Goal: Information Seeking & Learning: Learn about a topic

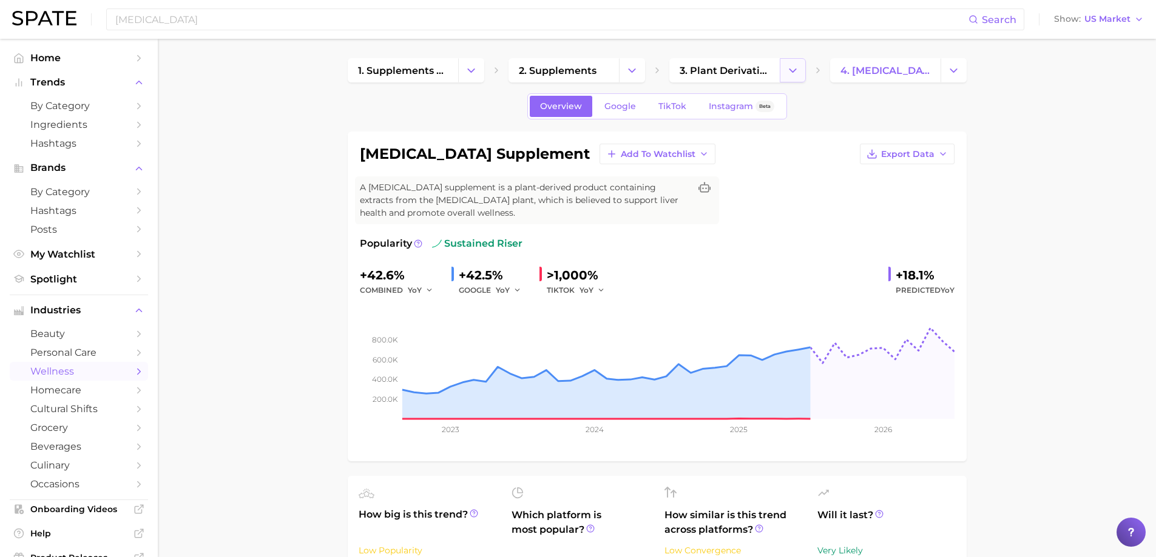
click at [799, 73] on button "Change Category" at bounding box center [792, 70] width 26 height 24
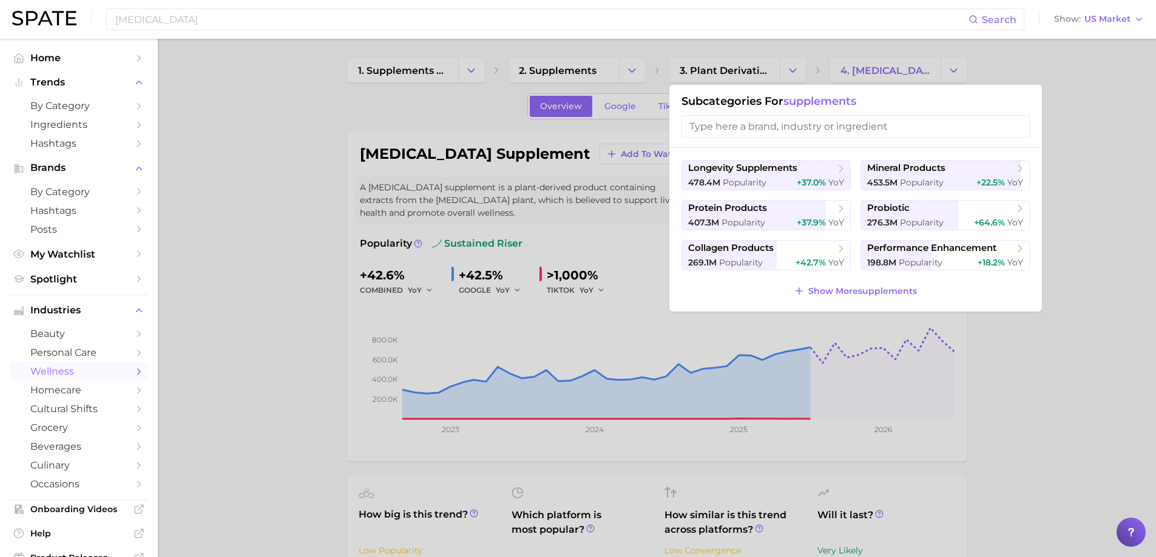
click at [635, 70] on div at bounding box center [578, 278] width 1156 height 557
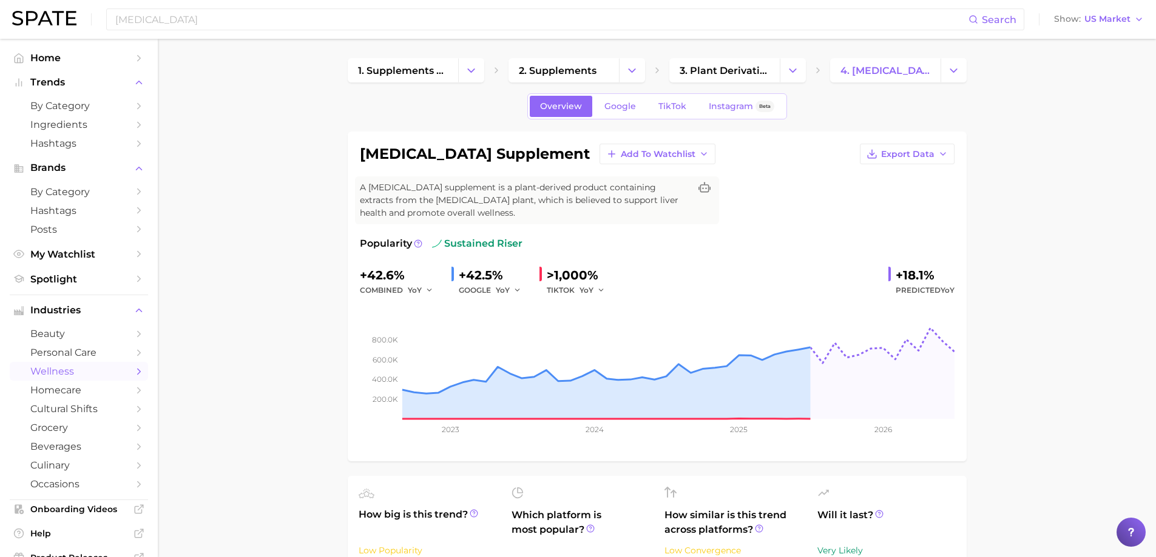
click at [635, 70] on icon "Change Category" at bounding box center [631, 70] width 13 height 13
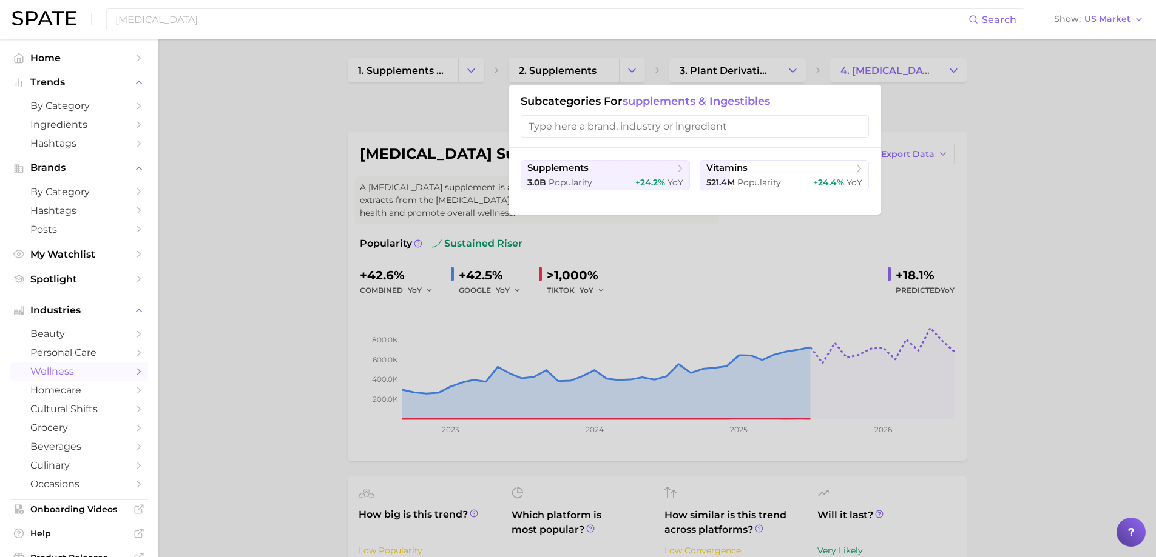
click at [468, 75] on div at bounding box center [578, 278] width 1156 height 557
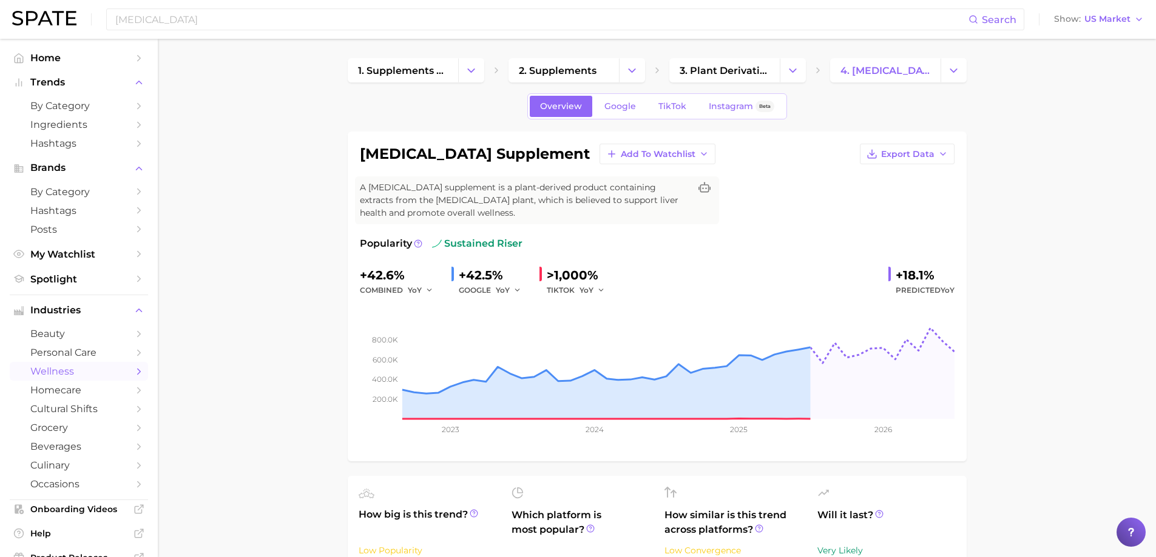
click at [468, 75] on icon "Change Category" at bounding box center [471, 70] width 13 height 13
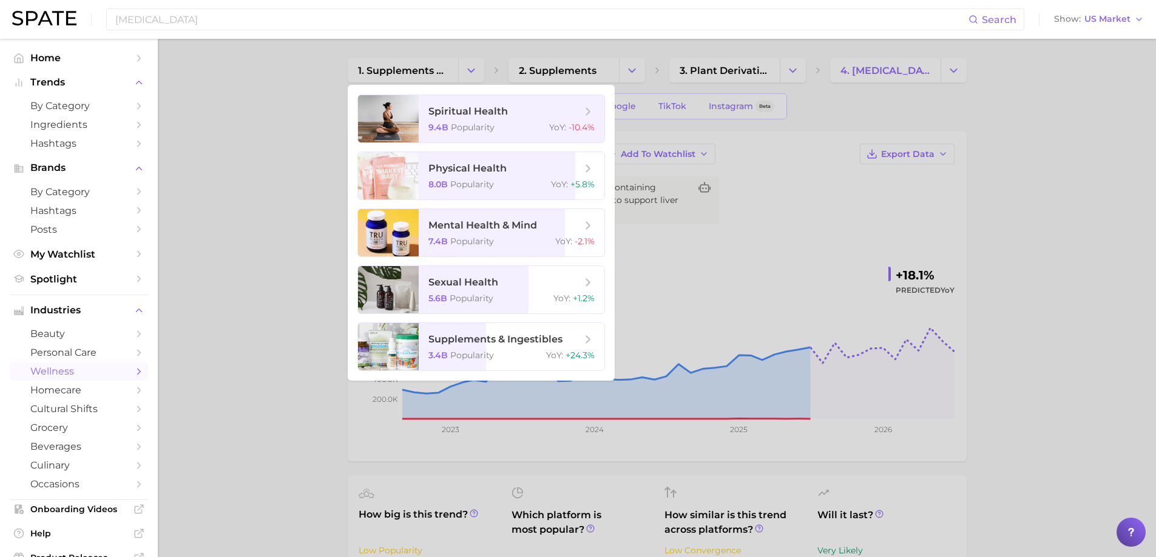
click at [249, 209] on div at bounding box center [578, 278] width 1156 height 557
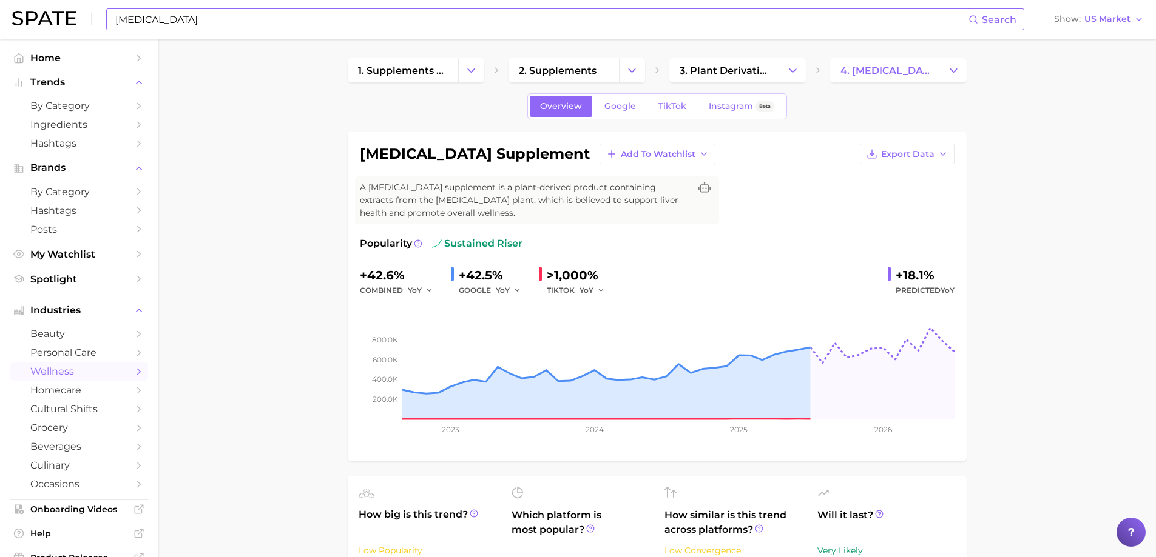
click at [194, 24] on input "[MEDICAL_DATA]" at bounding box center [541, 19] width 854 height 21
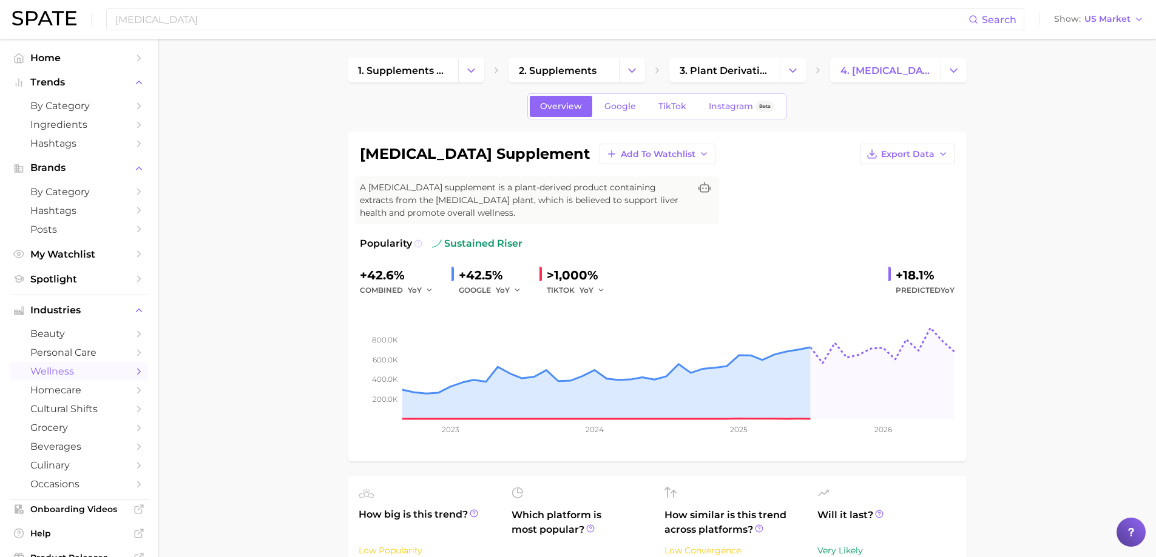
click at [417, 245] on icon at bounding box center [418, 244] width 8 height 8
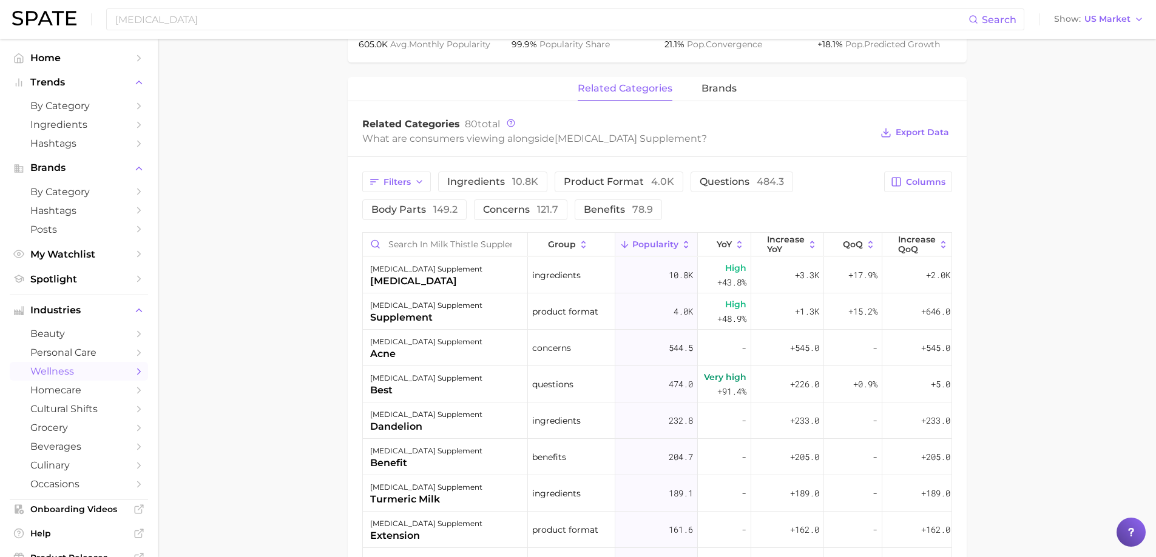
scroll to position [525, 0]
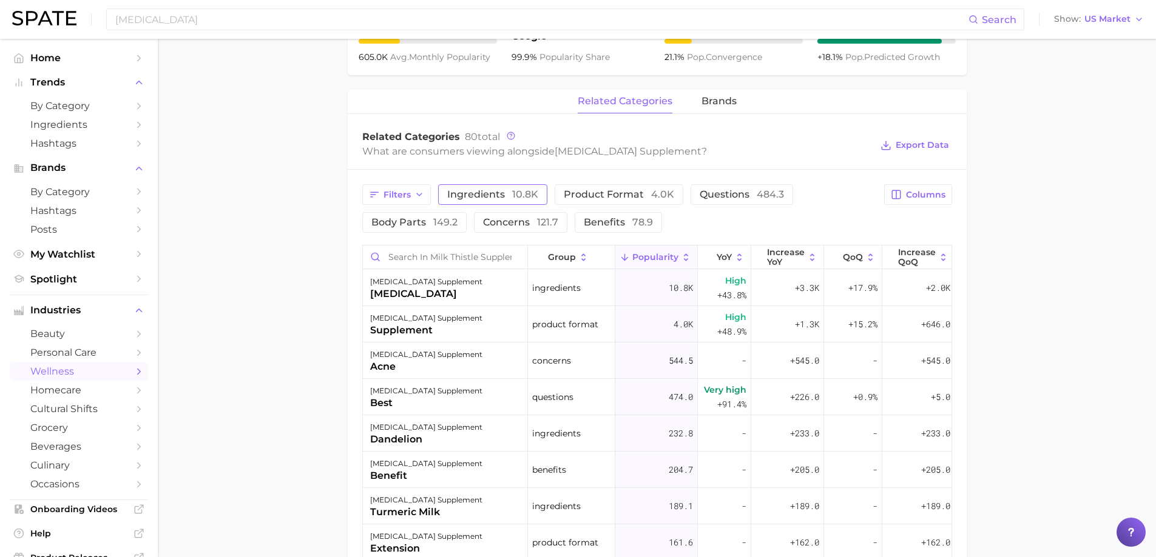
click at [477, 191] on span "ingredients 10.8k" at bounding box center [492, 195] width 91 height 10
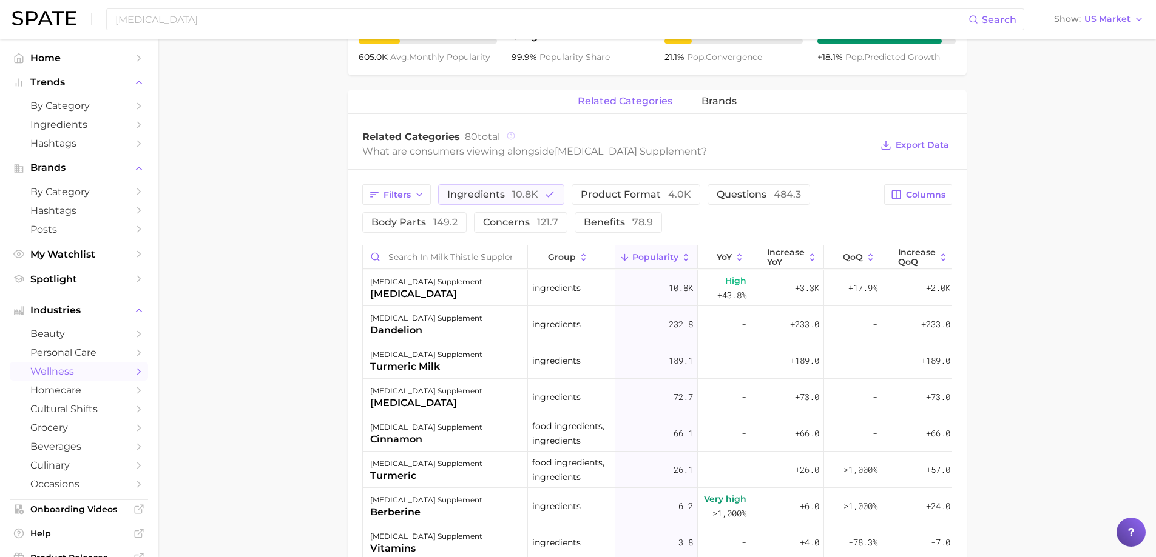
click at [510, 133] on circle at bounding box center [510, 135] width 7 height 7
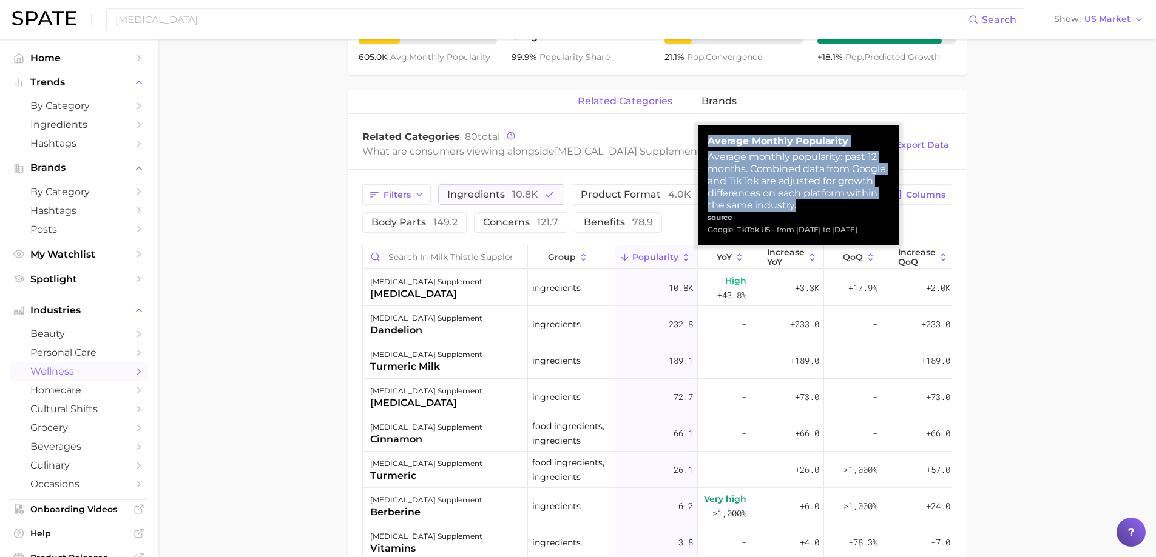
drag, startPoint x: 797, startPoint y: 209, endPoint x: 708, endPoint y: 138, distance: 113.6
click at [708, 138] on div "Average Monthly Popularity Average monthly popularity: past 12 months. Combined…" at bounding box center [798, 185] width 182 height 101
copy div "Average Monthly Popularity Average monthly popularity: past 12 months. Combined…"
click at [707, 141] on strong "Average Monthly Popularity" at bounding box center [798, 141] width 182 height 12
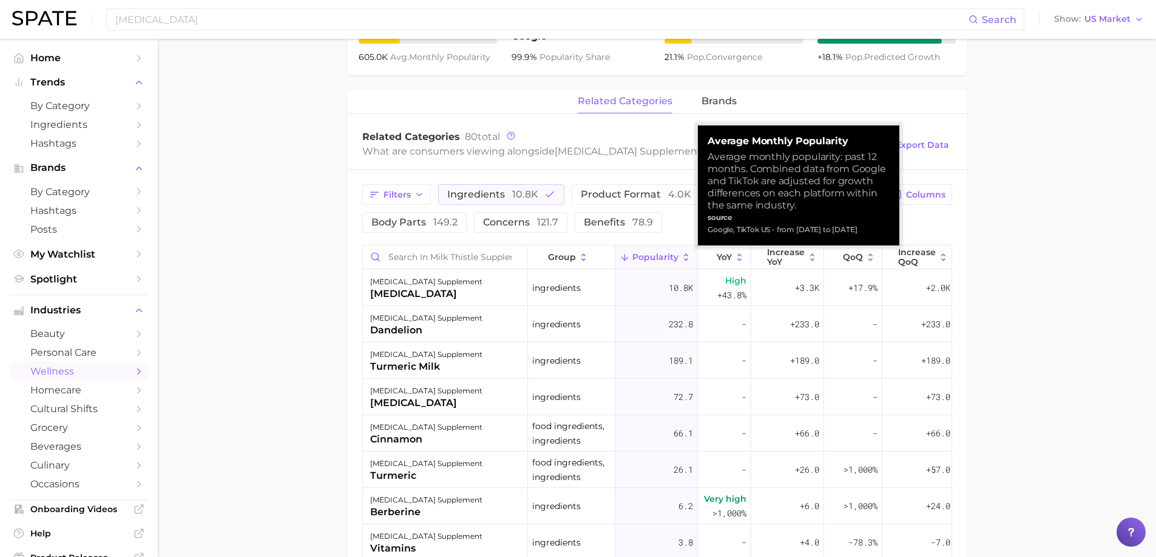
drag, startPoint x: 707, startPoint y: 141, endPoint x: 875, endPoint y: 224, distance: 187.7
click at [875, 224] on div "Average Monthly Popularity Average monthly popularity: past 12 months. Combined…" at bounding box center [798, 185] width 182 height 101
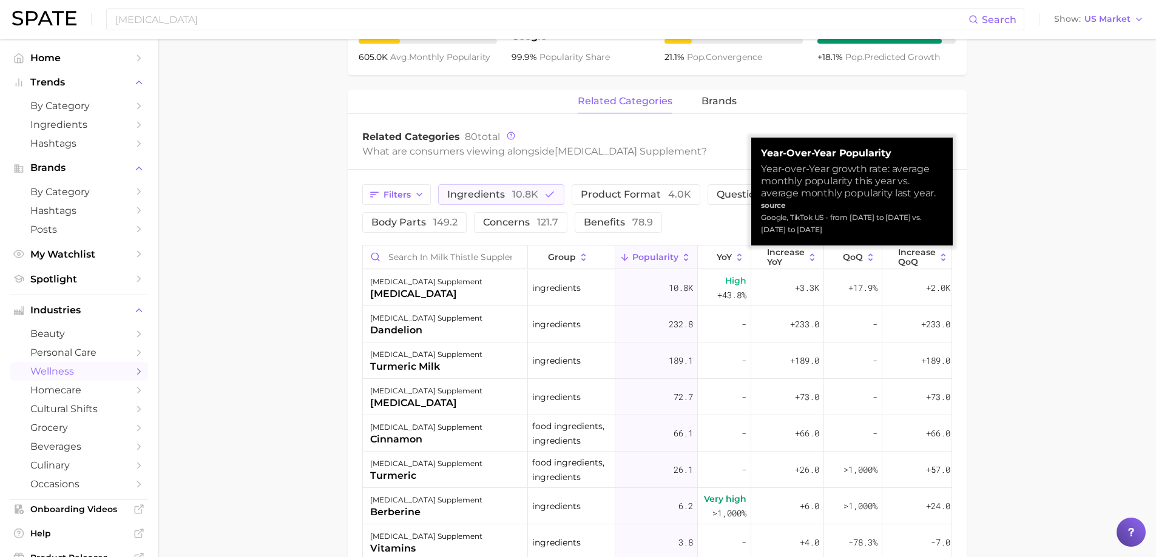
drag, startPoint x: 836, startPoint y: 232, endPoint x: 758, endPoint y: 148, distance: 114.6
click at [758, 148] on div "Year-over-Year Popularity Year-over-Year growth rate: average monthly popularit…" at bounding box center [851, 192] width 201 height 108
copy div "Year-over-Year Popularity Year-over-Year growth rate: average monthly popularit…"
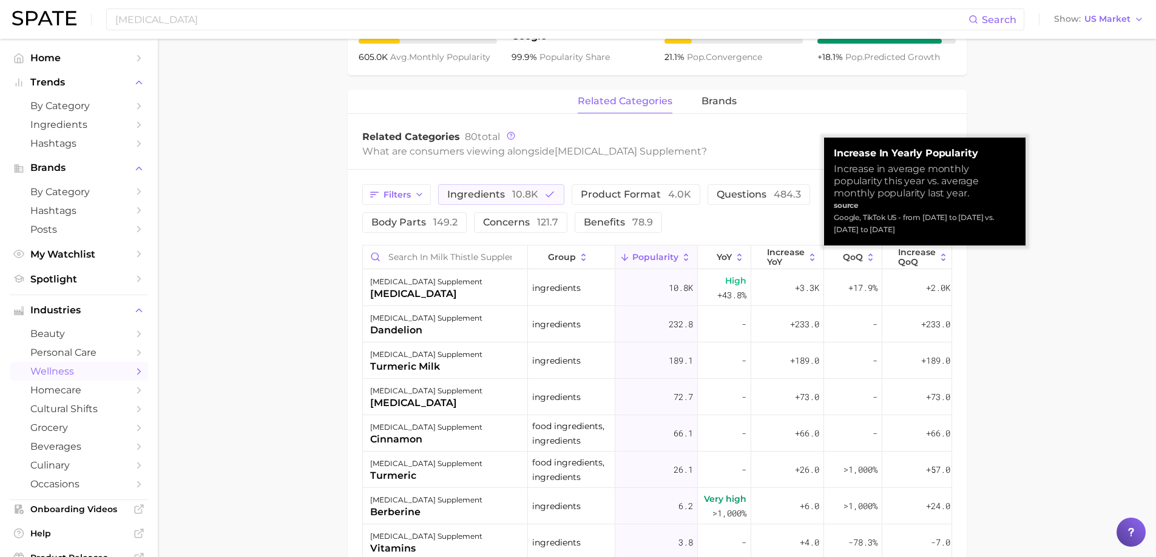
drag, startPoint x: 915, startPoint y: 236, endPoint x: 829, endPoint y: 153, distance: 120.1
click at [829, 153] on div "Increase in Yearly Popularity Increase in average monthly popularity this year …" at bounding box center [924, 192] width 201 height 108
copy div "Increase in Yearly Popularity Increase in average monthly popularity this year …"
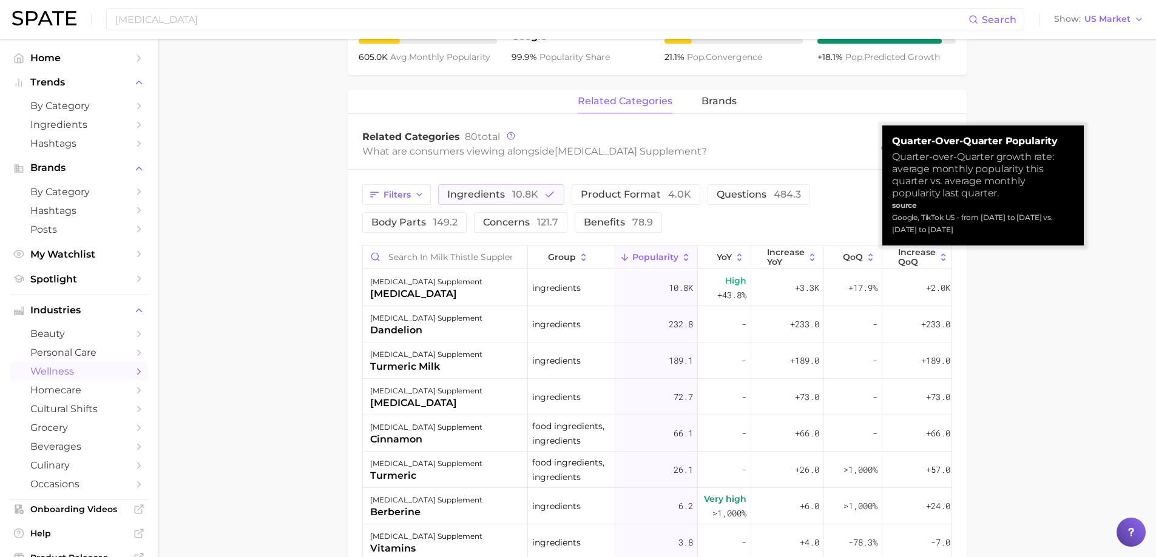
drag, startPoint x: 970, startPoint y: 231, endPoint x: 886, endPoint y: 132, distance: 129.1
click at [886, 132] on div "Quarter-over-Quarter Popularity Quarter-over-Quarter growth rate: average month…" at bounding box center [982, 186] width 201 height 120
copy div "Quarter-over-Quarter Popularity Quarter-over-Quarter growth rate: average month…"
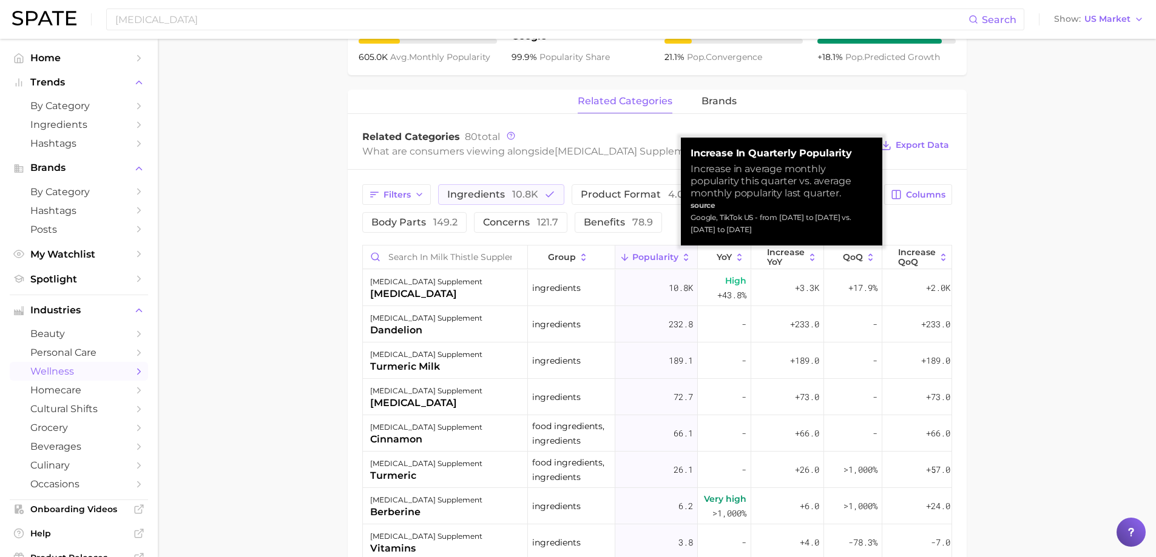
drag, startPoint x: 779, startPoint y: 233, endPoint x: 683, endPoint y: 147, distance: 128.5
click at [683, 147] on div "Increase in Quarterly Popularity Increase in average monthly popularity this qu…" at bounding box center [781, 192] width 201 height 108
copy div "Increase in Quarterly Popularity Increase in average monthly popularity this qu…"
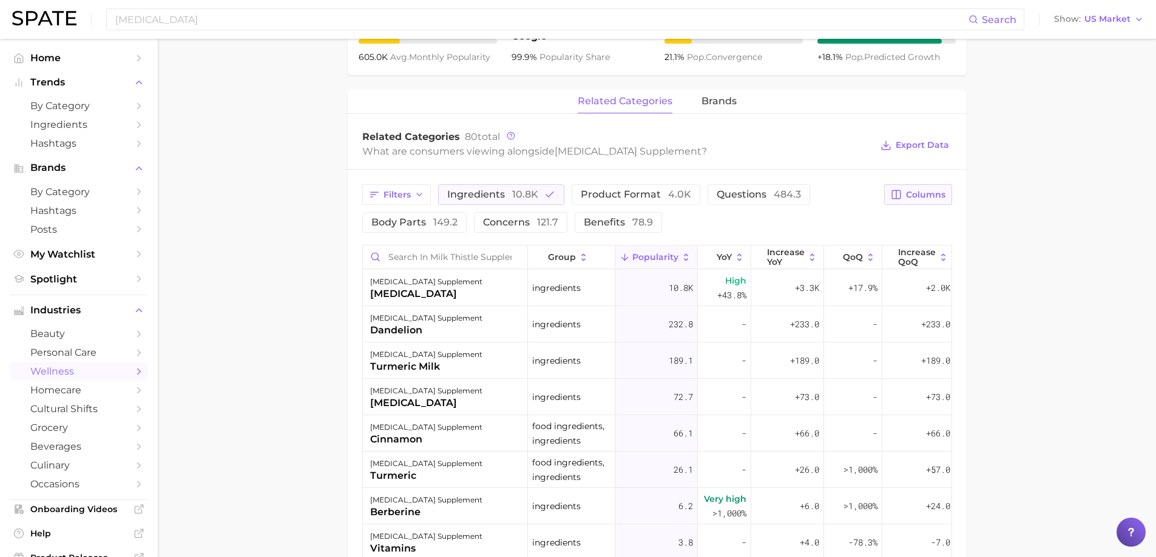
click at [943, 195] on span "Columns" at bounding box center [925, 195] width 39 height 10
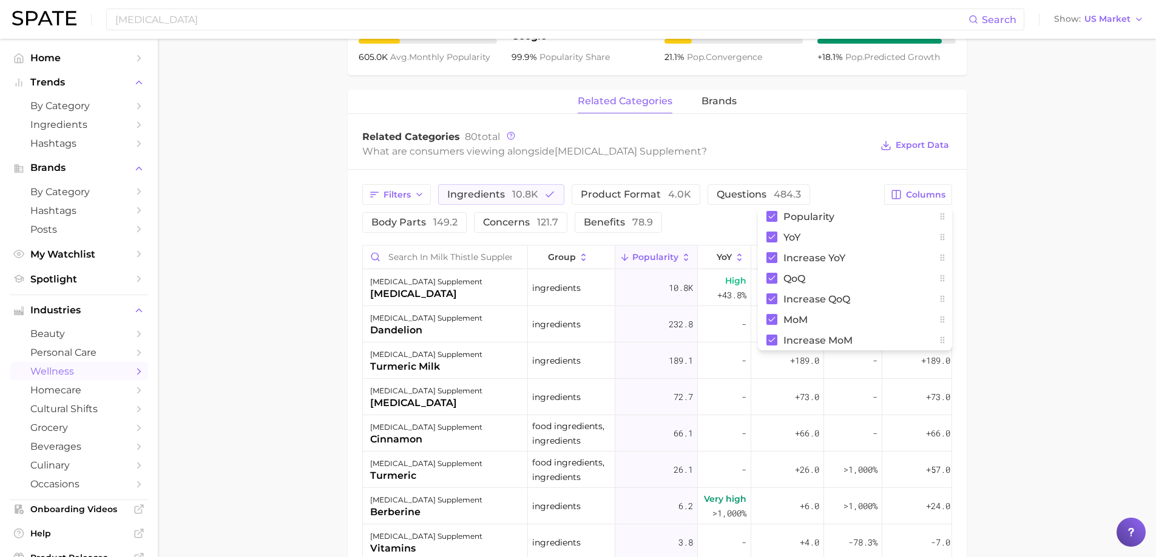
click at [1005, 281] on main "1. supplements & ingestibles 2. supplements 3. plant derivatives & extracts 4. …" at bounding box center [657, 165] width 998 height 1305
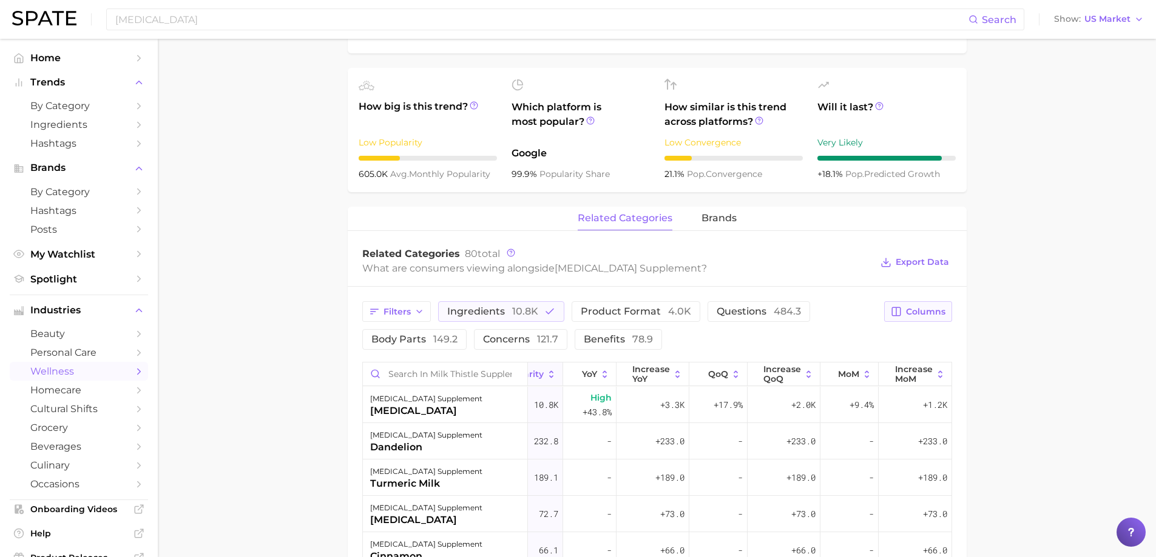
scroll to position [371, 0]
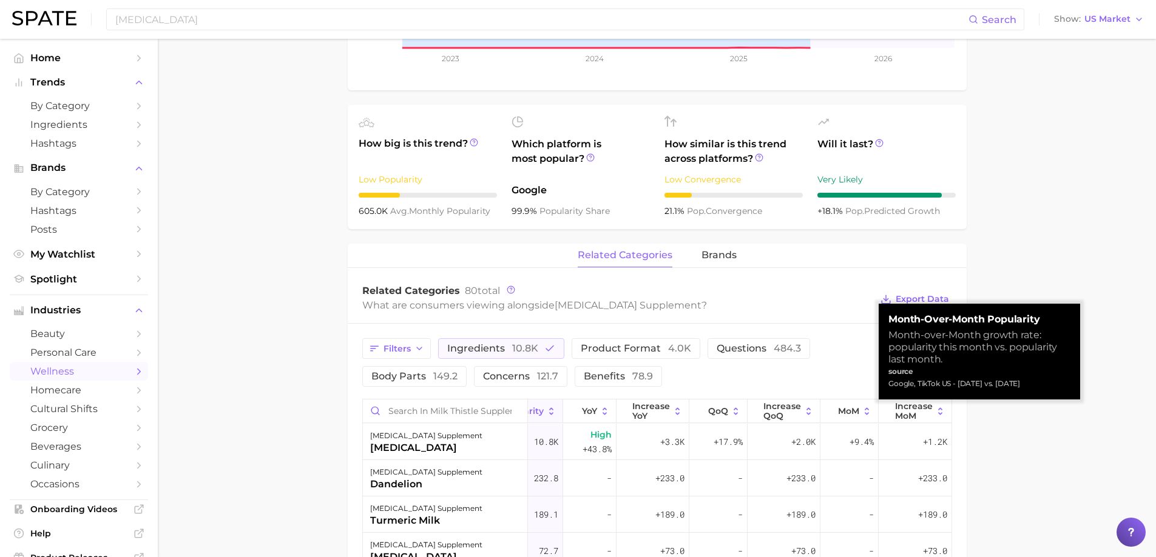
drag, startPoint x: 1039, startPoint y: 382, endPoint x: 883, endPoint y: 305, distance: 173.6
click at [883, 305] on div "Month-over-Month Popularity Month-over-Month growth rate: popularity this month…" at bounding box center [978, 352] width 201 height 96
copy div "Month-over-Month Popularity Month-over-Month growth rate: popularity this month…"
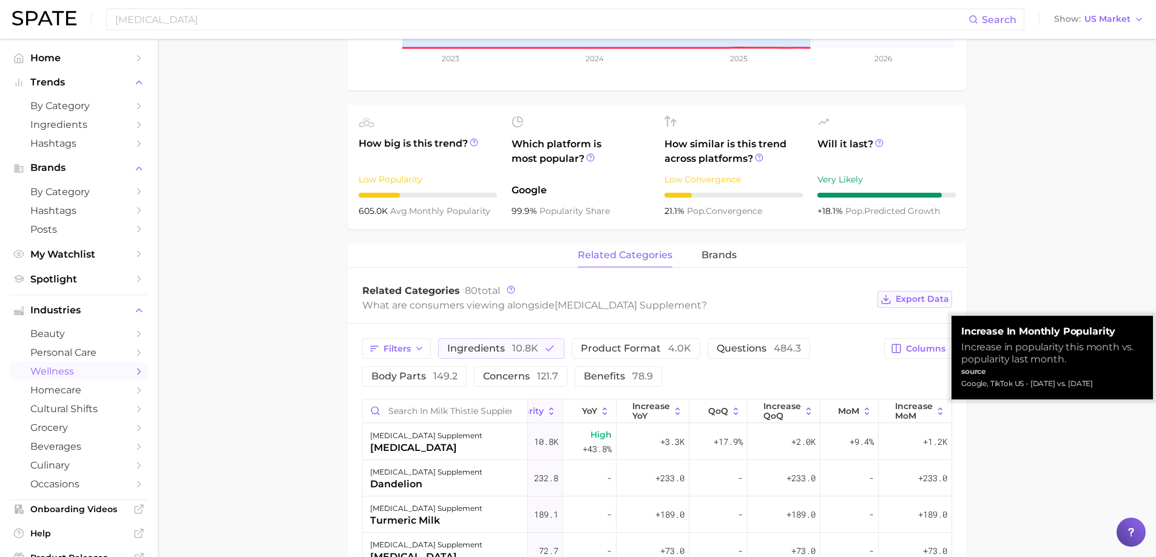
drag, startPoint x: 1108, startPoint y: 383, endPoint x: 941, endPoint y: 307, distance: 183.5
drag, startPoint x: 1106, startPoint y: 388, endPoint x: 964, endPoint y: 331, distance: 152.7
click at [964, 331] on div "Increase in Monthly Popularity Increase in popularity this month vs. popularity…" at bounding box center [1052, 358] width 182 height 64
copy div "ncrease in Monthly Popularity Increase in popularity this month vs. popularity …"
copy div "Increase in Monthly Popularity Increase in popularity this month vs. popularity…"
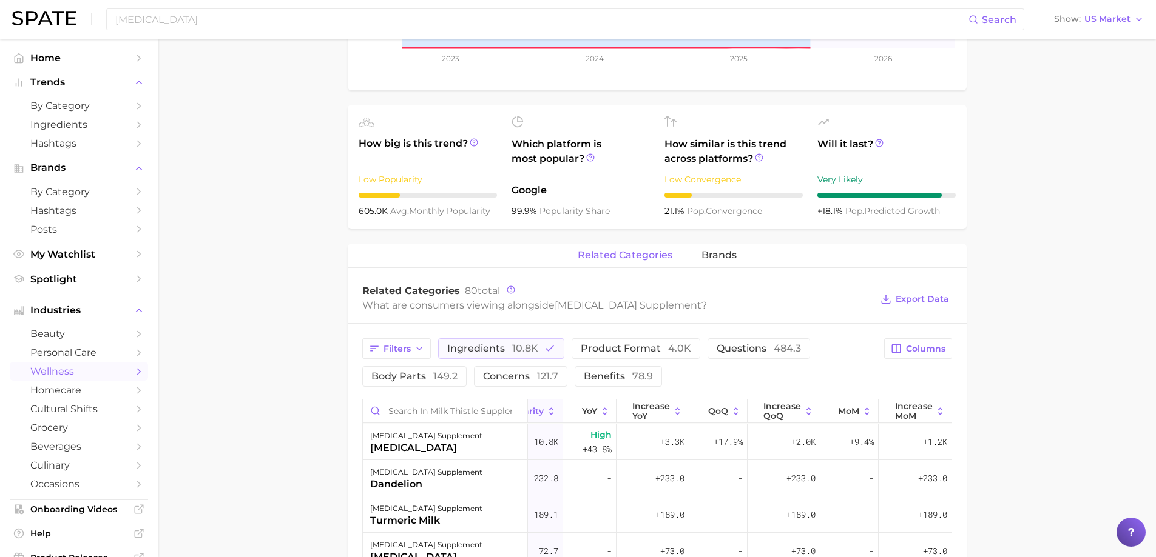
click at [1011, 395] on main "1. supplements & ingestibles 2. supplements 3. plant derivatives & extracts 4. …" at bounding box center [657, 320] width 998 height 1305
click at [473, 141] on icon at bounding box center [474, 142] width 2 height 2
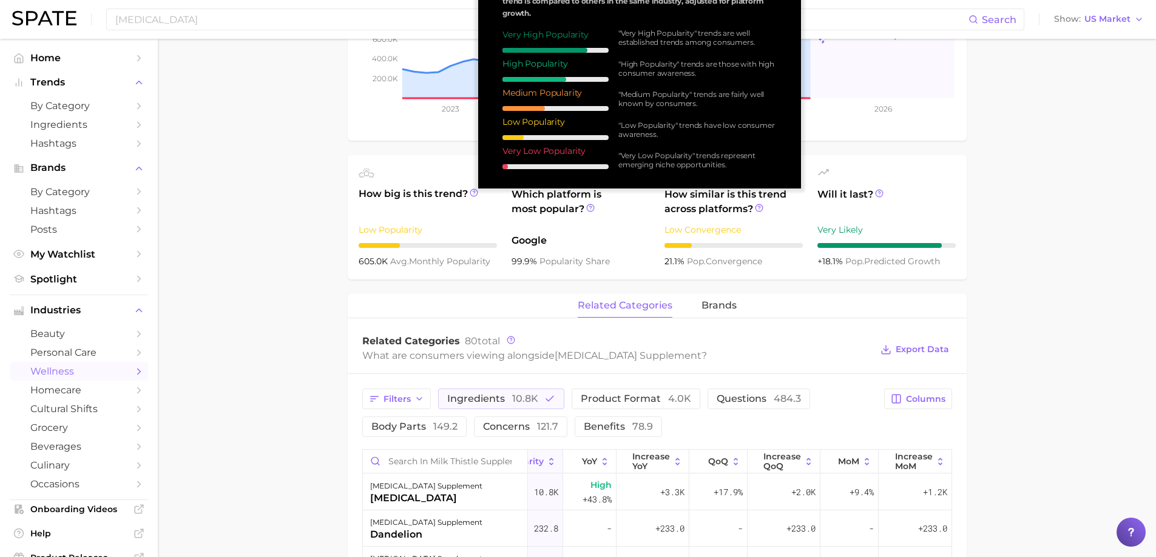
scroll to position [250, 0]
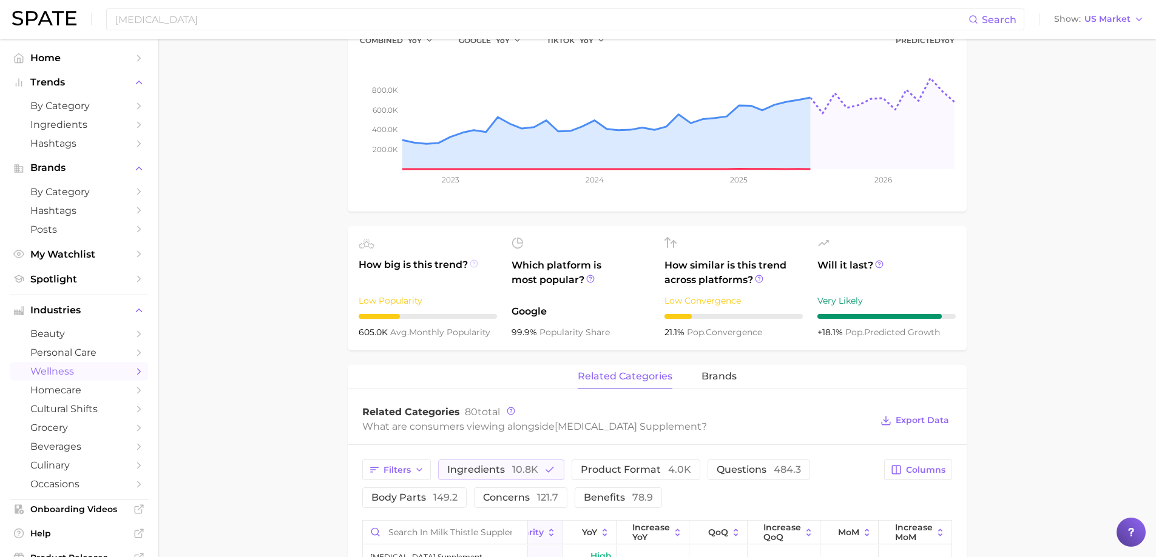
click at [476, 265] on icon at bounding box center [474, 264] width 8 height 8
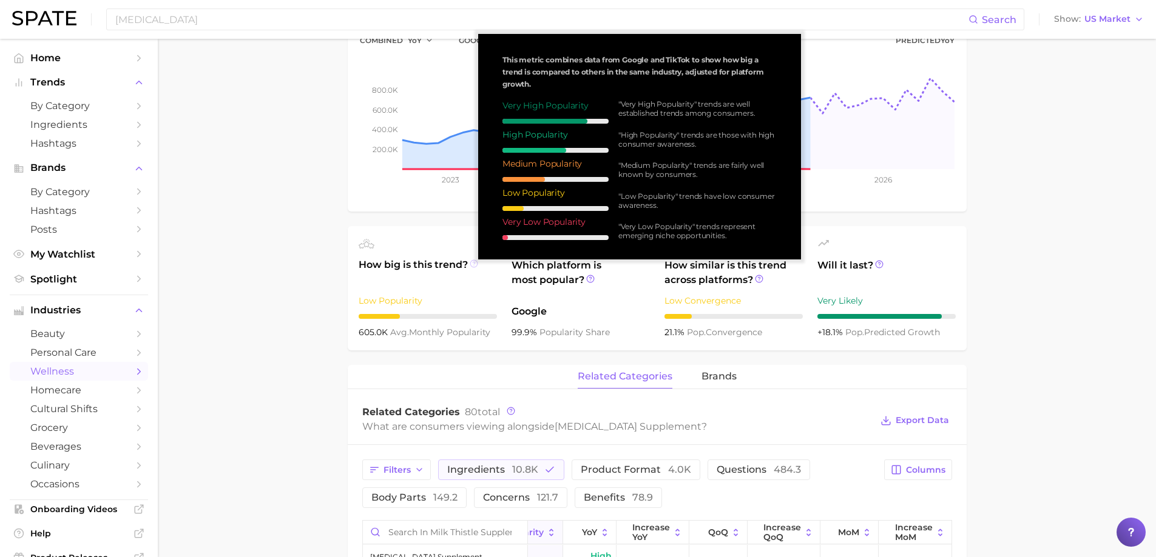
scroll to position [189, 0]
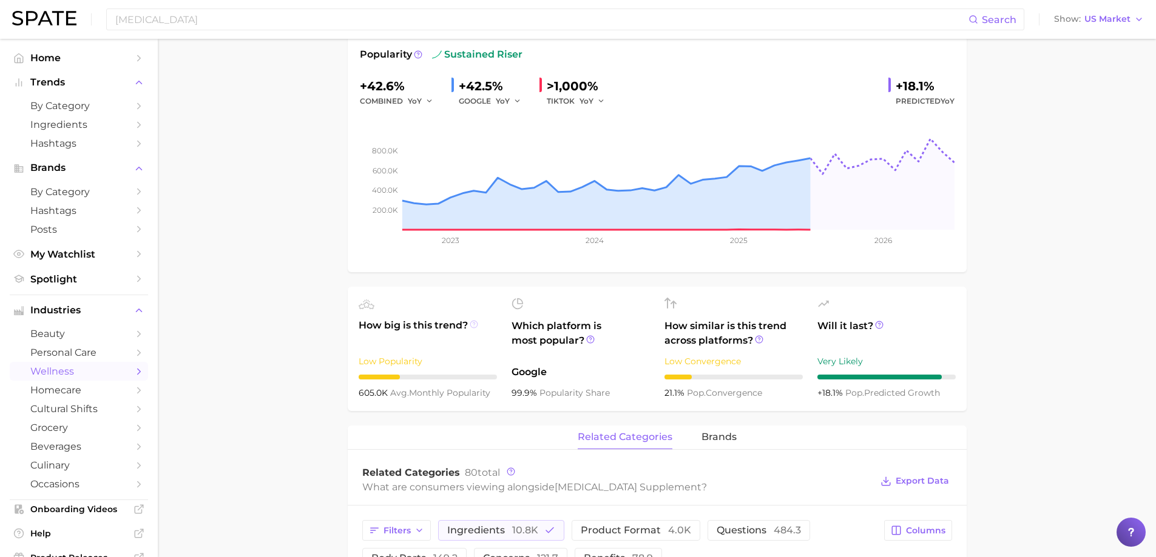
click at [475, 326] on icon at bounding box center [474, 324] width 8 height 8
click at [474, 325] on icon at bounding box center [474, 324] width 8 height 8
click at [591, 338] on icon at bounding box center [590, 339] width 2 height 2
click at [758, 341] on icon at bounding box center [759, 339] width 8 height 8
click at [879, 326] on icon at bounding box center [879, 325] width 8 height 8
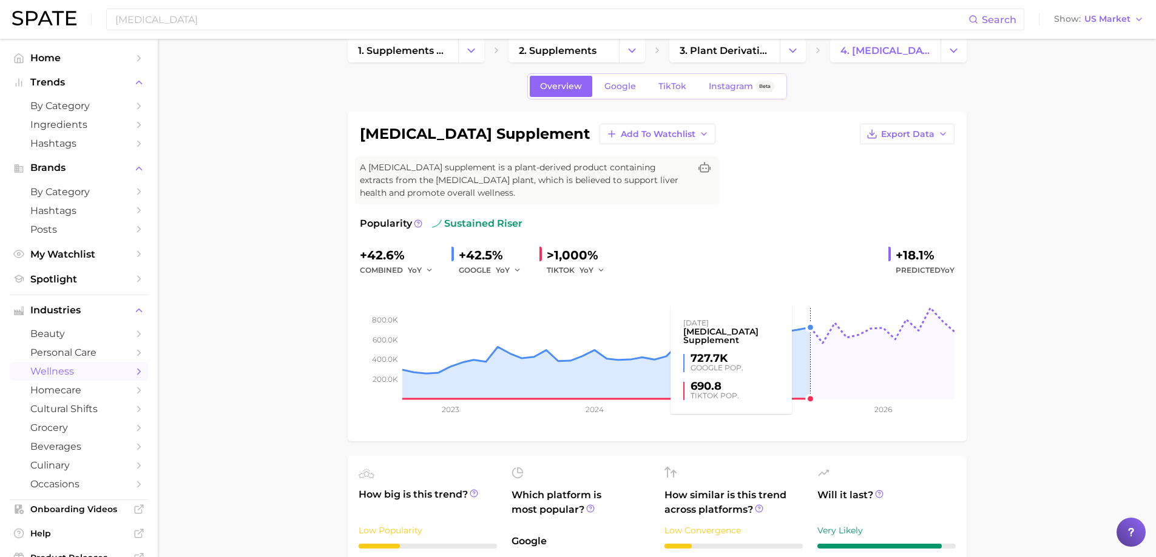
scroll to position [7, 0]
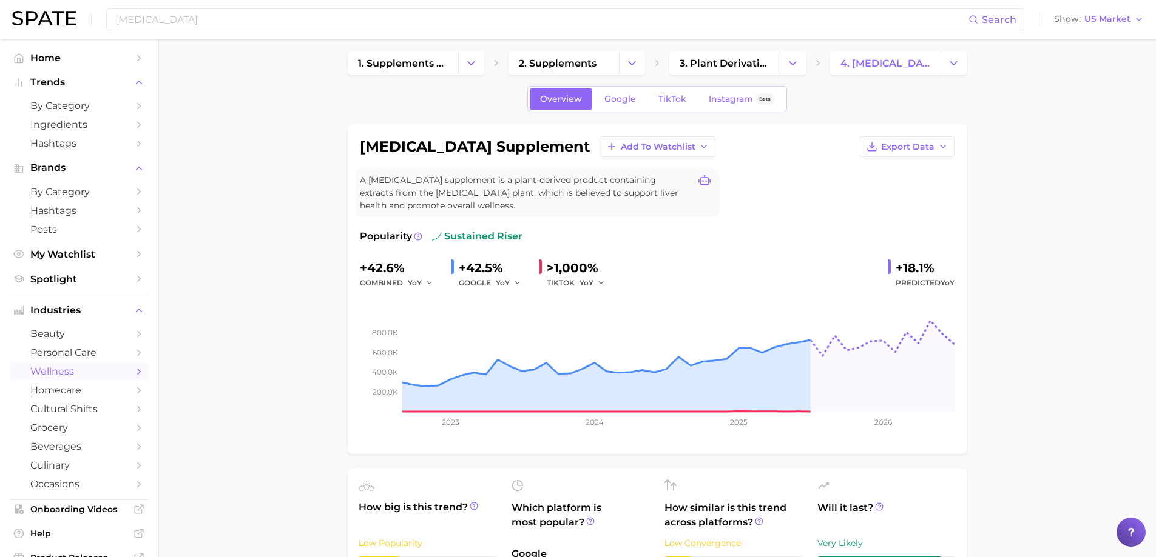
click at [709, 178] on icon at bounding box center [704, 181] width 12 height 12
click at [417, 233] on circle at bounding box center [417, 236] width 7 height 7
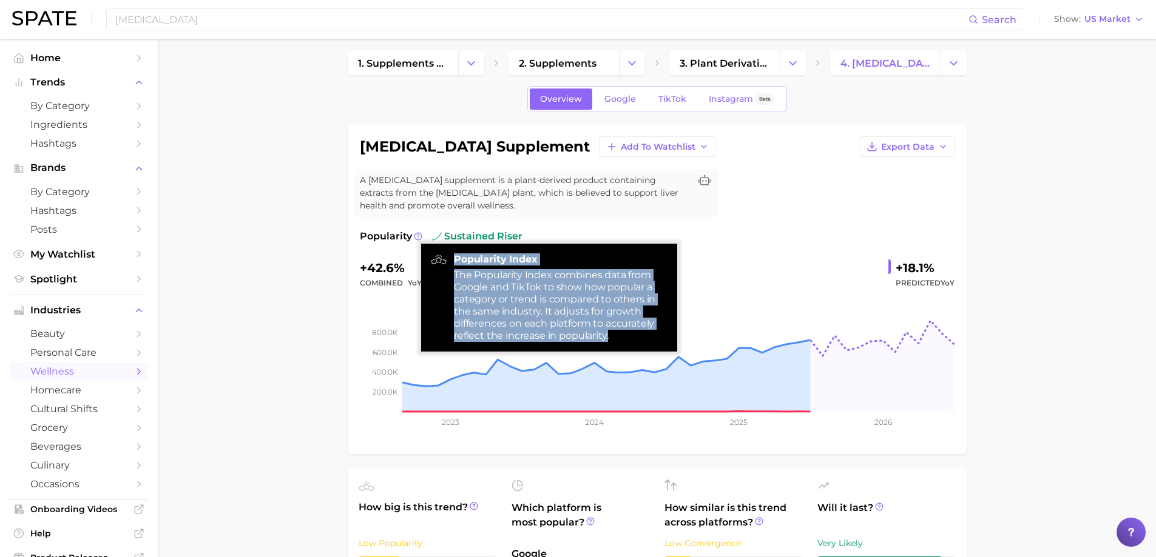
drag, startPoint x: 454, startPoint y: 260, endPoint x: 622, endPoint y: 340, distance: 186.1
click at [622, 340] on div "Popularity Index The Popularity Index combines data from Google and TikTok to s…" at bounding box center [561, 298] width 214 height 89
copy div "Popularity Index The Popularity Index combines data from Google and TikTok to s…"
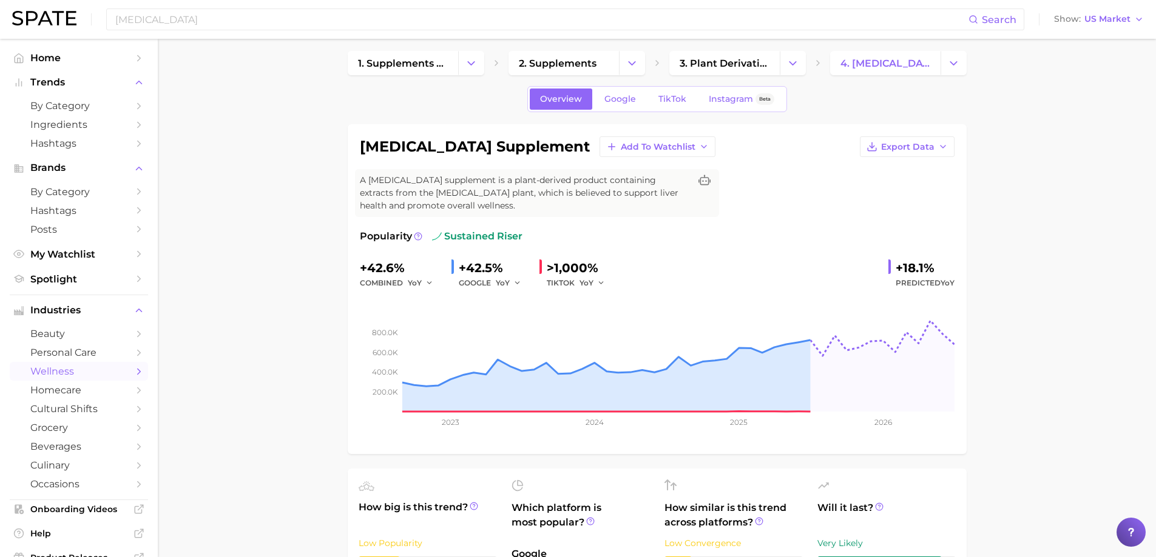
click at [1118, 530] on div at bounding box center [1130, 532] width 29 height 29
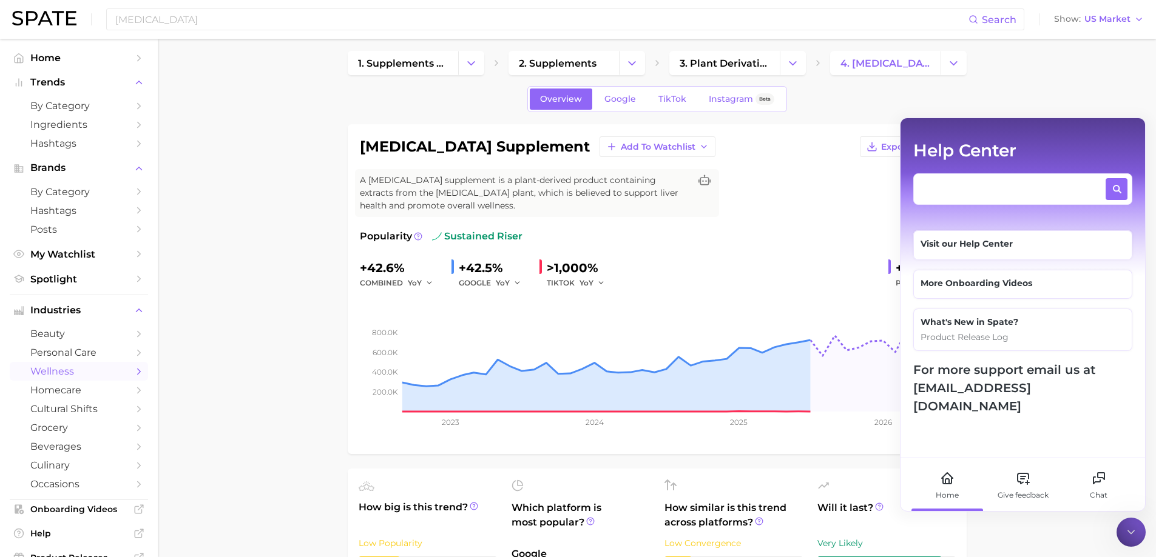
click at [958, 184] on textarea at bounding box center [1012, 186] width 183 height 16
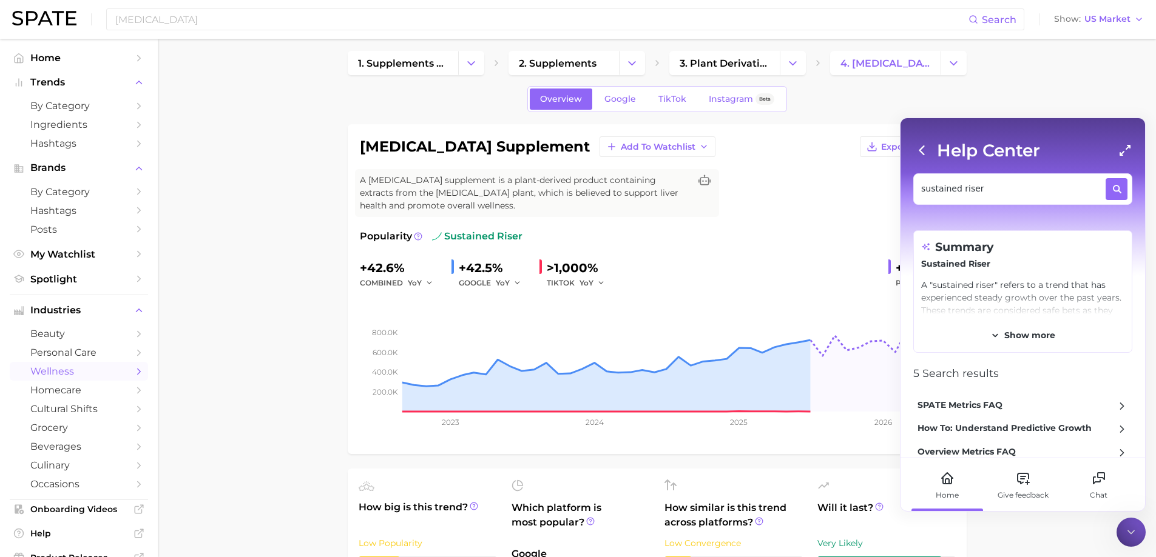
type textarea "sustained riser"
click at [971, 405] on div "SPATE Metrics FAQ" at bounding box center [959, 405] width 85 height 13
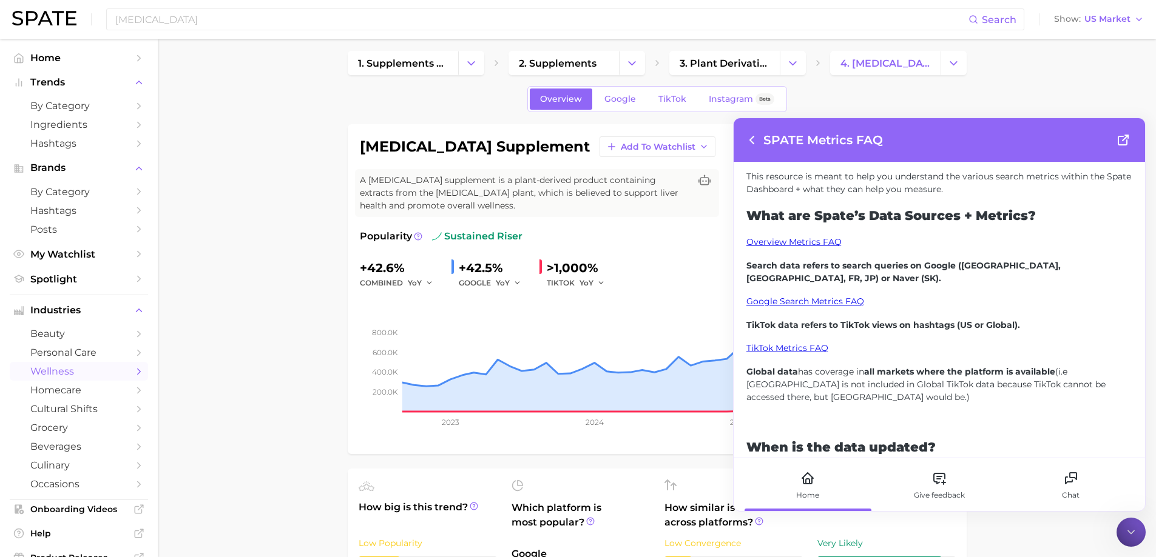
click at [1124, 141] on icon at bounding box center [1123, 140] width 15 height 15
click at [1140, 530] on div at bounding box center [1130, 532] width 29 height 29
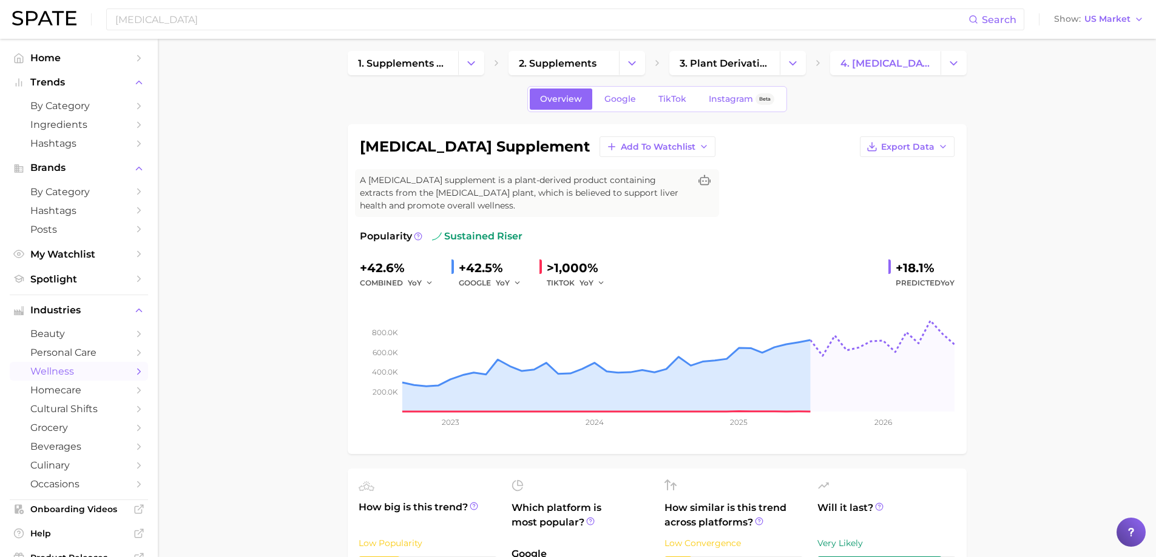
scroll to position [0, 0]
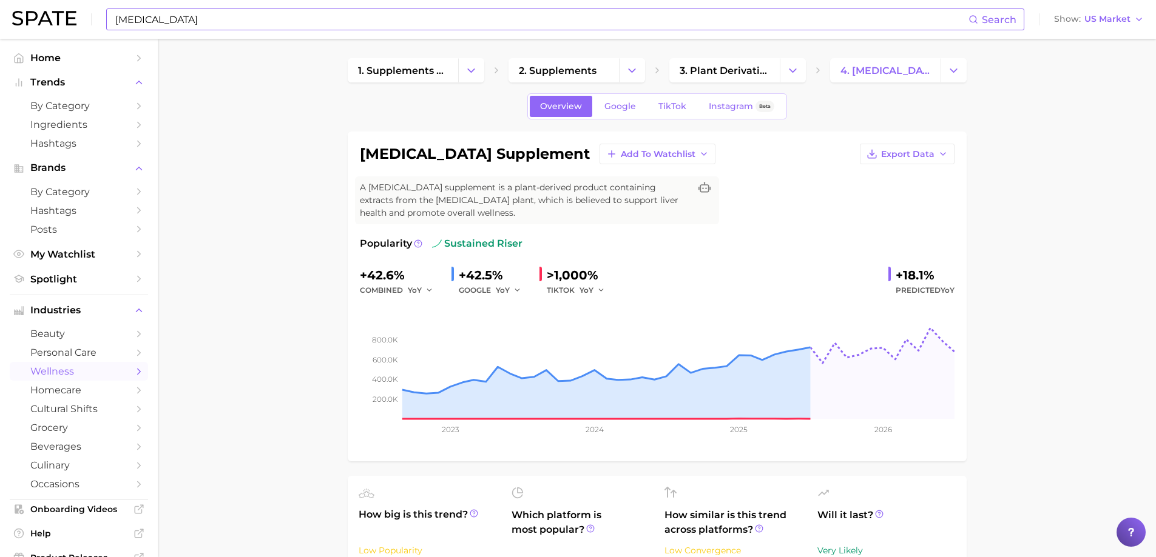
click at [301, 15] on input "[MEDICAL_DATA]" at bounding box center [541, 19] width 854 height 21
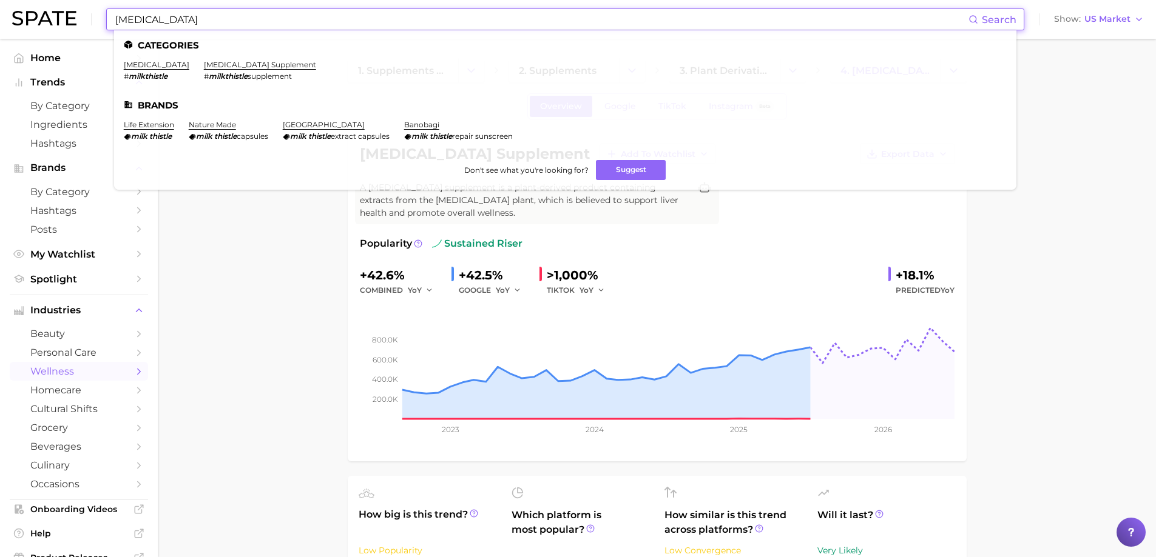
drag, startPoint x: 251, startPoint y: 15, endPoint x: 0, endPoint y: 4, distance: 250.8
click at [0, 5] on header "[MEDICAL_DATA] Search Categories [MEDICAL_DATA] # milkthistle [MEDICAL_DATA] su…" at bounding box center [578, 19] width 1156 height 39
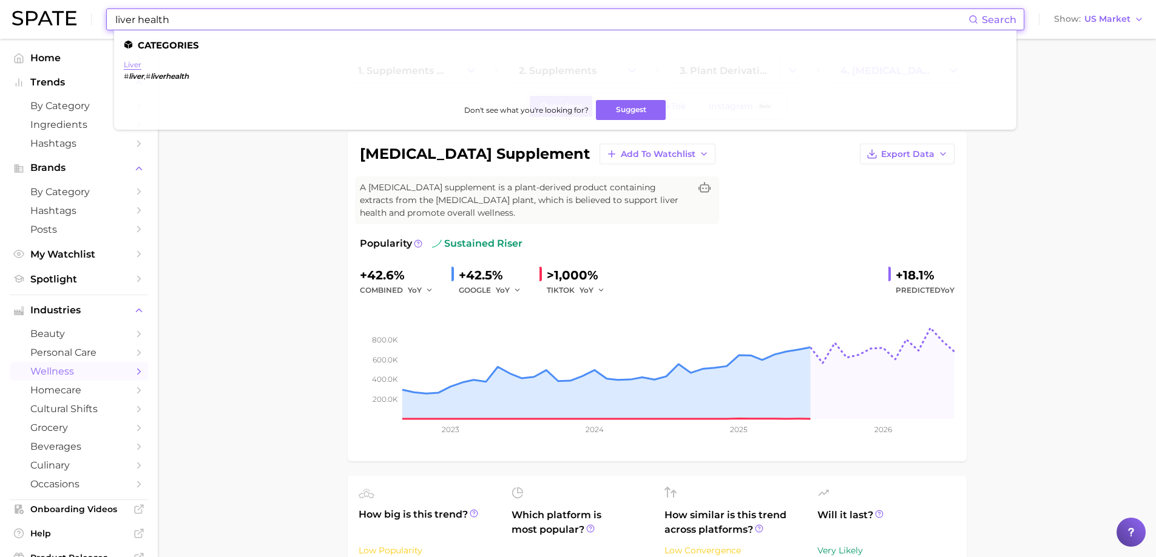
type input "liver health"
click at [135, 68] on link "liver" at bounding box center [133, 64] width 18 height 9
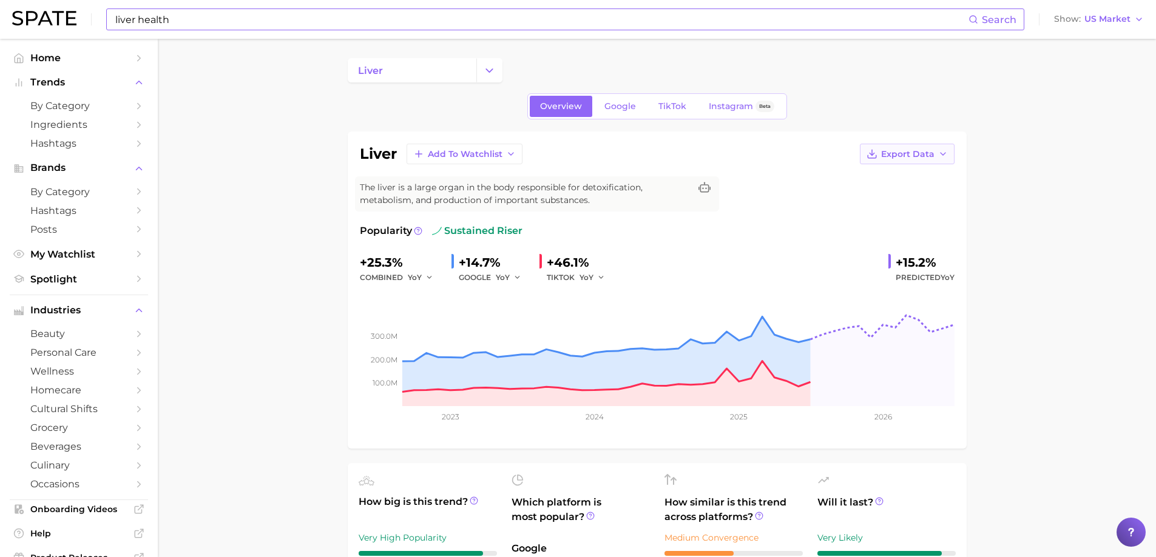
click at [939, 149] on button "Export Data" at bounding box center [907, 154] width 95 height 21
click at [869, 196] on span "Time Series Image" at bounding box center [881, 199] width 81 height 10
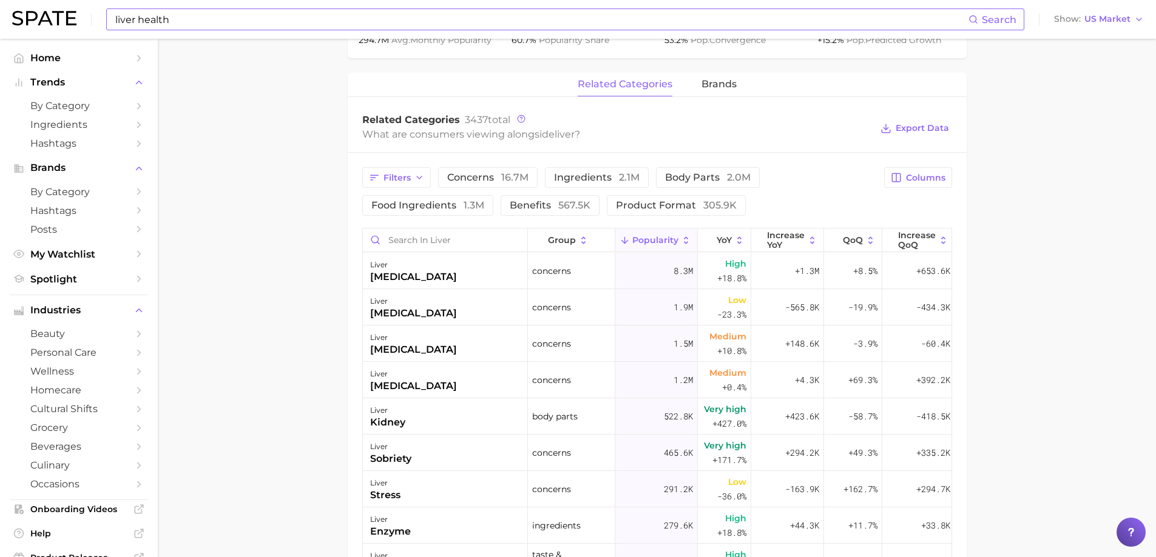
scroll to position [546, 0]
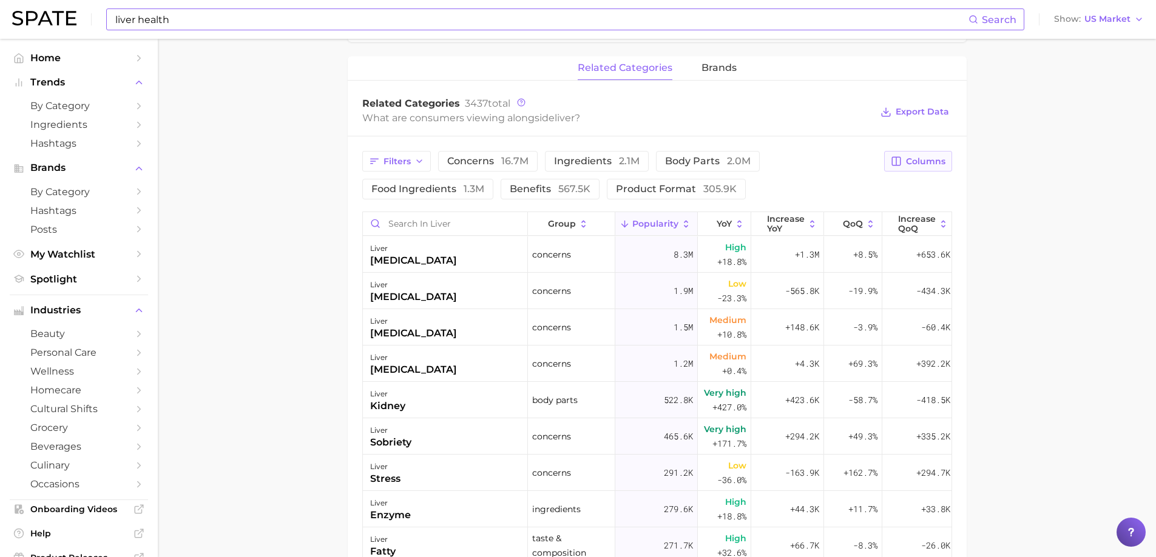
click at [900, 166] on icon "button" at bounding box center [896, 162] width 8 height 8
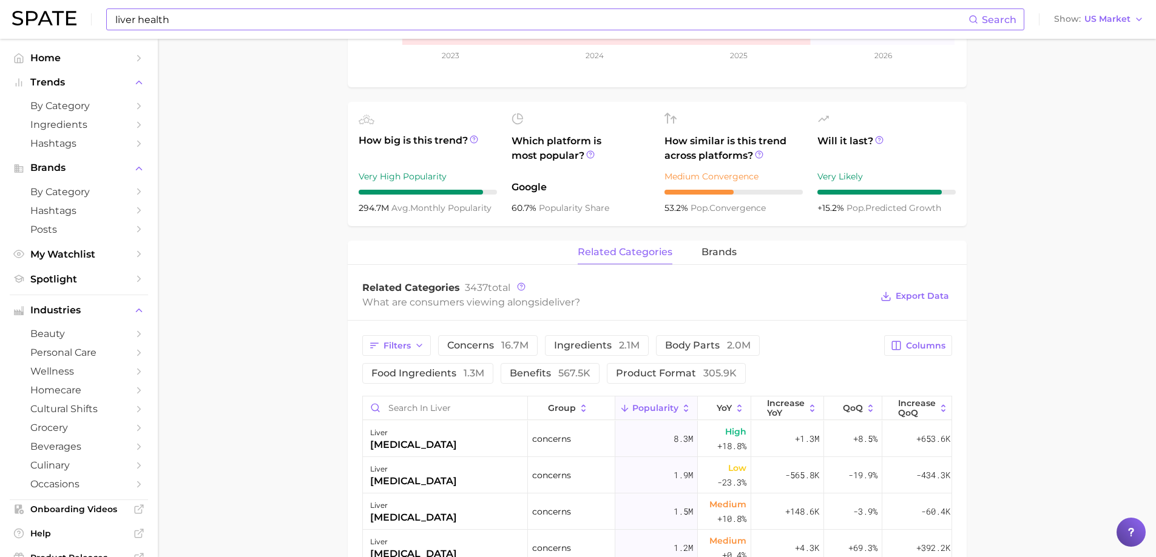
scroll to position [368, 0]
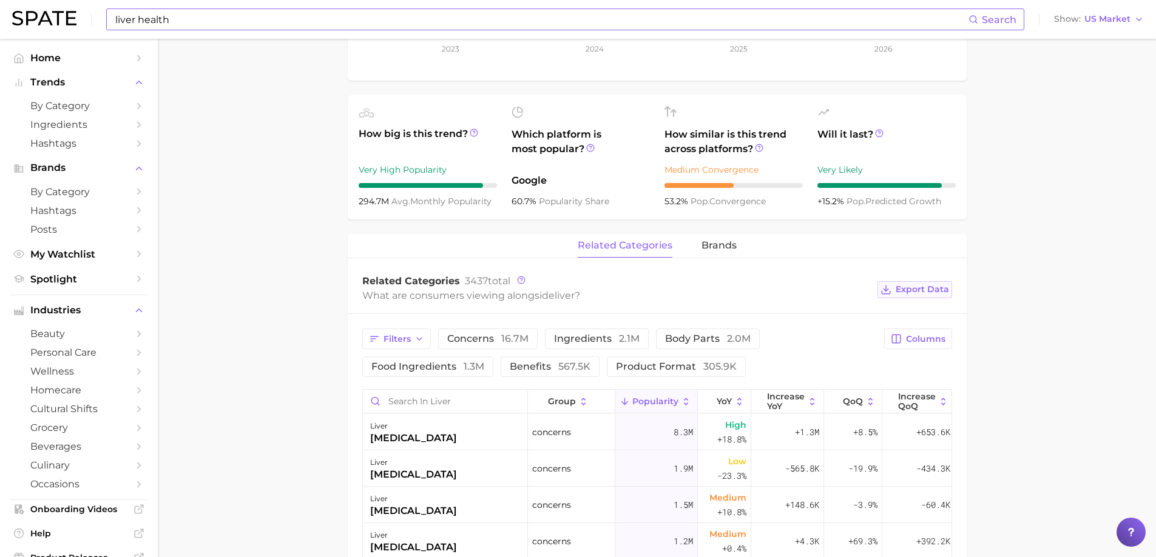
click at [928, 290] on span "Export Data" at bounding box center [921, 289] width 53 height 10
click at [736, 243] on div "related categories brands" at bounding box center [657, 246] width 619 height 24
click at [731, 245] on span "brands" at bounding box center [718, 245] width 35 height 11
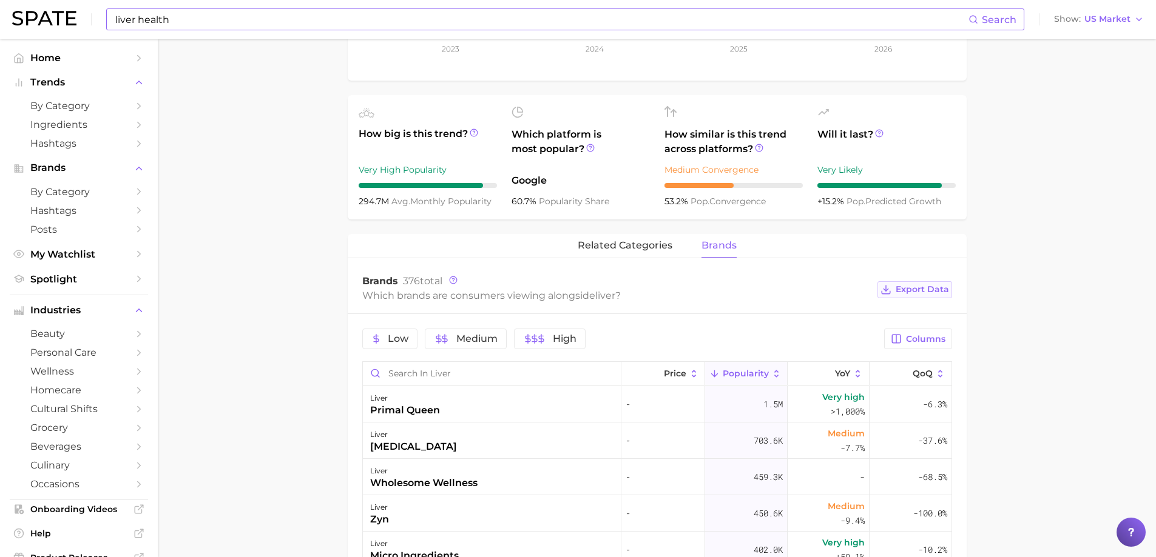
click at [917, 290] on span "Export Data" at bounding box center [921, 289] width 53 height 10
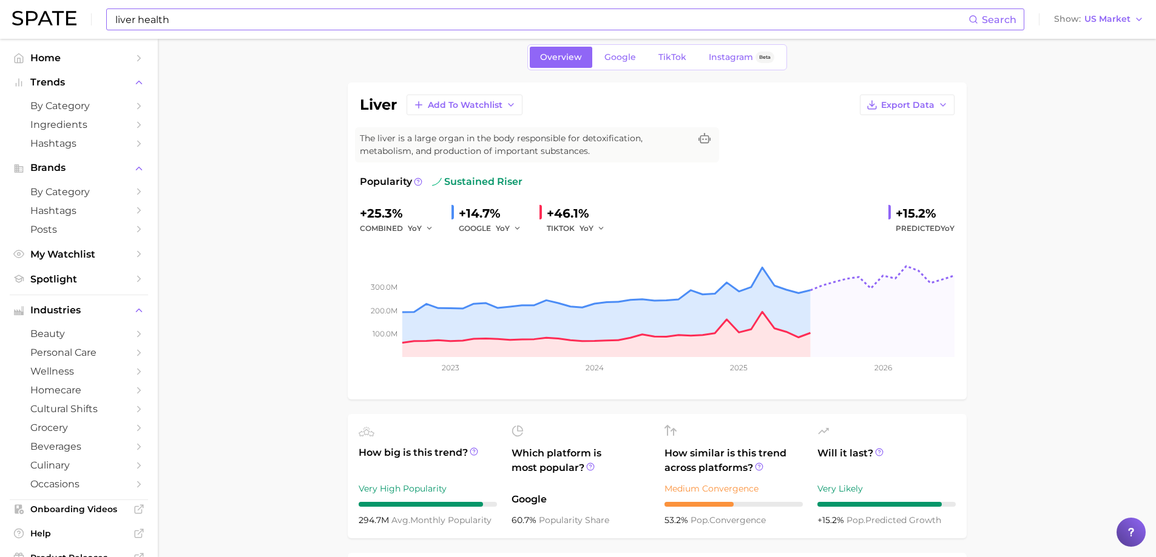
scroll to position [0, 0]
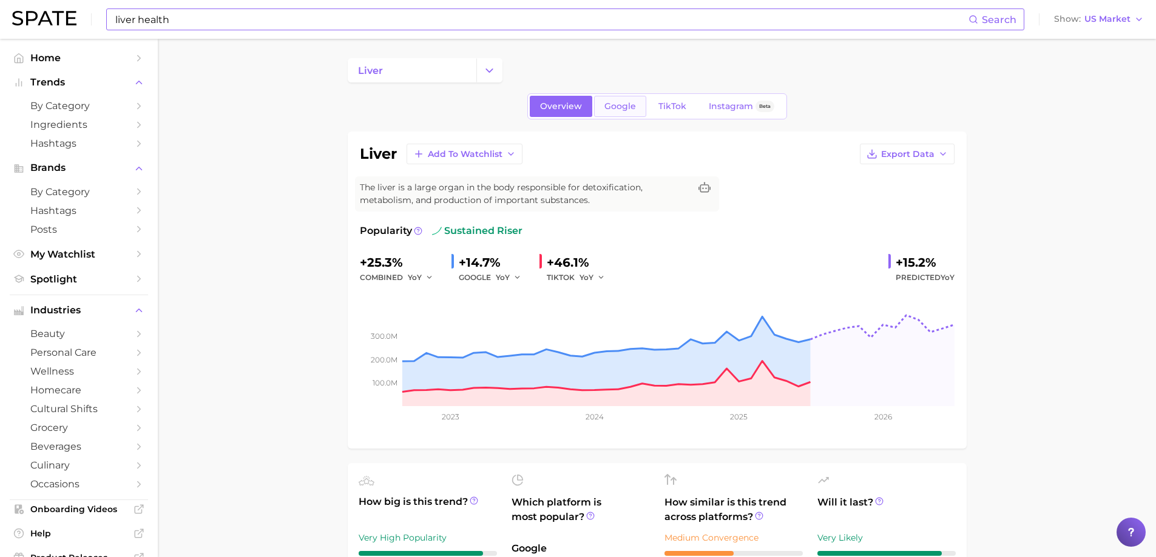
click at [605, 107] on span "Google" at bounding box center [620, 106] width 32 height 10
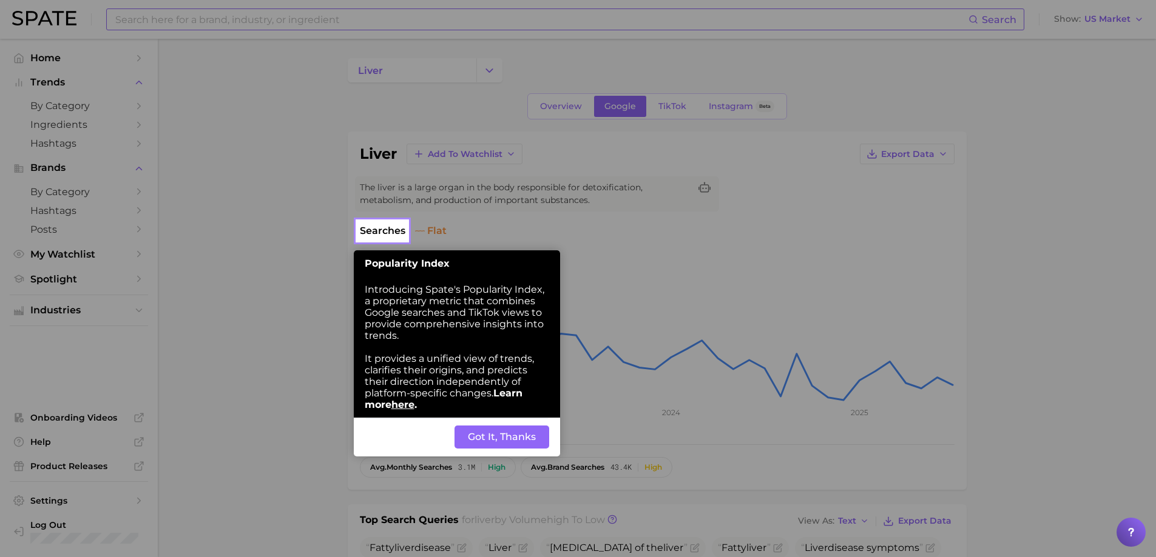
click at [518, 442] on button "Got It, Thanks" at bounding box center [501, 437] width 95 height 23
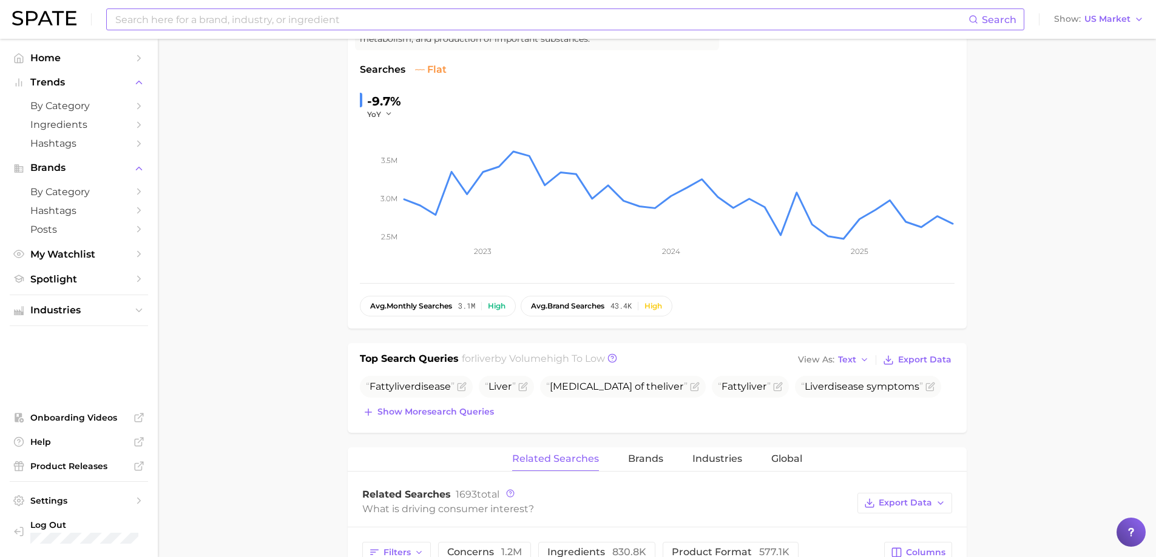
scroll to position [182, 0]
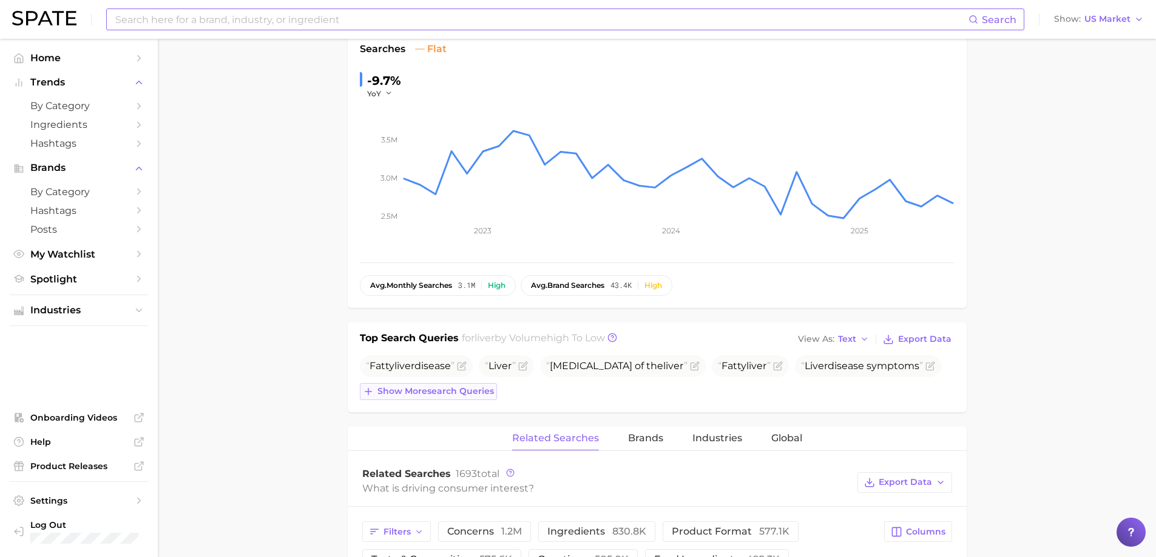
click at [481, 394] on span "Show more search queries" at bounding box center [435, 391] width 116 height 10
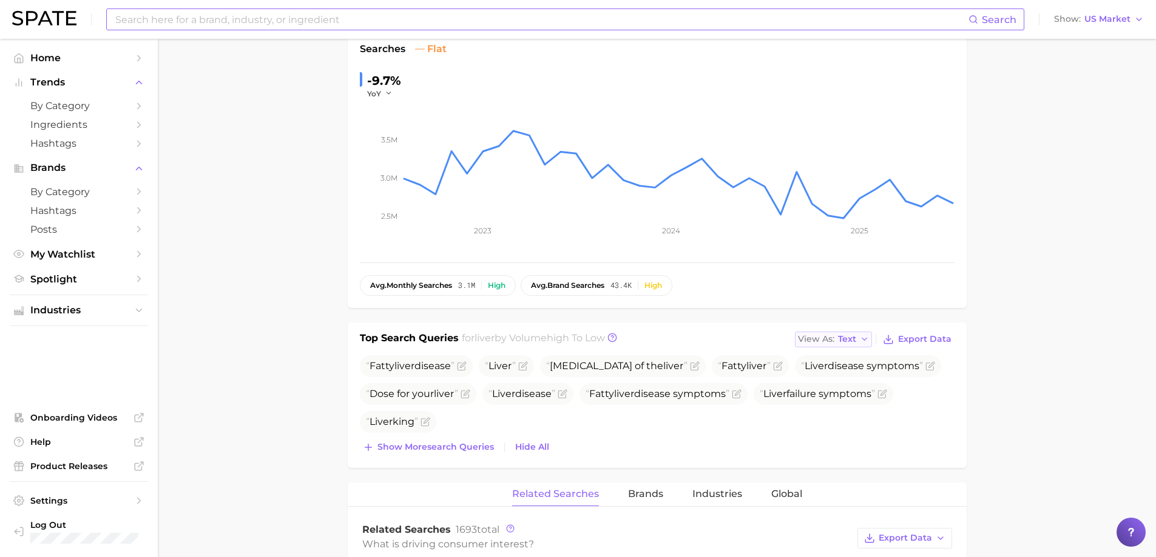
click at [857, 342] on button "View As Text" at bounding box center [834, 340] width 78 height 16
click at [821, 382] on span "Table" at bounding box center [827, 381] width 24 height 10
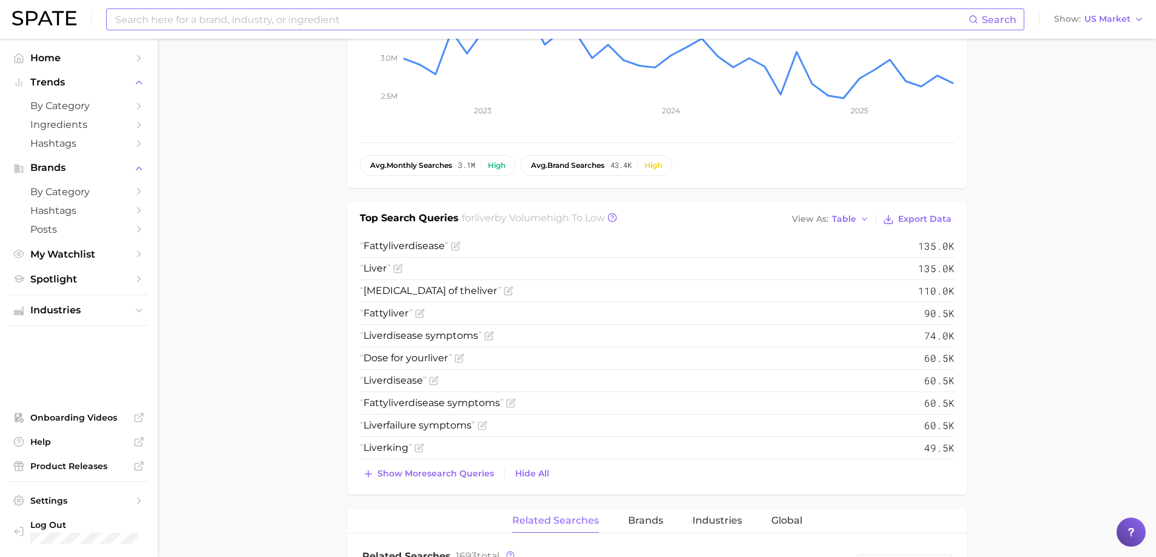
scroll to position [364, 0]
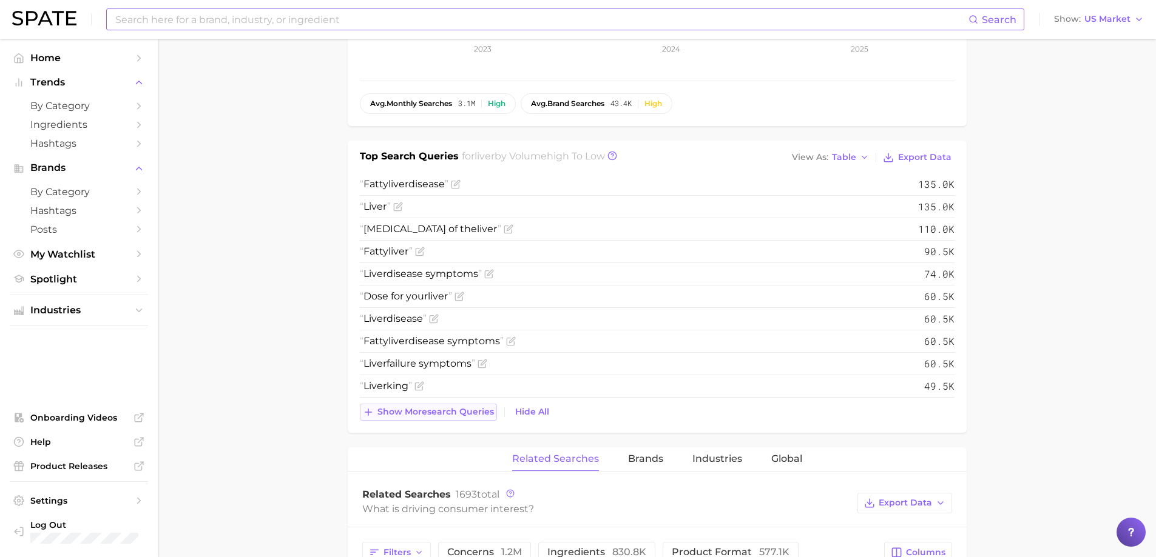
click at [451, 416] on span "Show more search queries" at bounding box center [435, 412] width 116 height 10
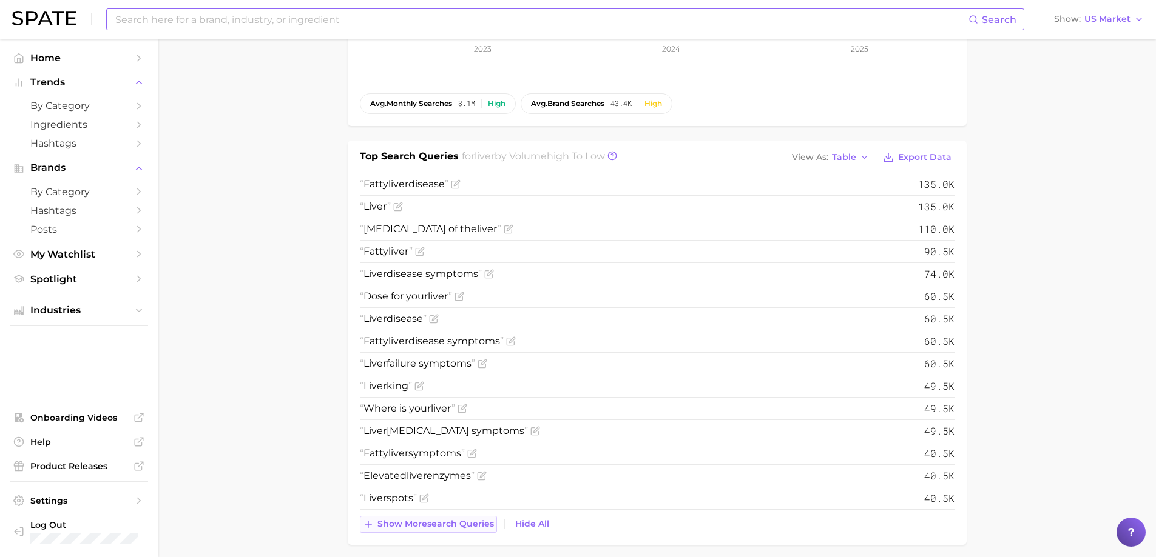
click at [414, 520] on span "Show more search queries" at bounding box center [435, 524] width 116 height 10
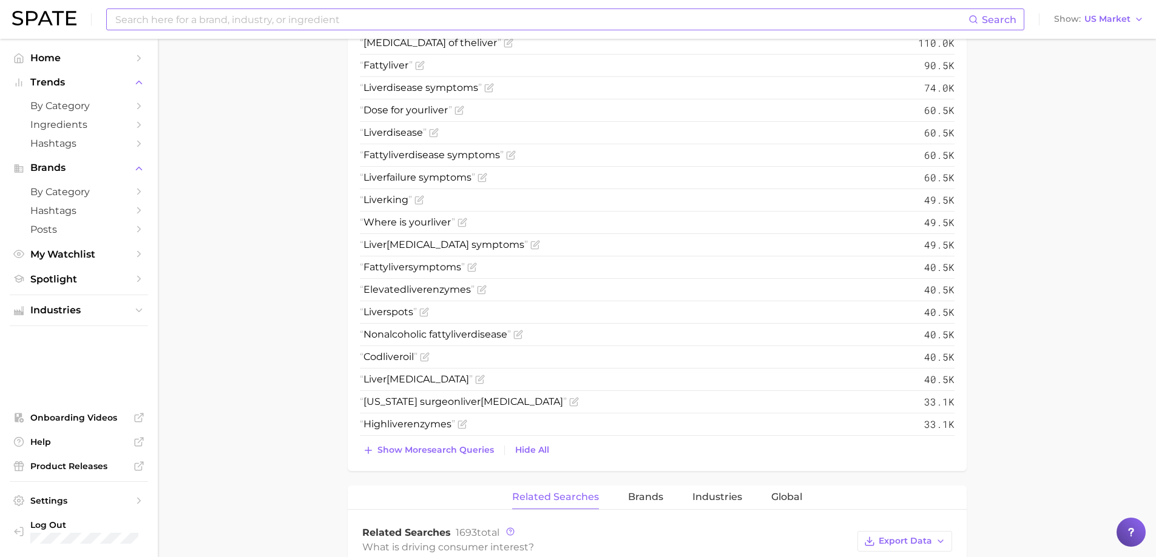
scroll to position [607, 0]
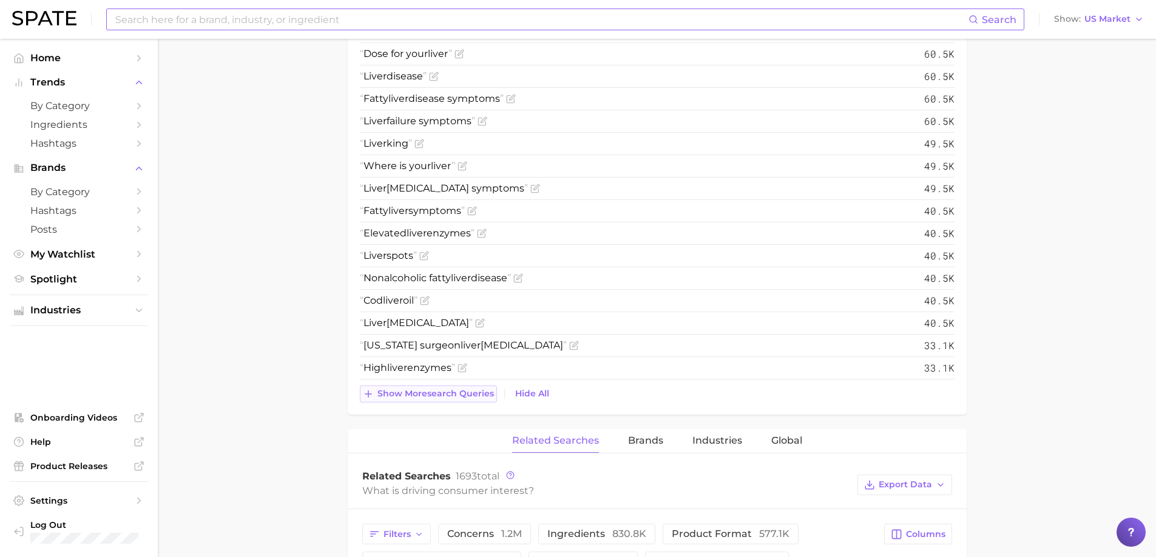
click at [456, 398] on span "Show more search queries" at bounding box center [435, 394] width 116 height 10
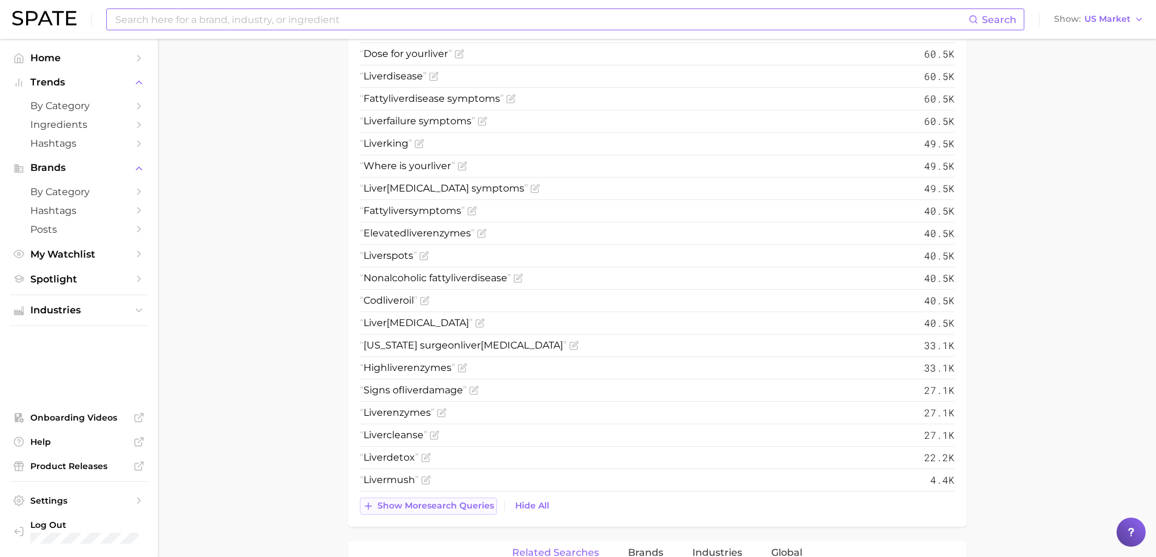
click at [444, 505] on span "Show more search queries" at bounding box center [435, 506] width 116 height 10
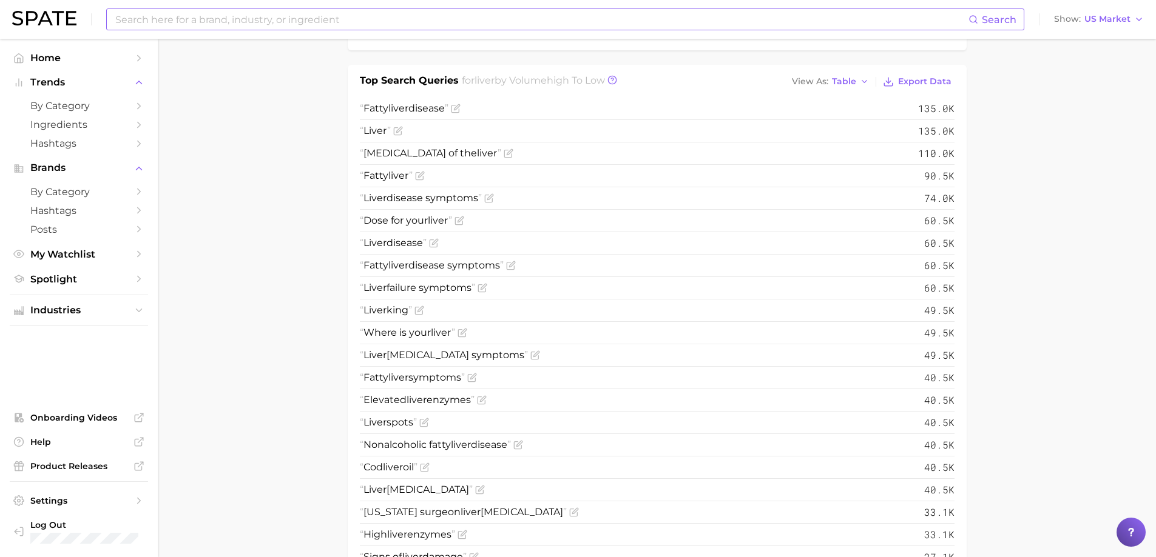
scroll to position [425, 0]
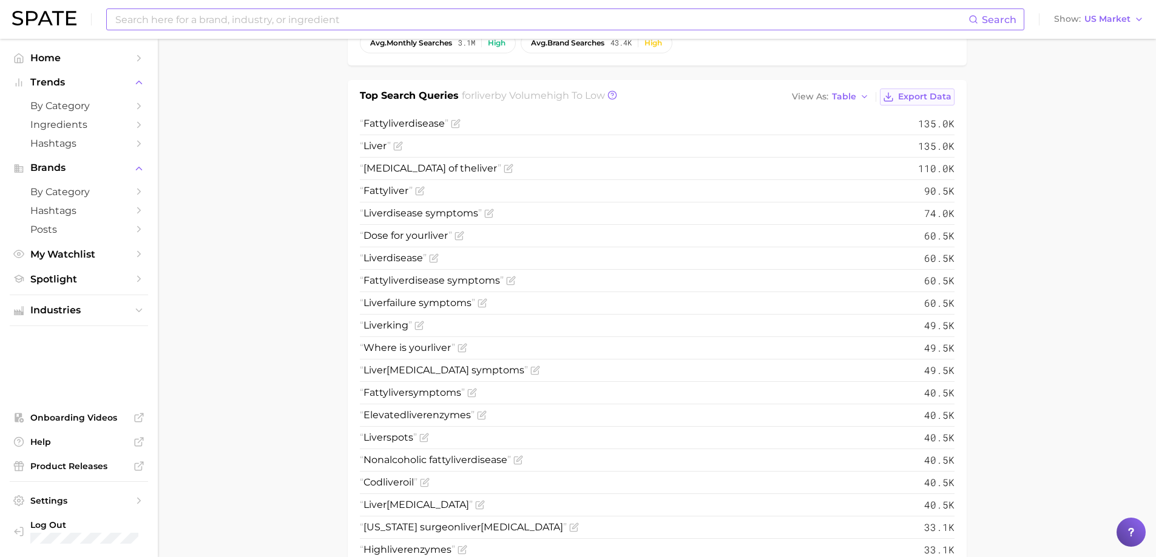
click at [928, 92] on span "Export Data" at bounding box center [924, 97] width 53 height 10
drag, startPoint x: 1036, startPoint y: 387, endPoint x: 1040, endPoint y: 398, distance: 11.5
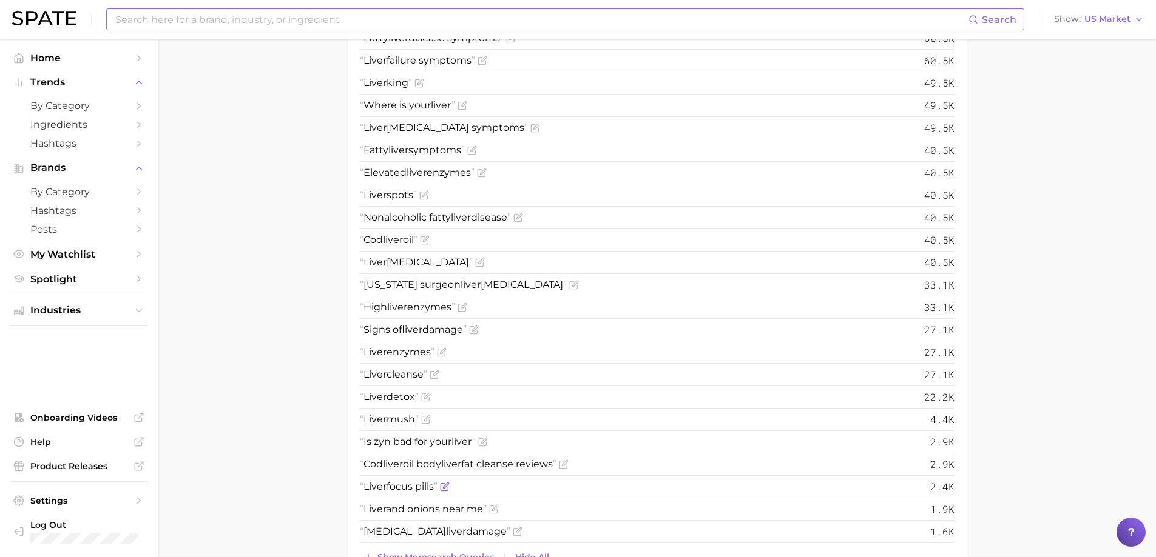
scroll to position [910, 0]
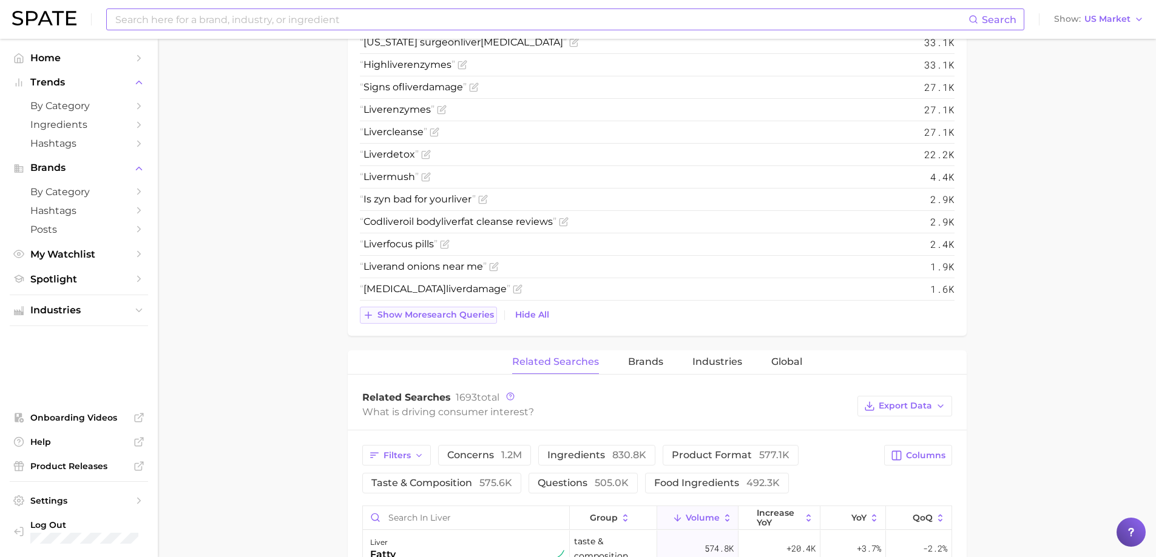
click at [417, 316] on span "Show more search queries" at bounding box center [435, 315] width 116 height 10
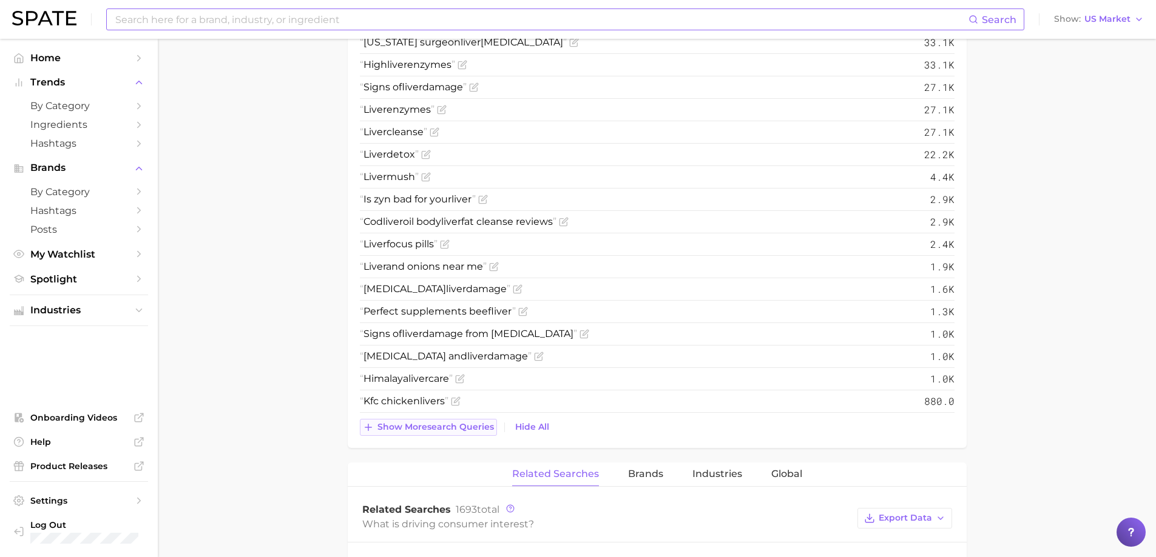
click at [423, 434] on button "Show more search queries" at bounding box center [428, 427] width 137 height 17
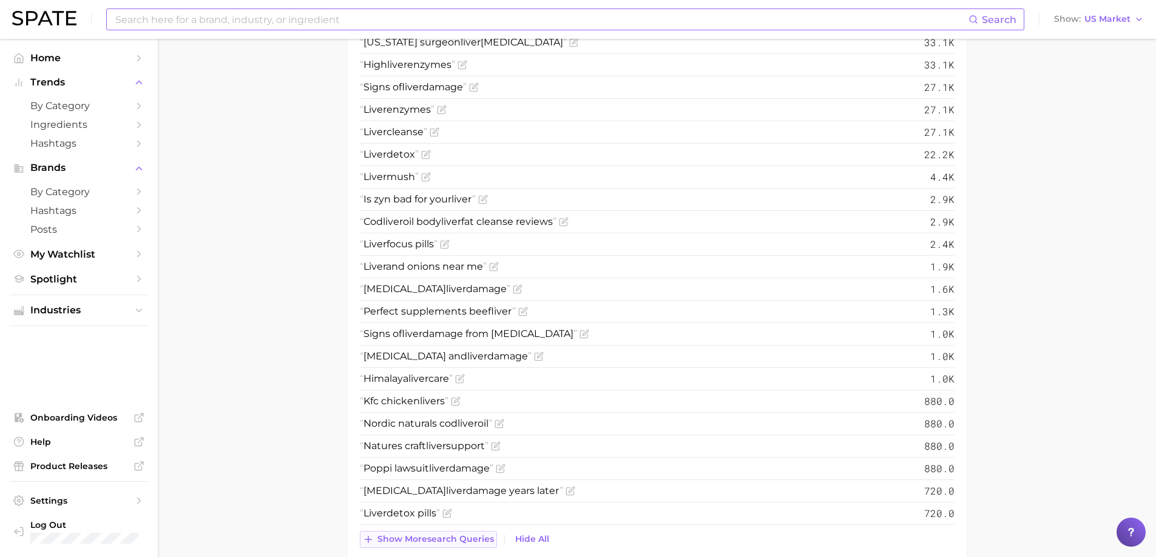
click at [425, 535] on span "Show more search queries" at bounding box center [435, 539] width 116 height 10
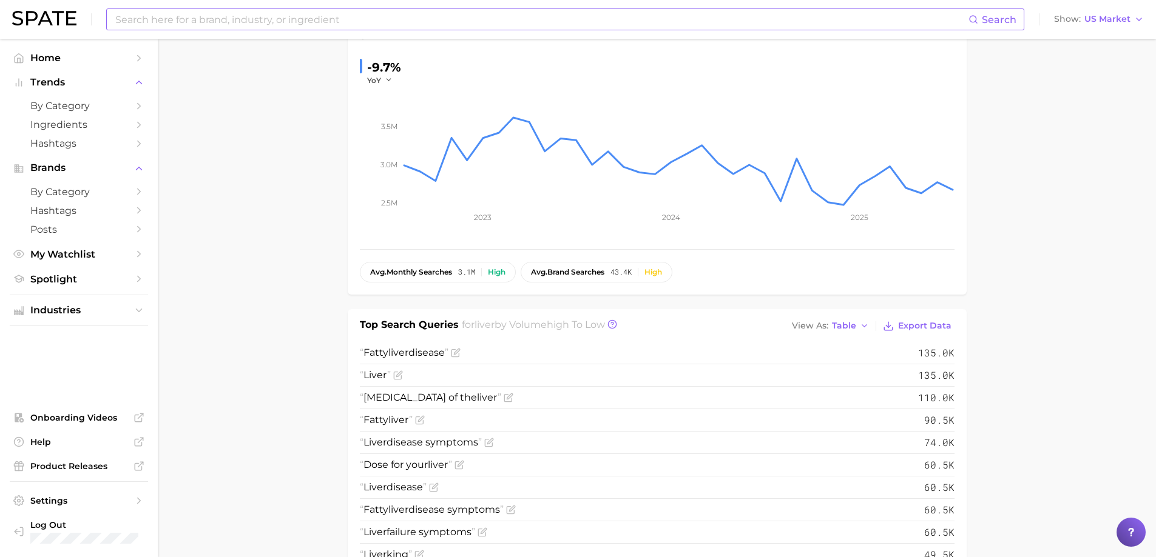
scroll to position [182, 0]
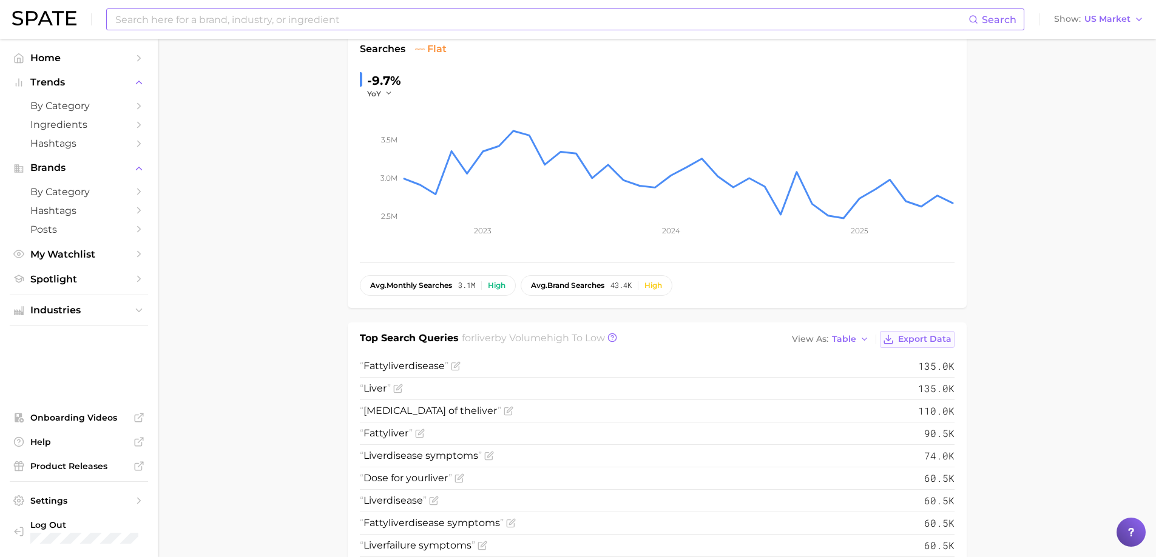
click at [935, 332] on button "Export Data" at bounding box center [917, 339] width 74 height 17
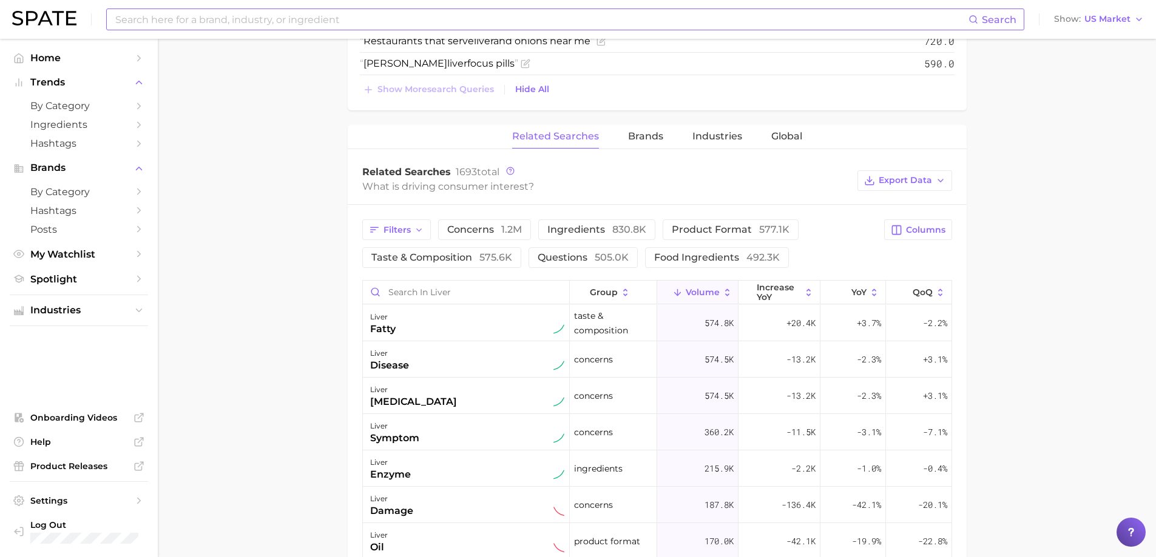
scroll to position [1395, 0]
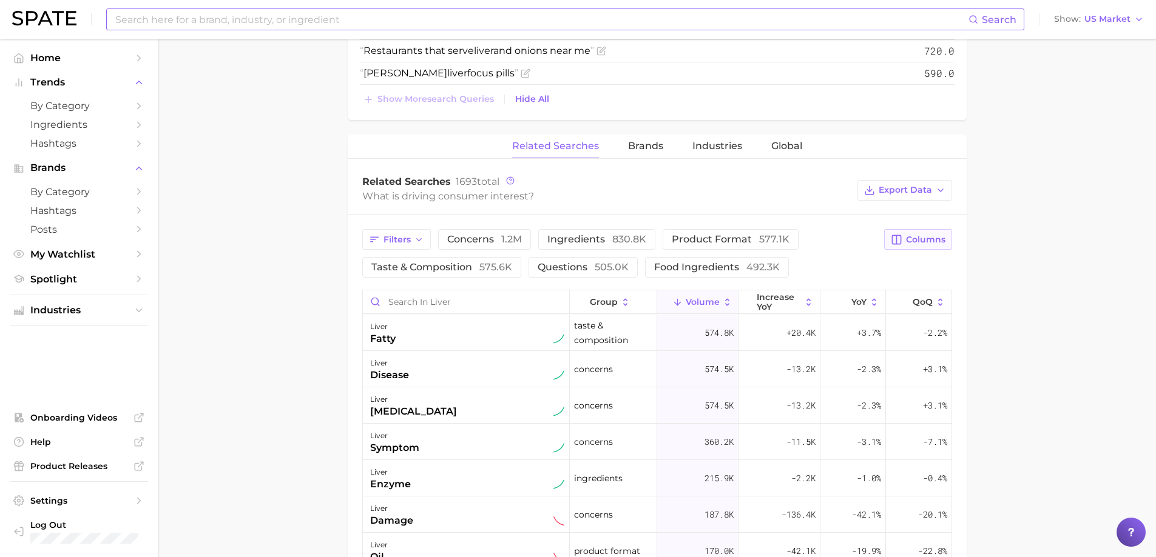
click at [927, 235] on span "Columns" at bounding box center [925, 240] width 39 height 10
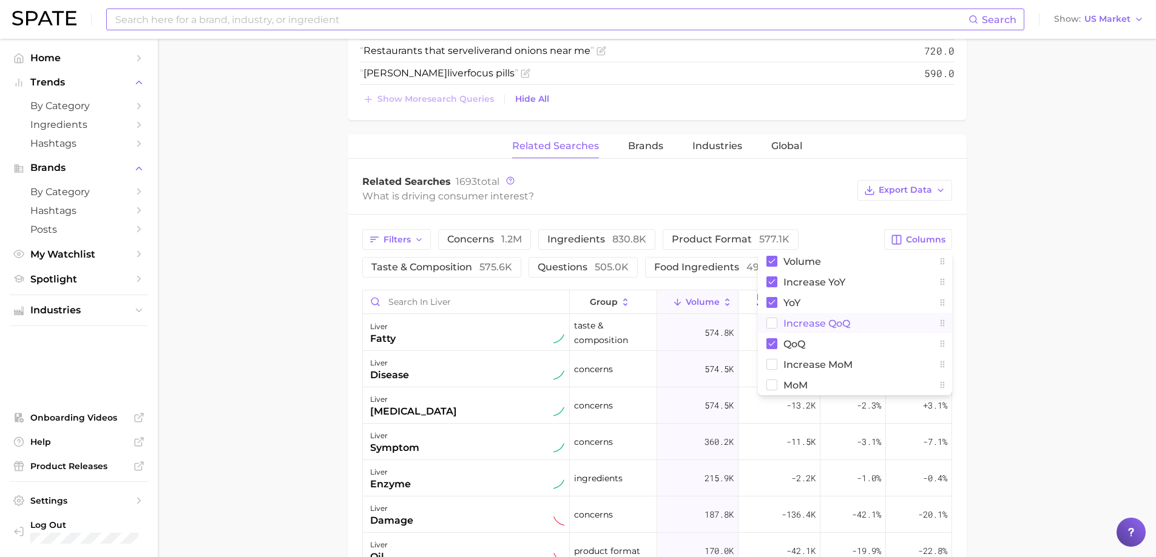
click at [769, 323] on rect at bounding box center [771, 323] width 10 height 10
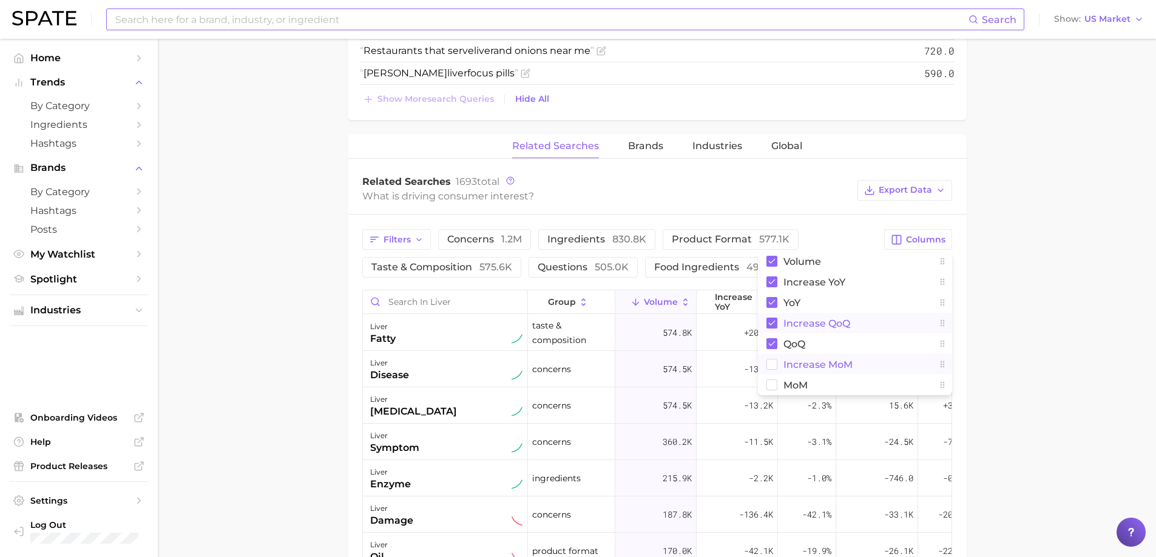
click at [770, 362] on rect at bounding box center [771, 365] width 10 height 10
click at [771, 389] on rect at bounding box center [771, 385] width 10 height 10
click at [925, 192] on span "Export Data" at bounding box center [904, 190] width 53 height 10
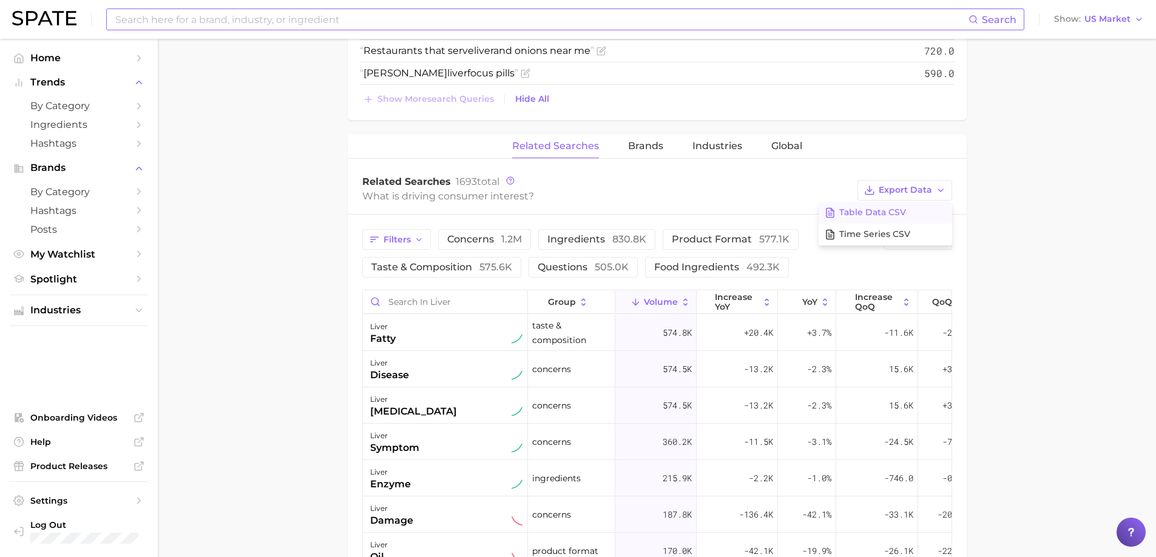
click at [899, 208] on span "Table Data CSV" at bounding box center [872, 212] width 67 height 10
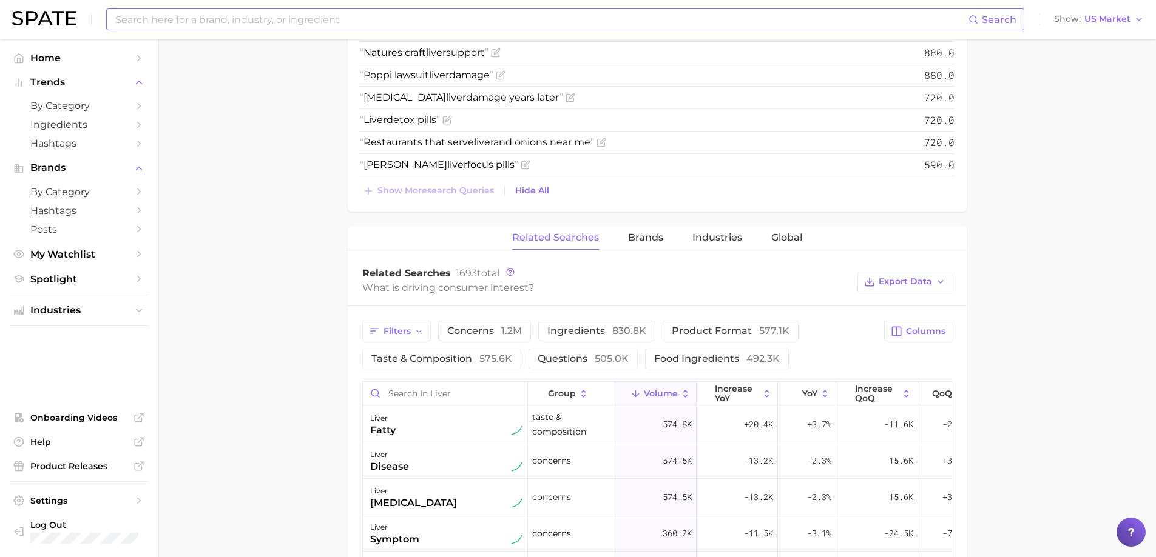
scroll to position [1214, 0]
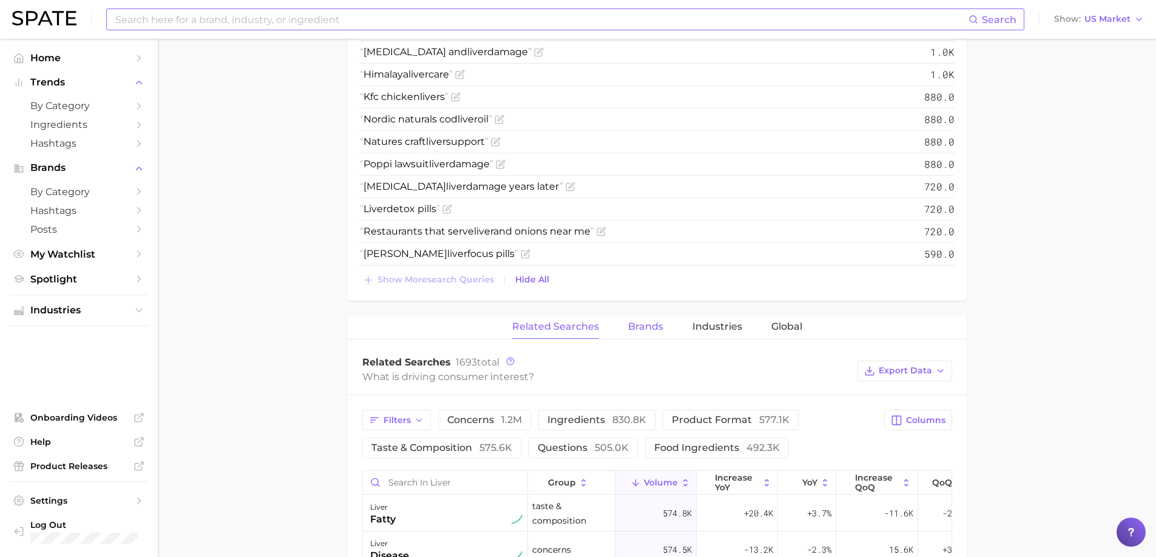
click at [651, 319] on button "Brands" at bounding box center [645, 327] width 35 height 24
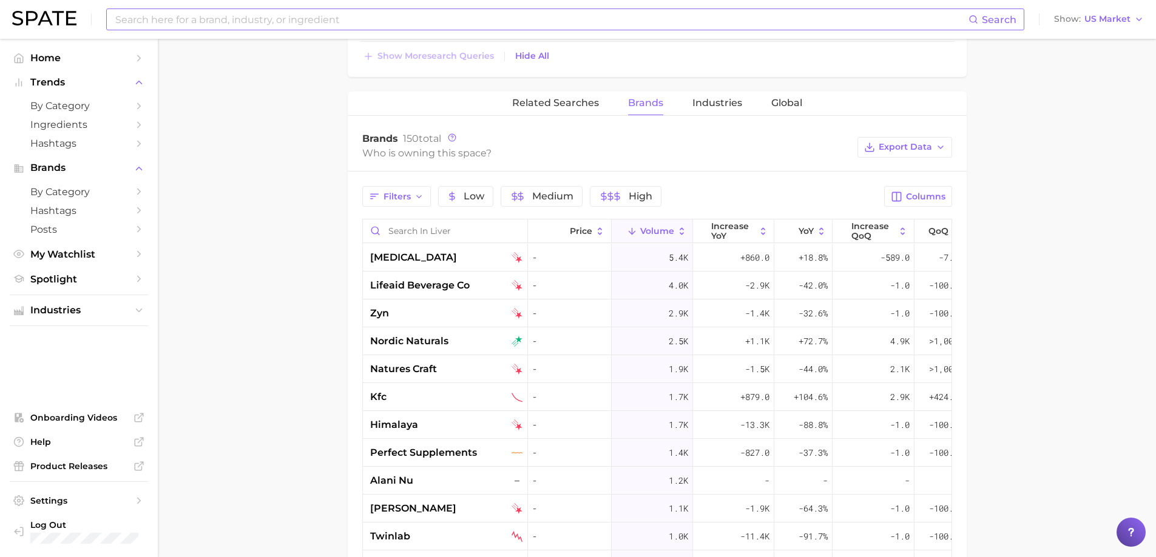
scroll to position [1275, 0]
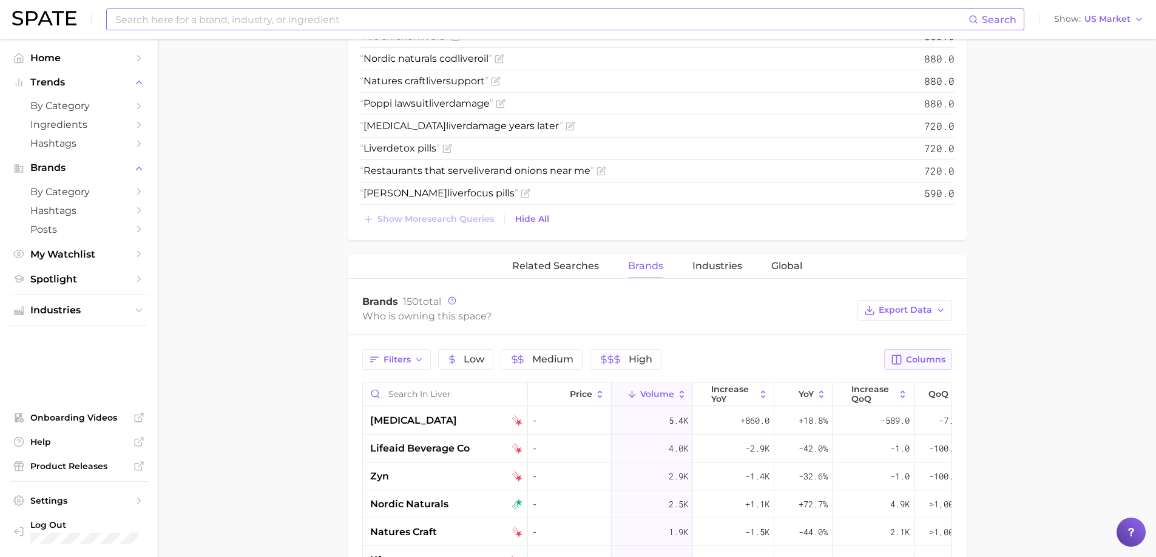
click at [903, 362] on button "Columns" at bounding box center [917, 359] width 67 height 21
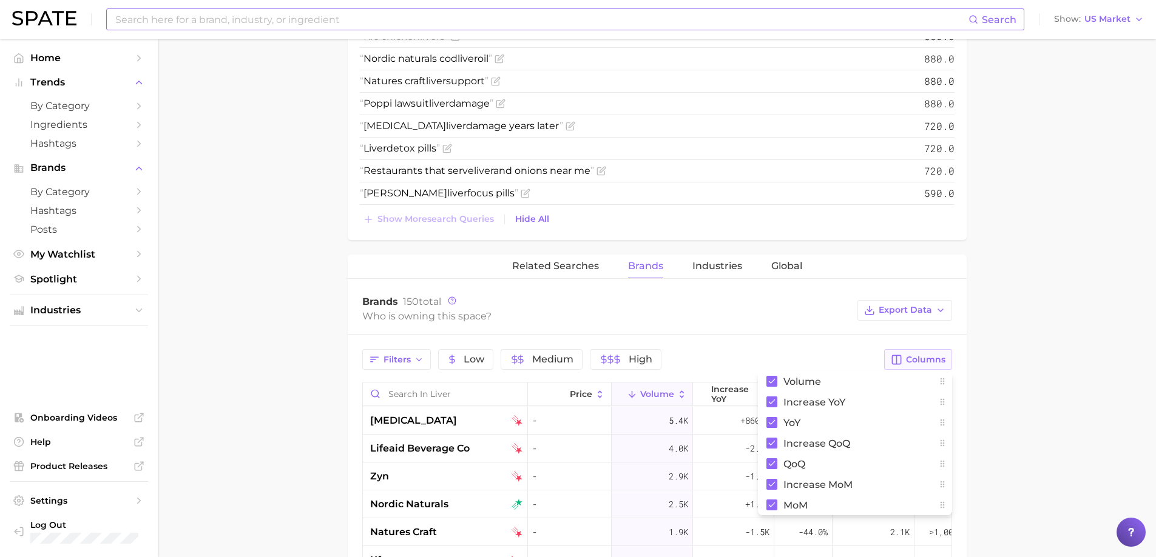
click at [903, 362] on button "Columns" at bounding box center [917, 359] width 67 height 21
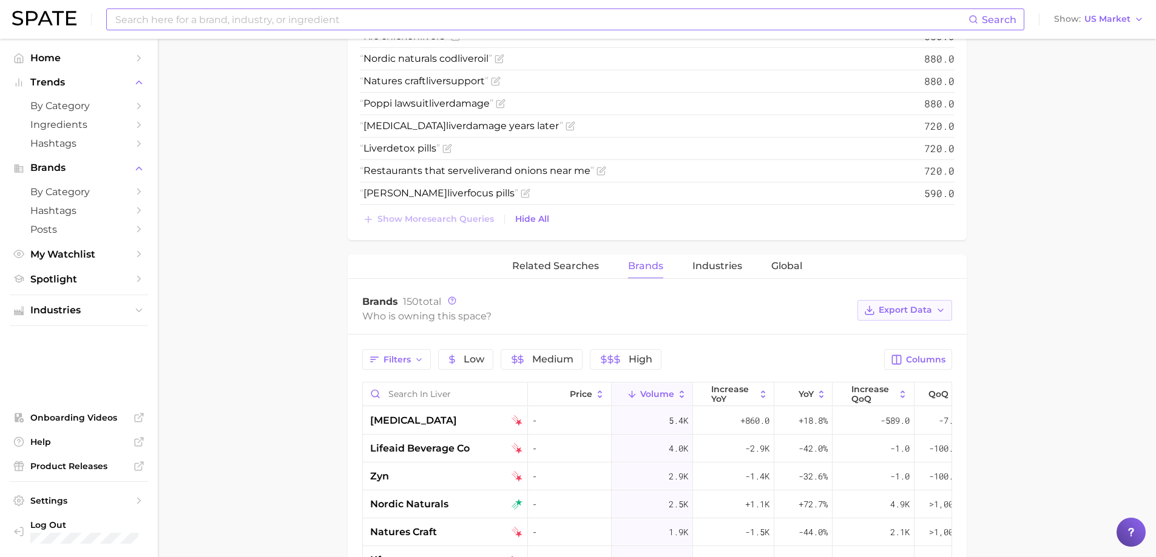
click at [905, 306] on span "Export Data" at bounding box center [904, 310] width 53 height 10
click at [875, 335] on span "Table Data CSV" at bounding box center [872, 333] width 67 height 10
click at [731, 270] on span "Industries" at bounding box center [717, 266] width 50 height 11
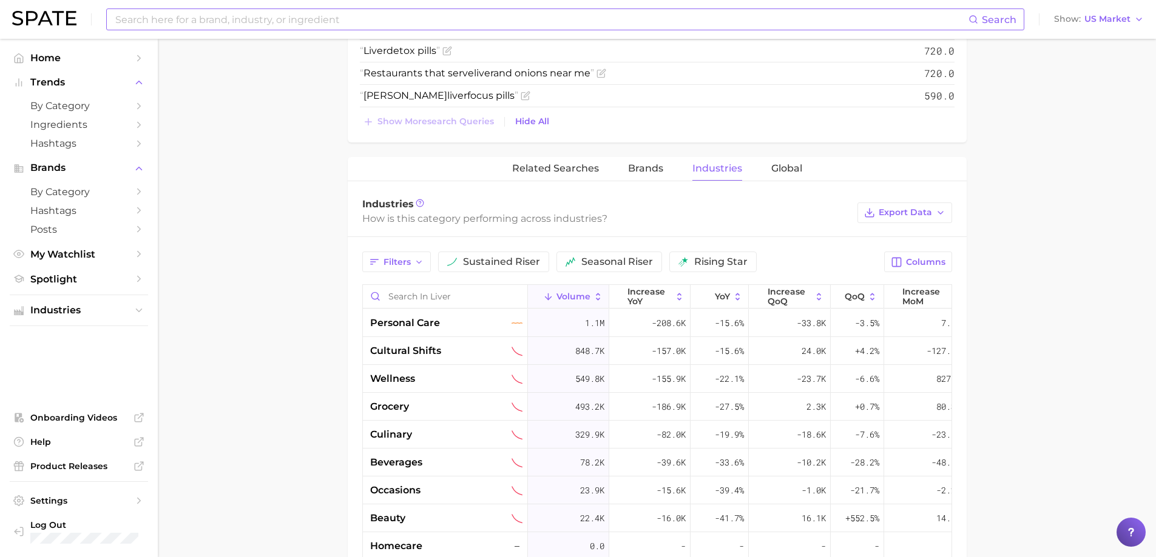
scroll to position [1331, 0]
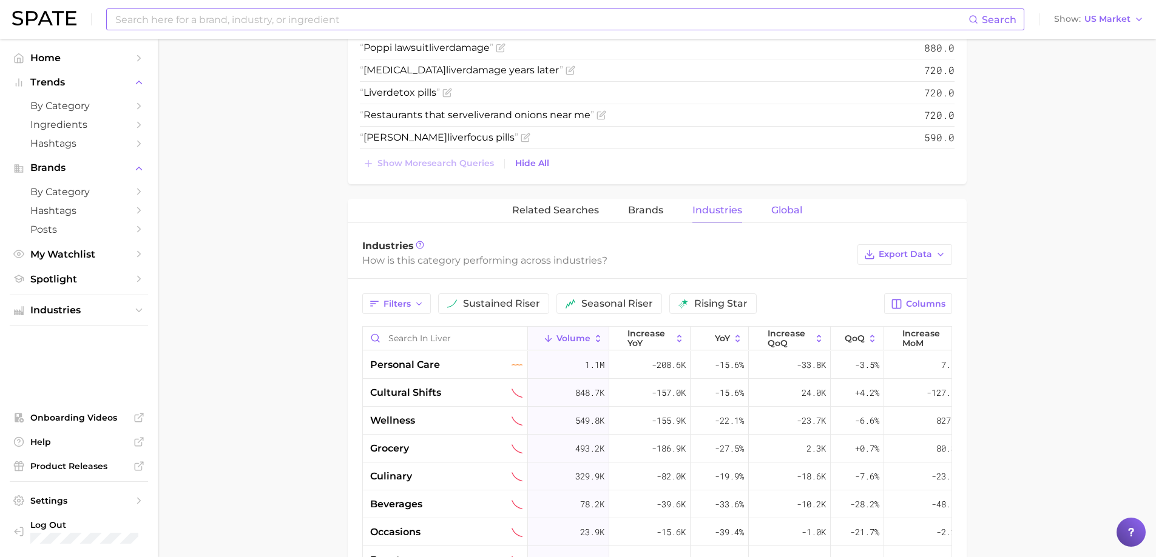
click at [792, 211] on span "Global" at bounding box center [786, 210] width 31 height 11
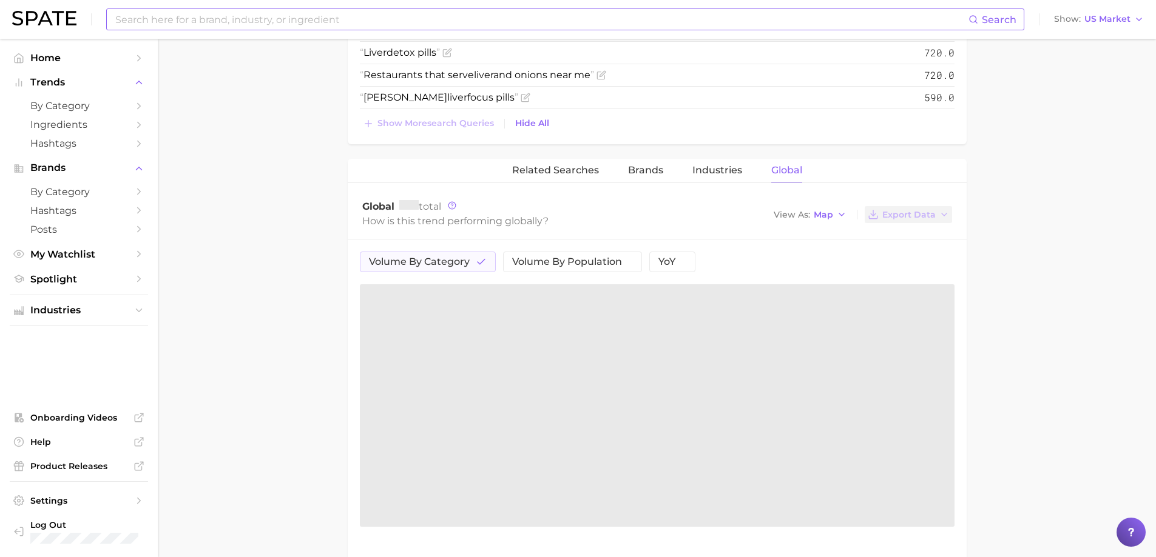
scroll to position [1456, 0]
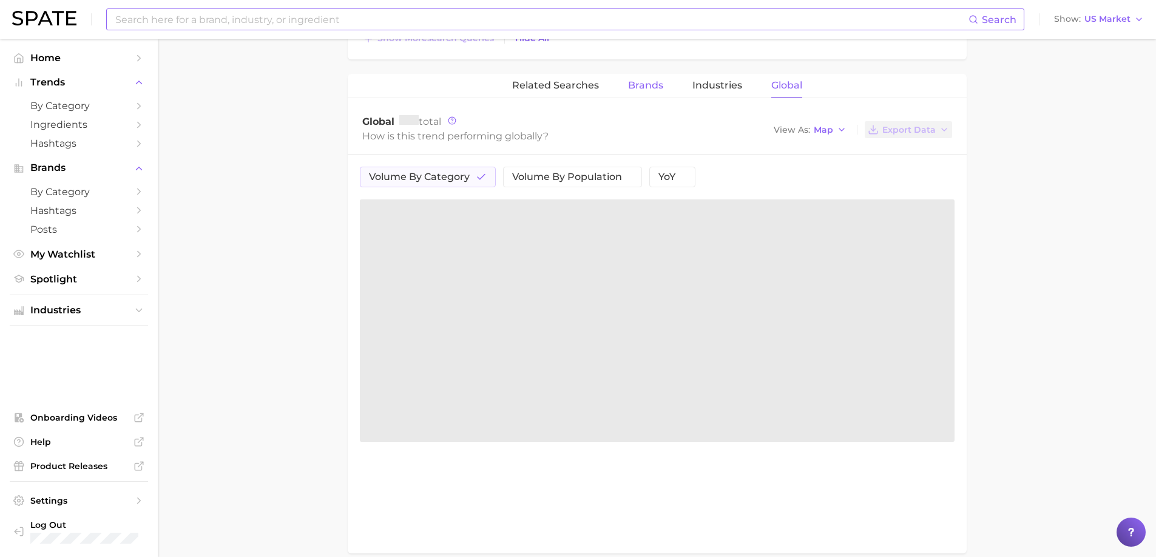
click at [650, 91] on span "Brands" at bounding box center [645, 85] width 35 height 11
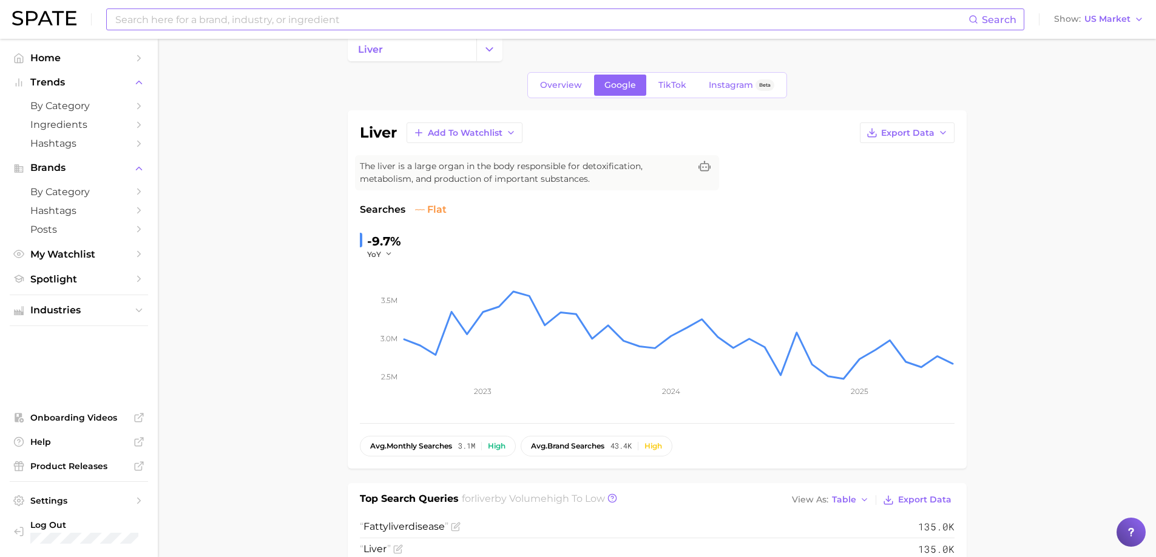
scroll to position [0, 0]
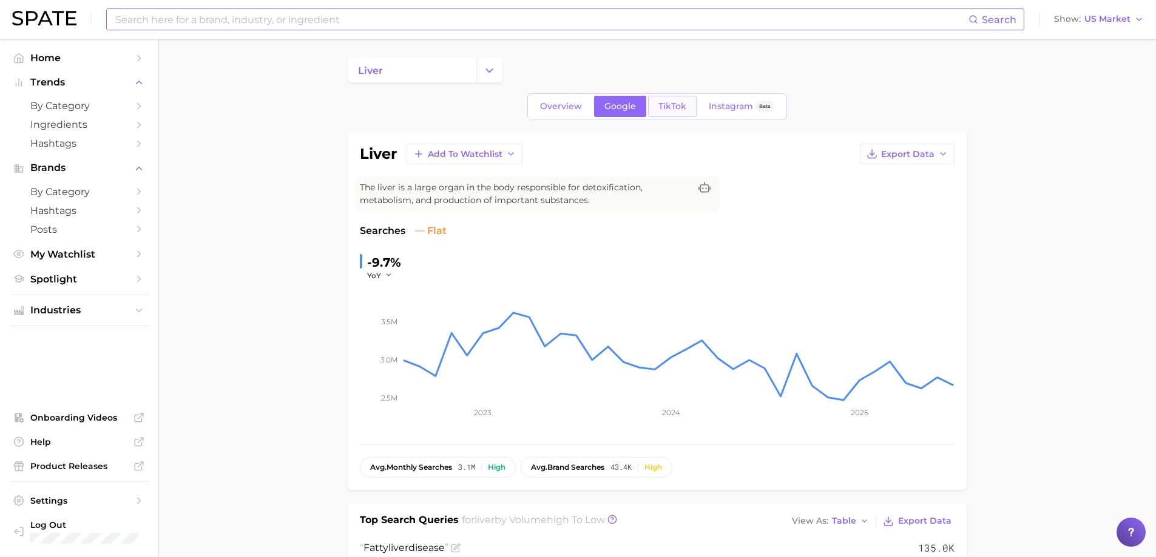
click at [678, 98] on link "TikTok" at bounding box center [672, 106] width 49 height 21
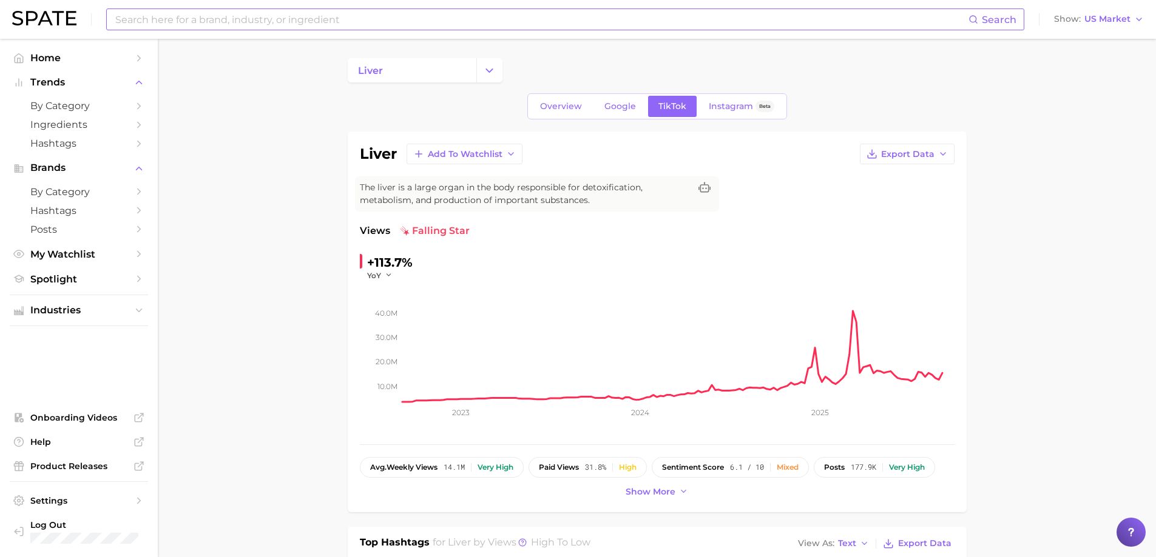
scroll to position [61, 0]
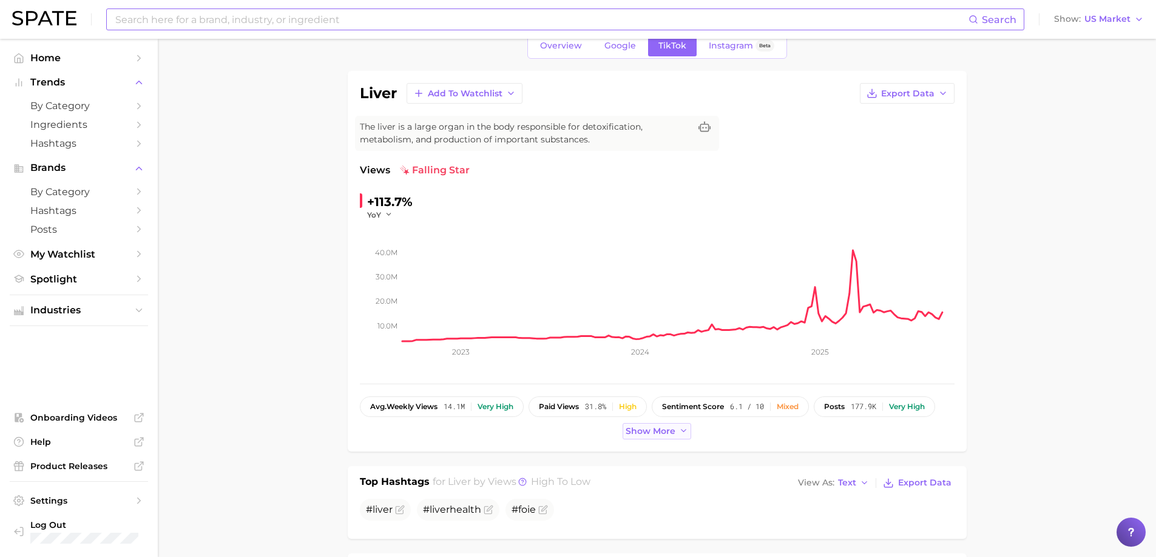
click at [651, 439] on button "Show more" at bounding box center [656, 431] width 69 height 16
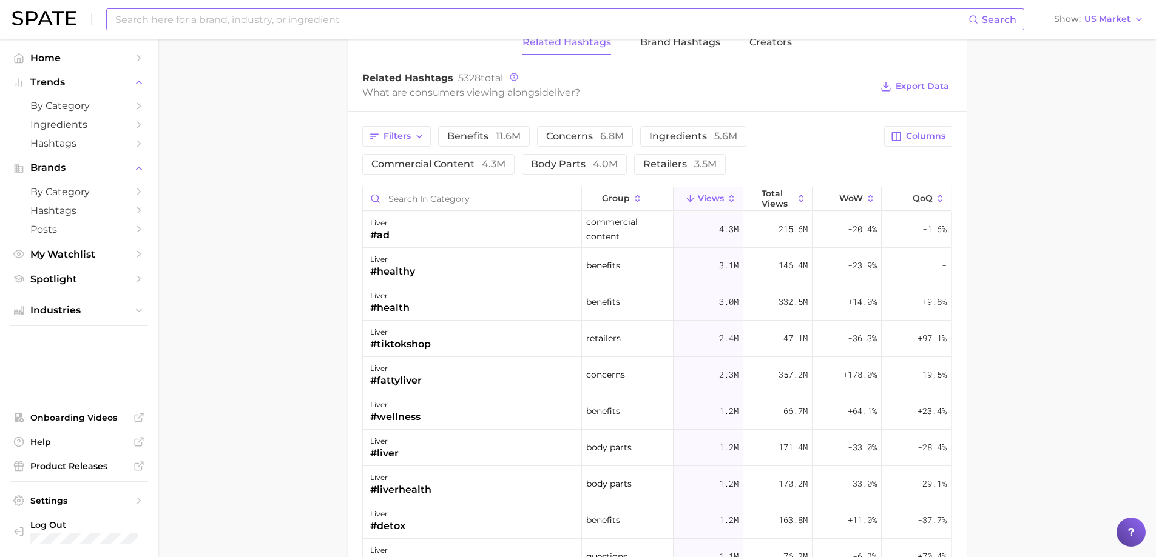
scroll to position [971, 0]
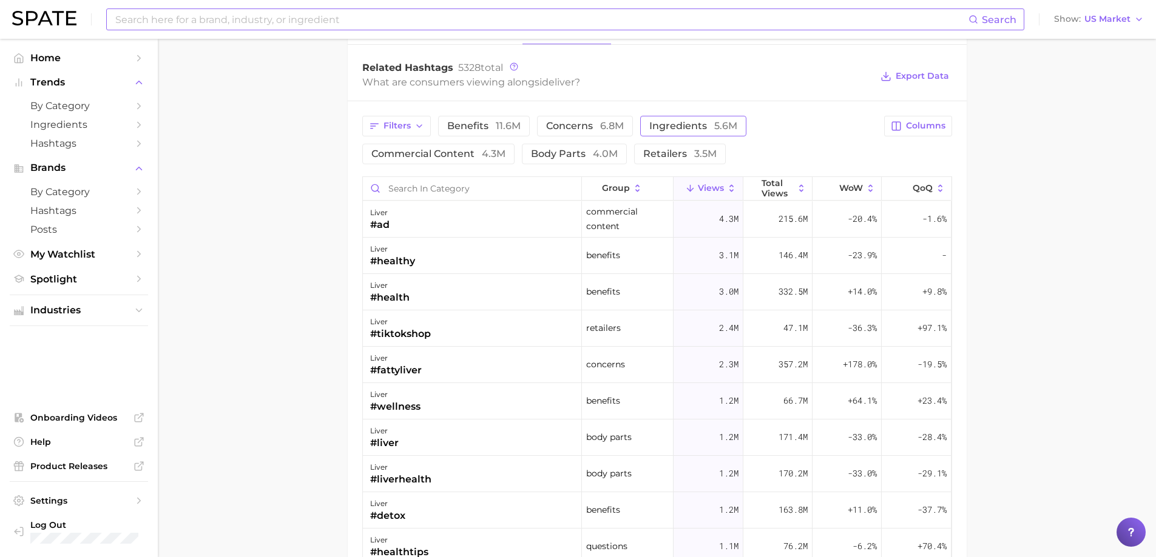
click at [692, 130] on span "ingredients 5.6m" at bounding box center [693, 126] width 88 height 10
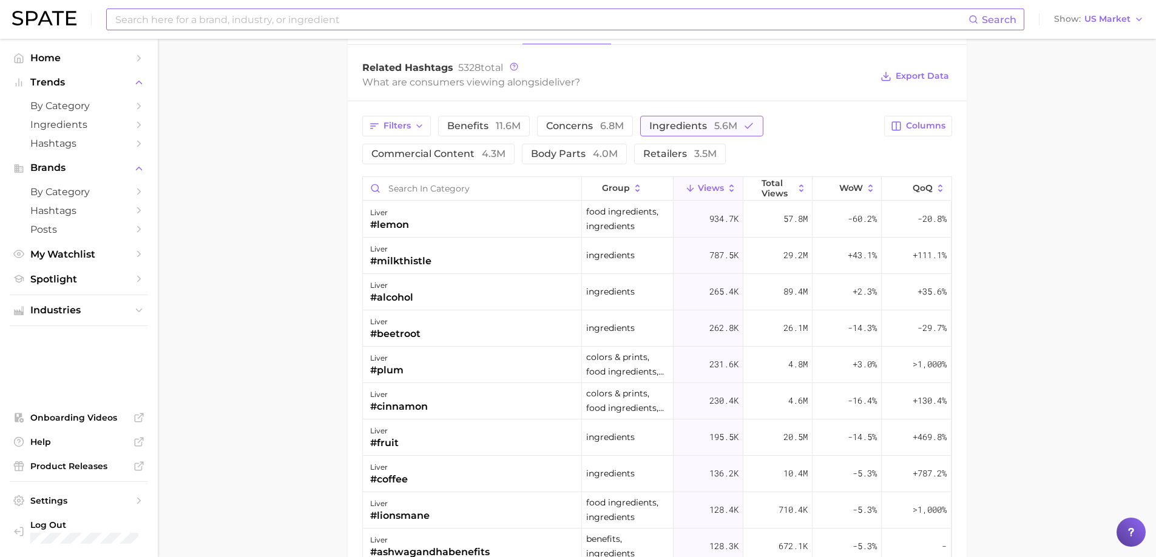
click at [701, 122] on span "ingredients 5.6m" at bounding box center [693, 126] width 88 height 10
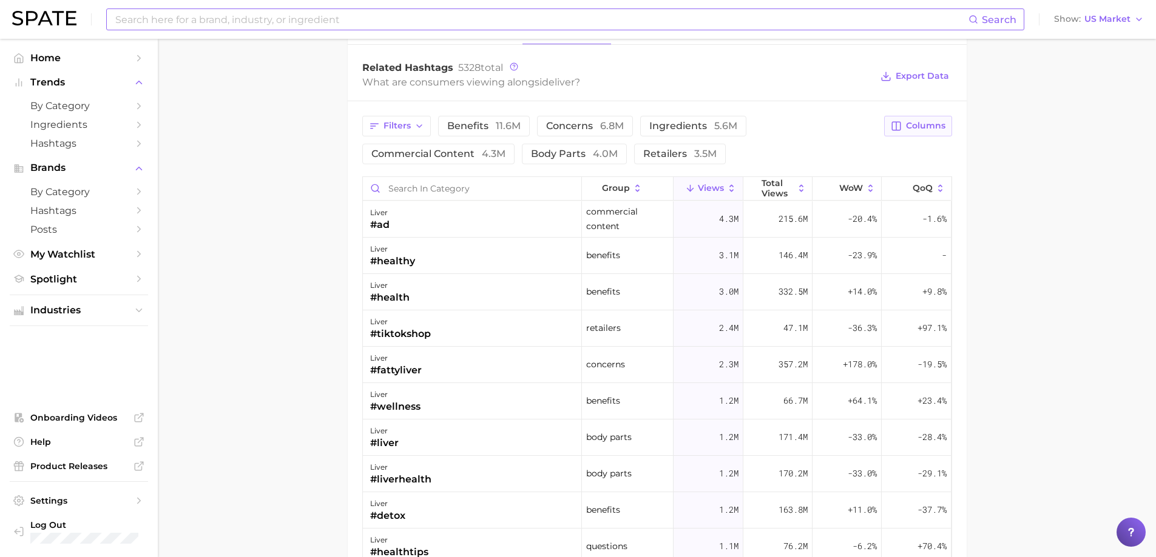
click at [931, 123] on span "Columns" at bounding box center [925, 126] width 39 height 10
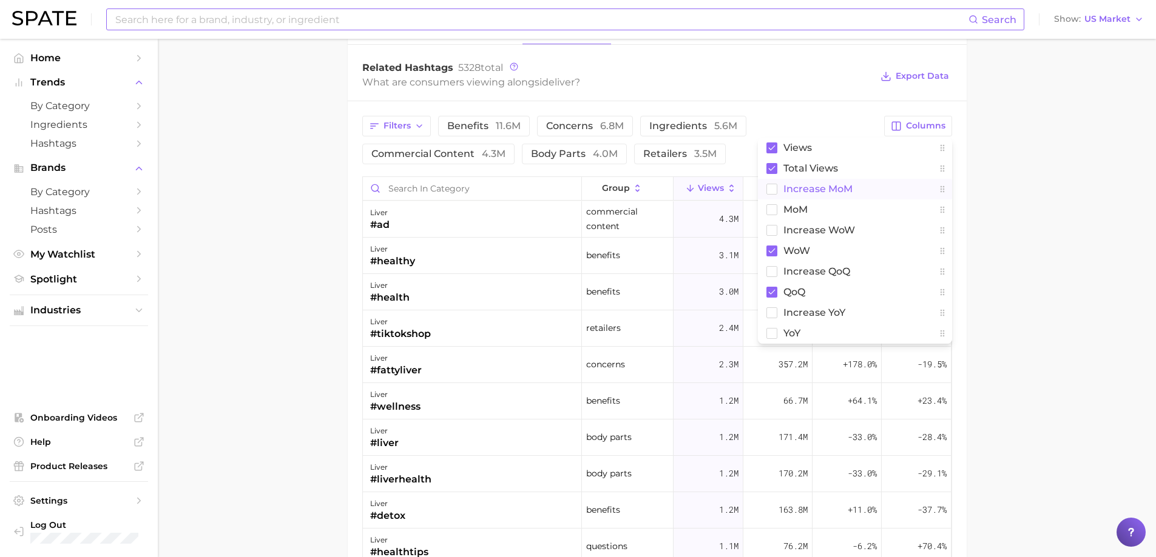
click at [815, 190] on span "increase MoM" at bounding box center [817, 189] width 69 height 10
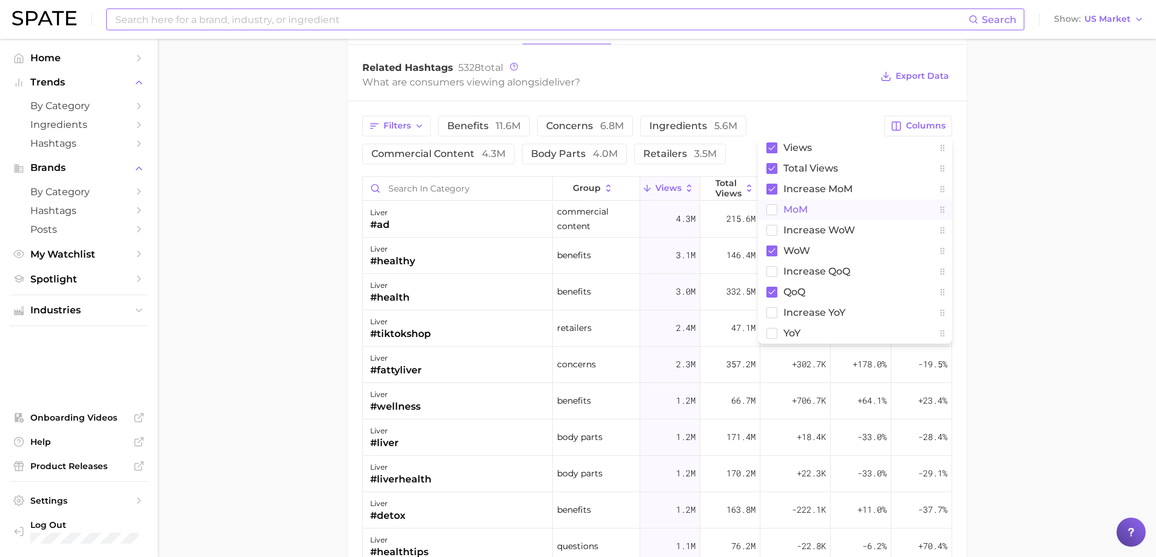
click at [796, 207] on span "MoM" at bounding box center [795, 209] width 24 height 10
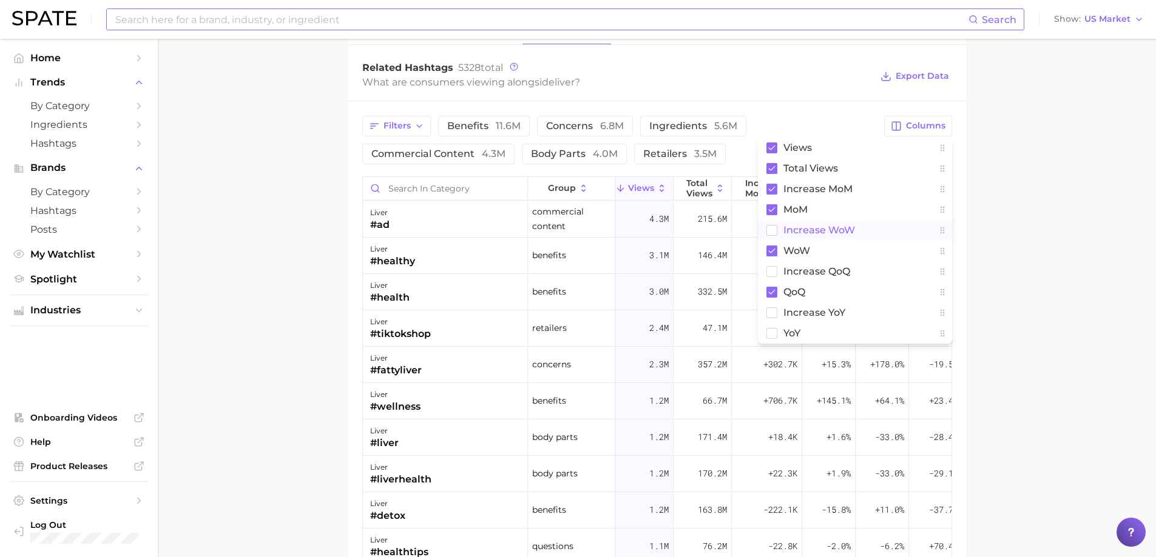
click at [796, 227] on span "Increase WoW" at bounding box center [819, 230] width 72 height 10
click at [808, 272] on span "increase QoQ" at bounding box center [816, 271] width 67 height 10
click at [804, 308] on span "increase YoY" at bounding box center [814, 313] width 62 height 10
click at [800, 331] on span "YoY" at bounding box center [791, 333] width 17 height 10
click at [924, 80] on span "Export Data" at bounding box center [921, 76] width 53 height 10
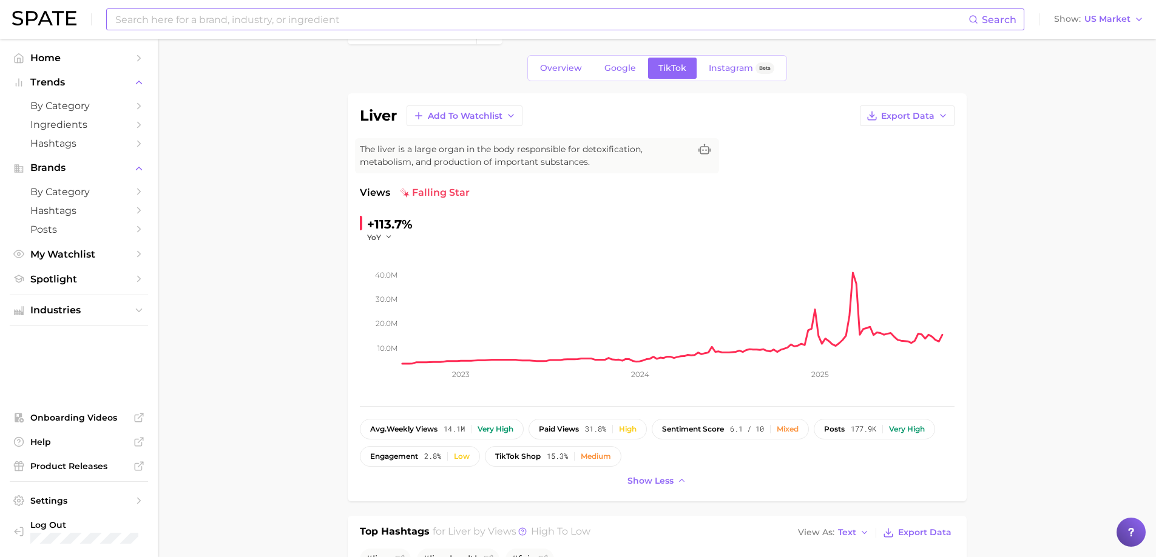
scroll to position [0, 0]
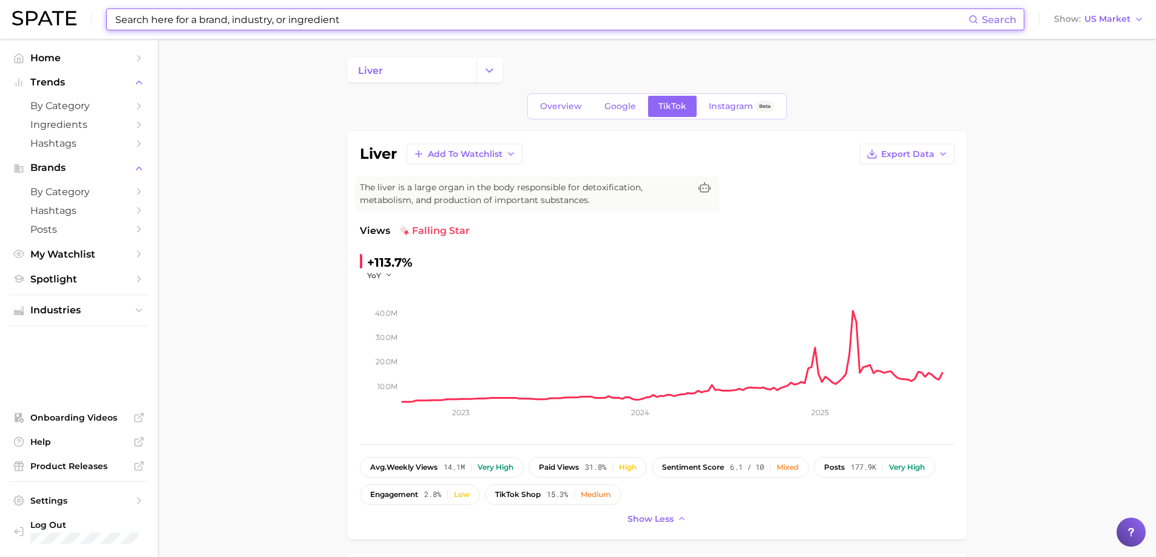
click at [284, 25] on input at bounding box center [541, 19] width 854 height 21
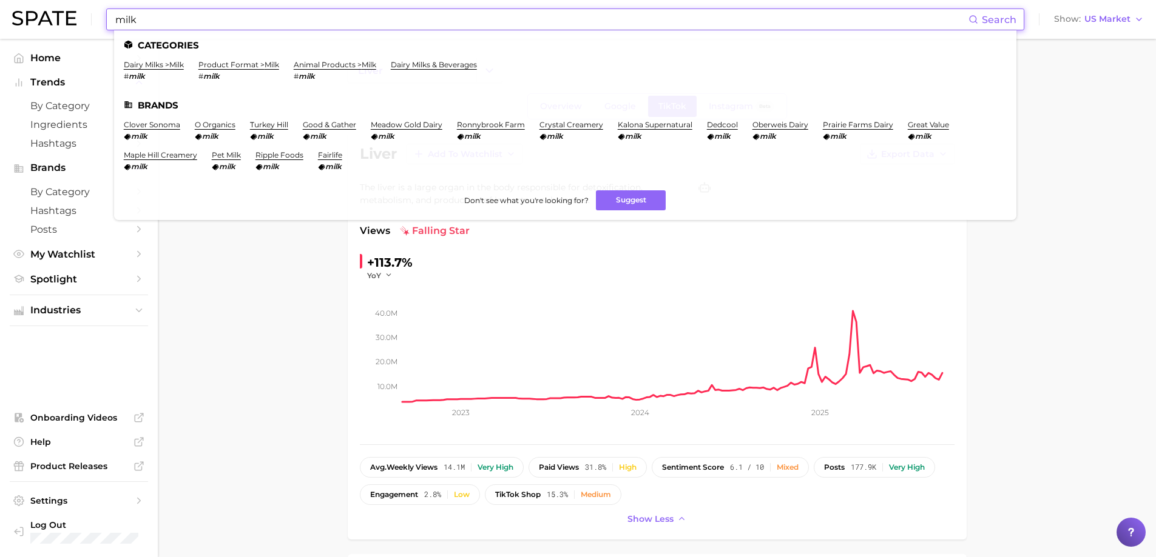
type input "milk"
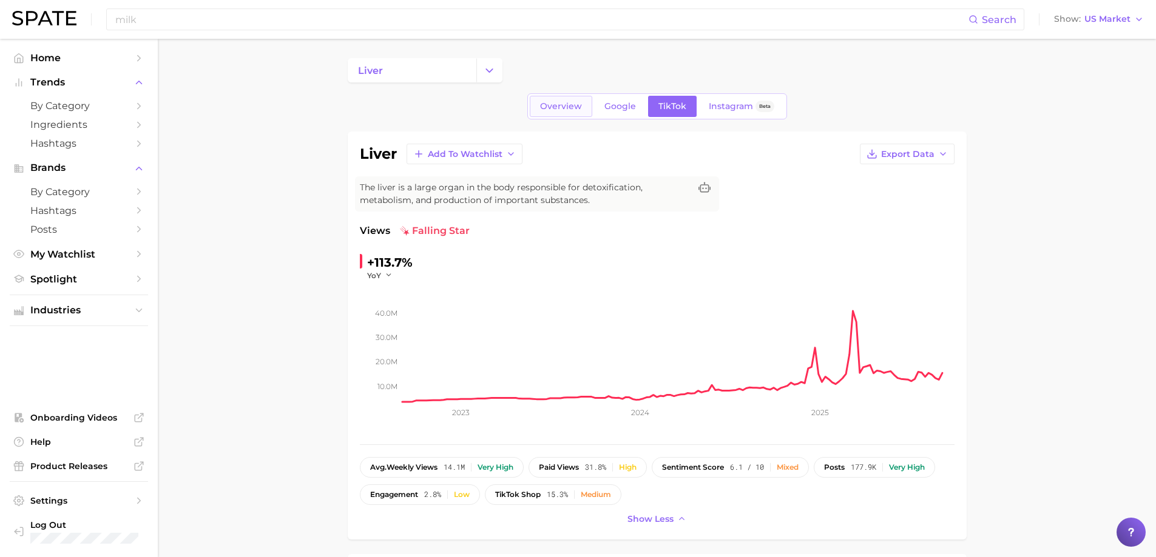
click at [551, 104] on span "Overview" at bounding box center [561, 106] width 42 height 10
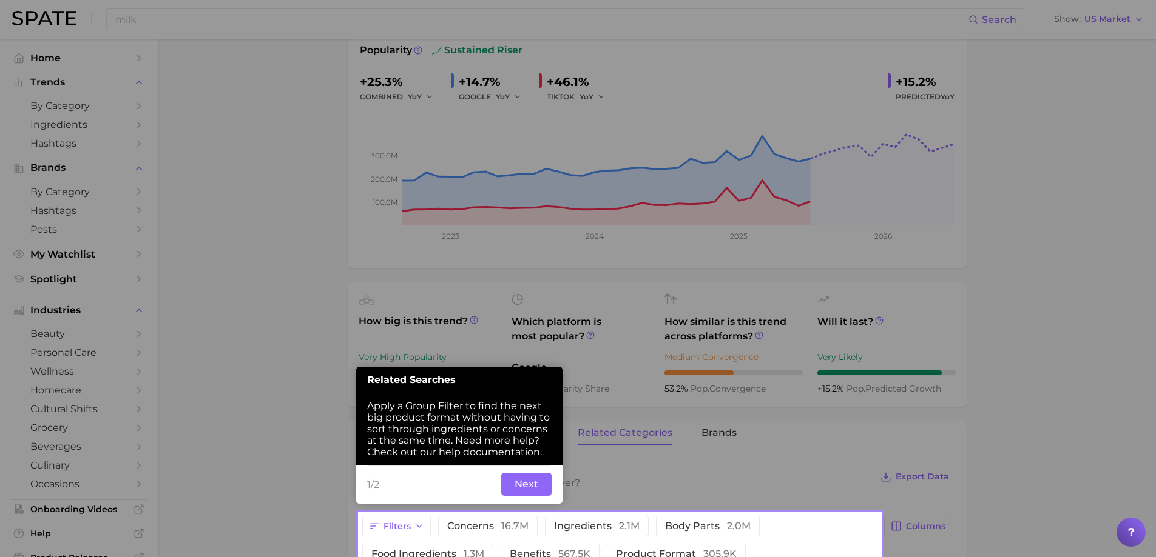
scroll to position [189, 0]
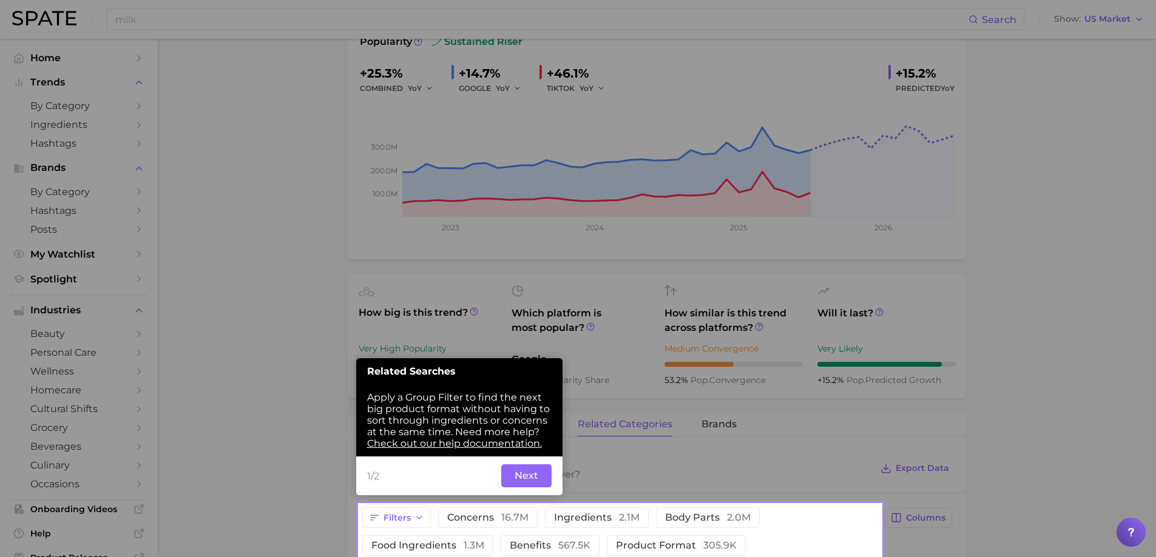
click at [541, 473] on button "Next" at bounding box center [526, 476] width 50 height 23
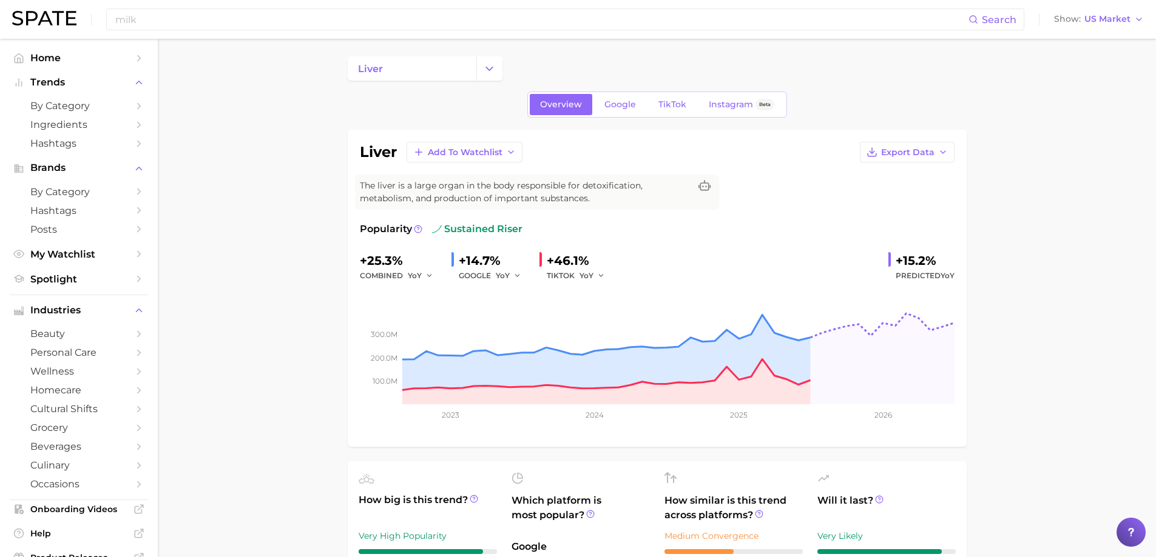
scroll to position [0, 0]
click at [494, 151] on span "Add to Watchlist" at bounding box center [465, 154] width 75 height 10
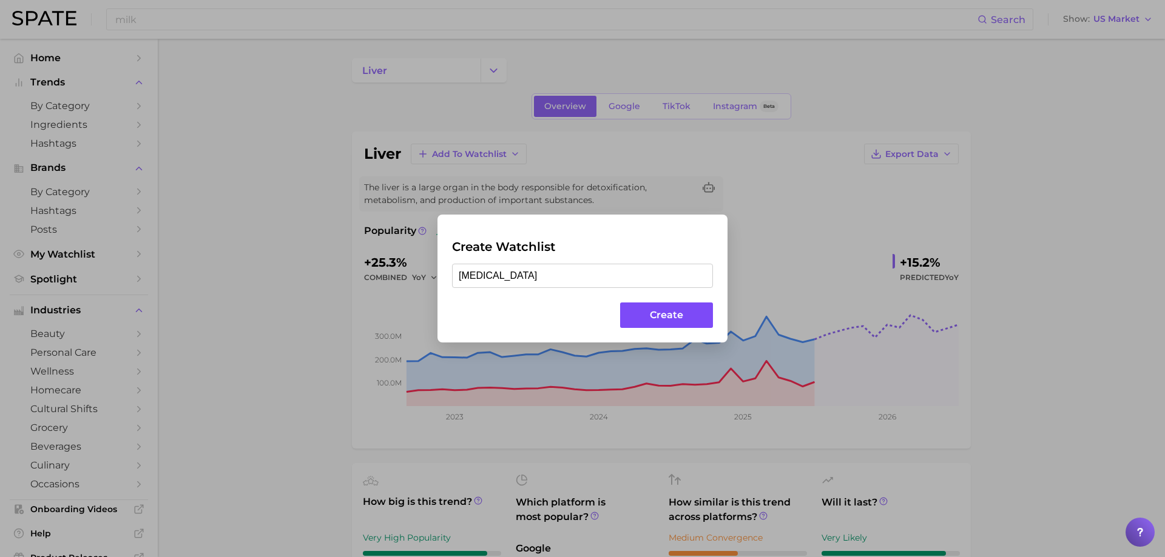
type input "[MEDICAL_DATA]"
click at [672, 319] on button "Create" at bounding box center [666, 316] width 93 height 26
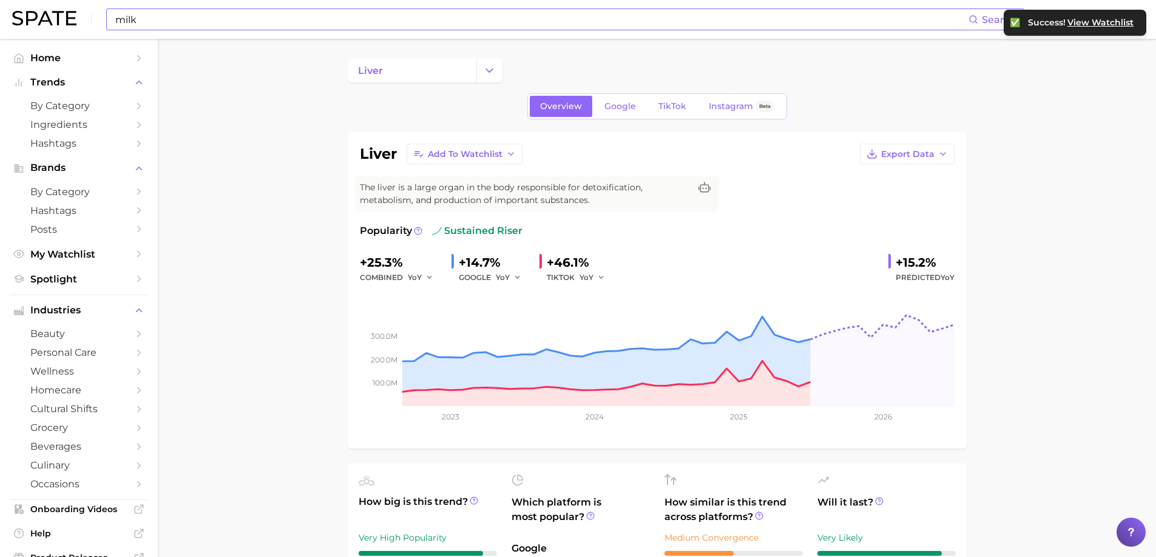
click at [265, 16] on input "milk" at bounding box center [541, 19] width 854 height 21
type input "[MEDICAL_DATA]"
click at [210, 12] on input "[MEDICAL_DATA]" at bounding box center [541, 19] width 854 height 21
drag, startPoint x: 206, startPoint y: 15, endPoint x: 72, endPoint y: 6, distance: 134.3
click at [72, 6] on div "[MEDICAL_DATA] Search Show US Market" at bounding box center [577, 19] width 1131 height 39
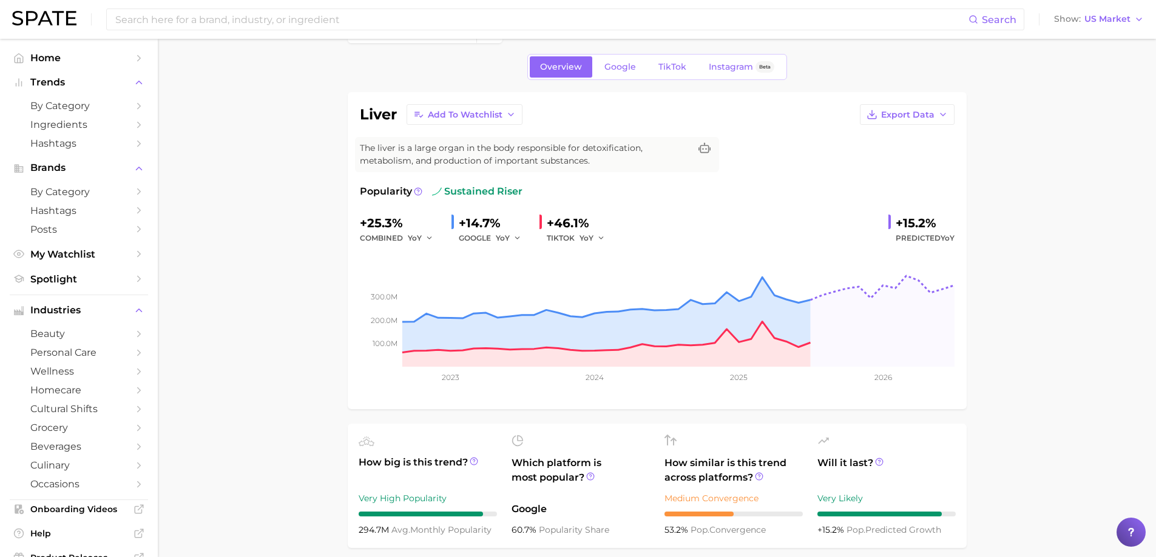
scroll to position [61, 0]
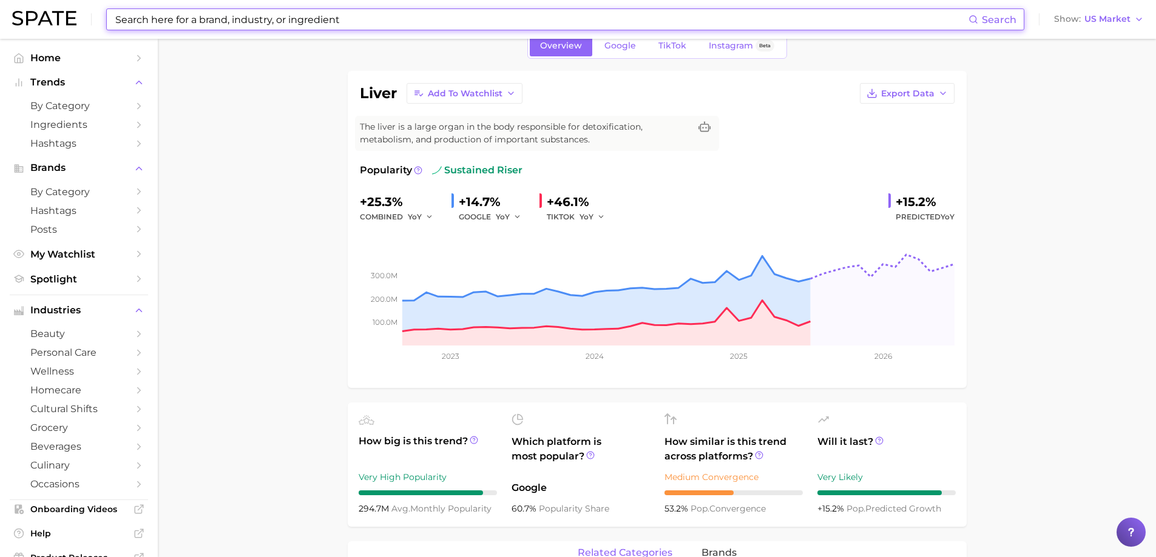
click at [168, 13] on input at bounding box center [541, 19] width 854 height 21
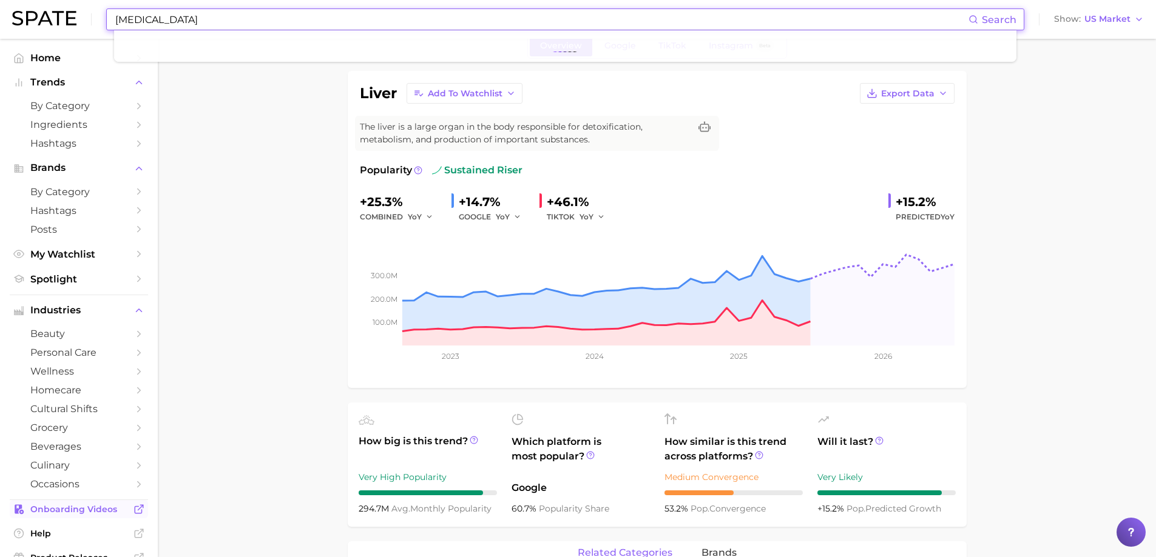
type input "[MEDICAL_DATA]"
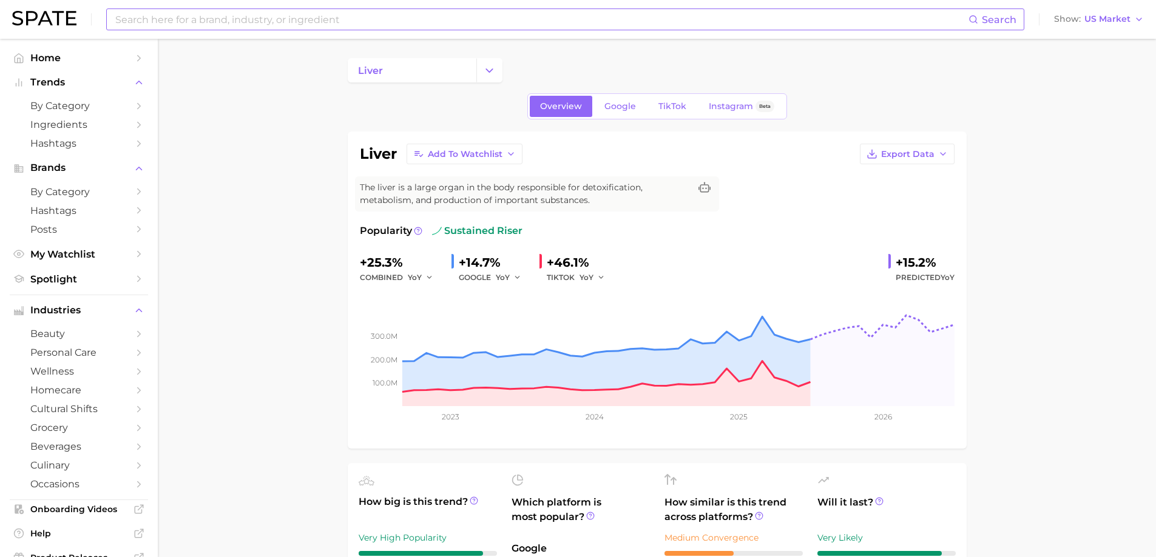
click at [374, 20] on input at bounding box center [541, 19] width 854 height 21
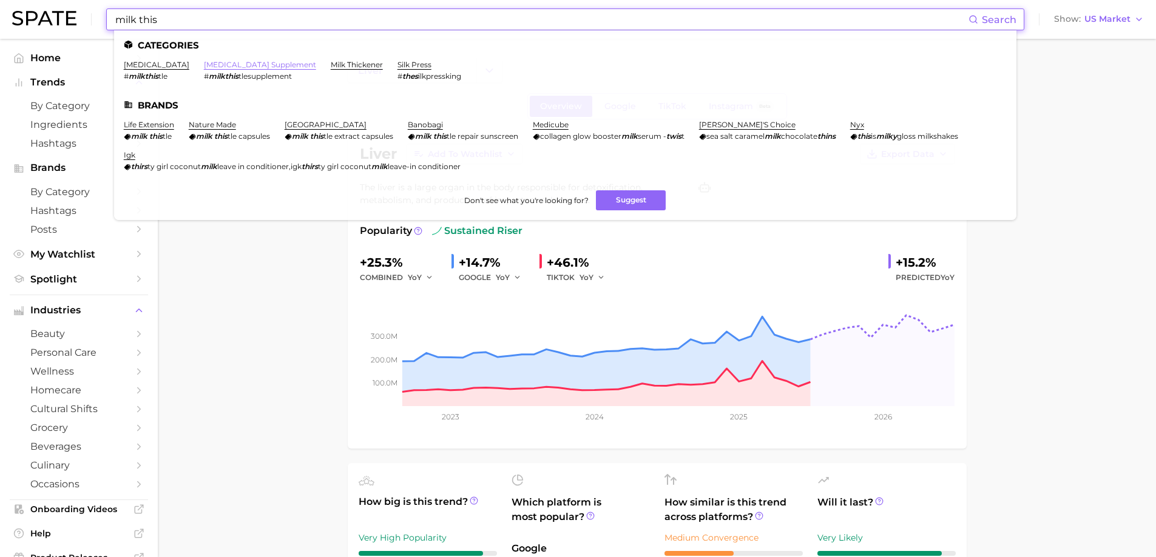
type input "milk this"
click at [235, 61] on link "[MEDICAL_DATA] supplement" at bounding box center [260, 64] width 112 height 9
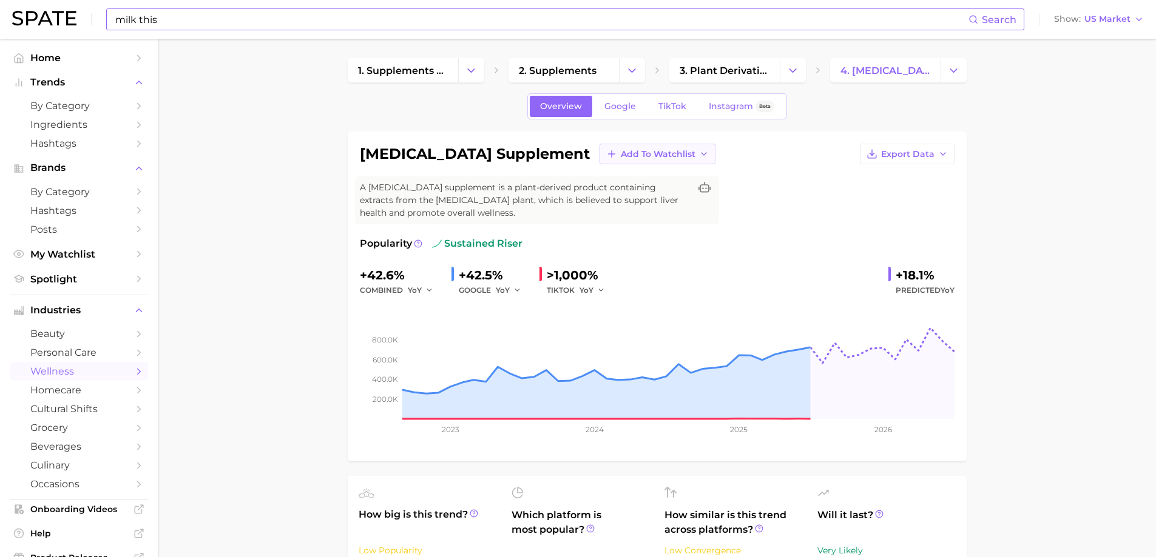
click at [621, 157] on span "Add to Watchlist" at bounding box center [658, 154] width 75 height 10
click at [620, 197] on span "[MEDICAL_DATA]" at bounding box center [657, 199] width 75 height 10
click at [623, 115] on link "Google" at bounding box center [620, 106] width 52 height 21
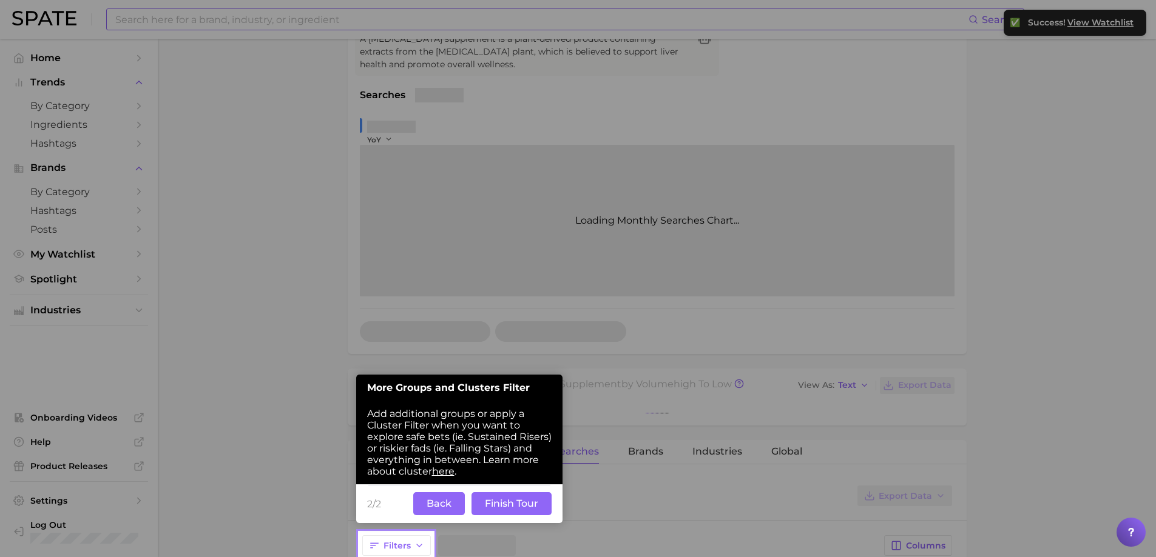
scroll to position [178, 0]
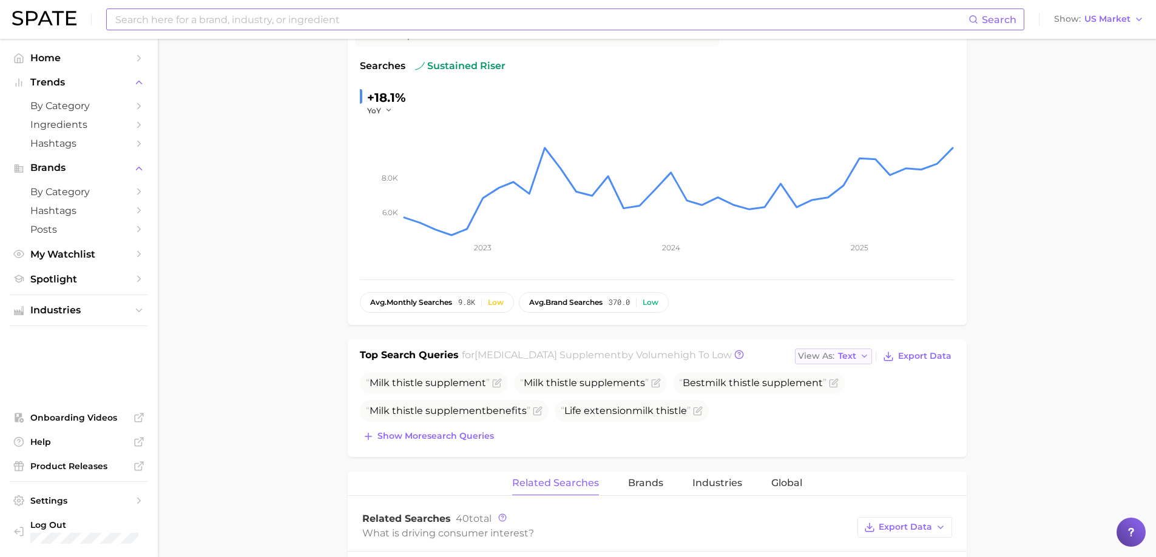
click at [849, 357] on span "Text" at bounding box center [847, 356] width 18 height 7
click at [845, 392] on button "Table" at bounding box center [861, 399] width 133 height 22
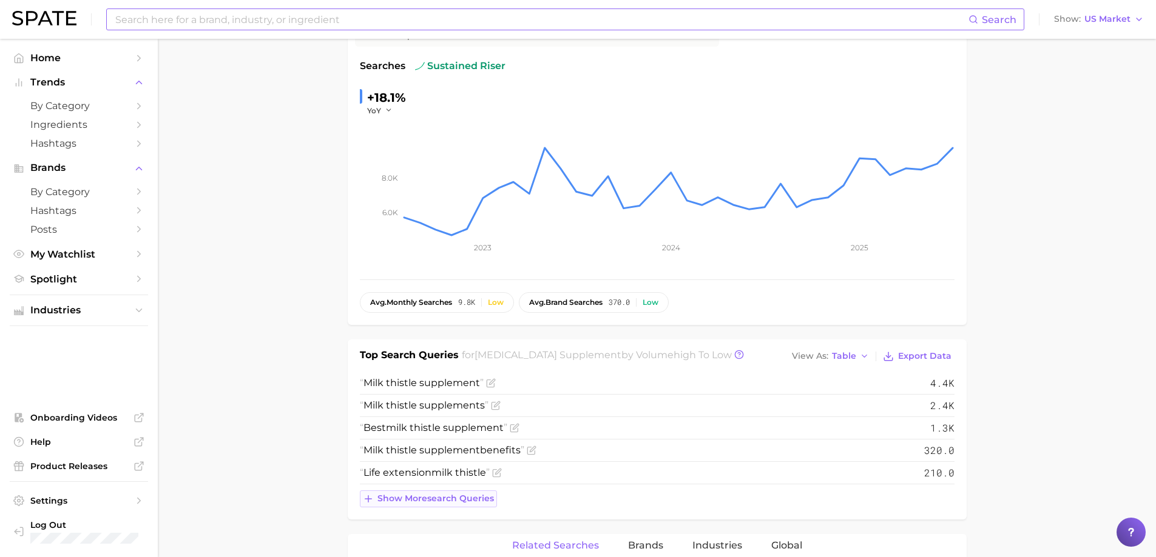
click at [458, 499] on span "Show more search queries" at bounding box center [435, 499] width 116 height 10
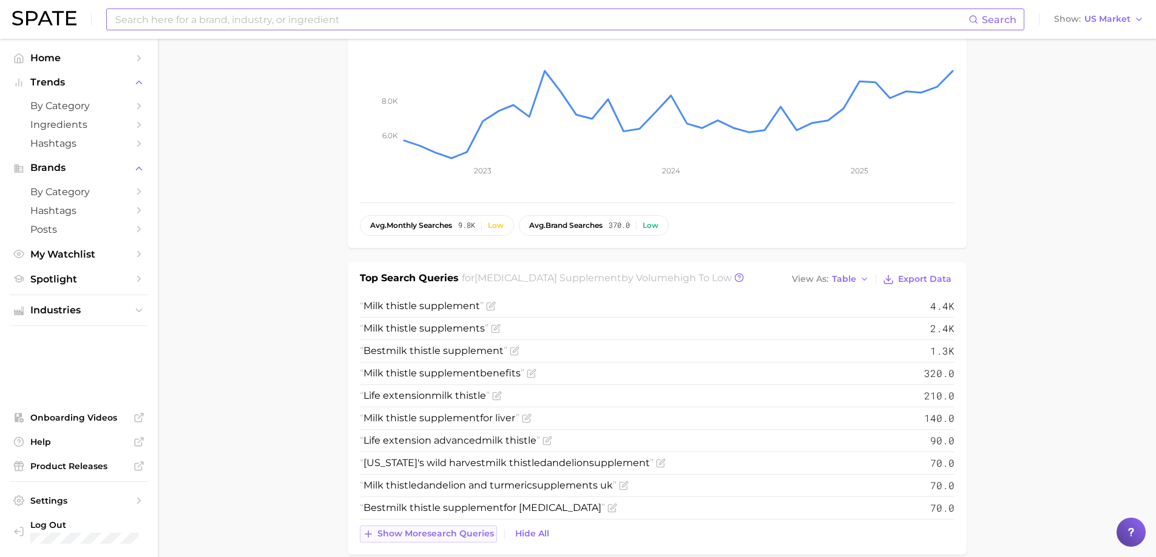
scroll to position [360, 0]
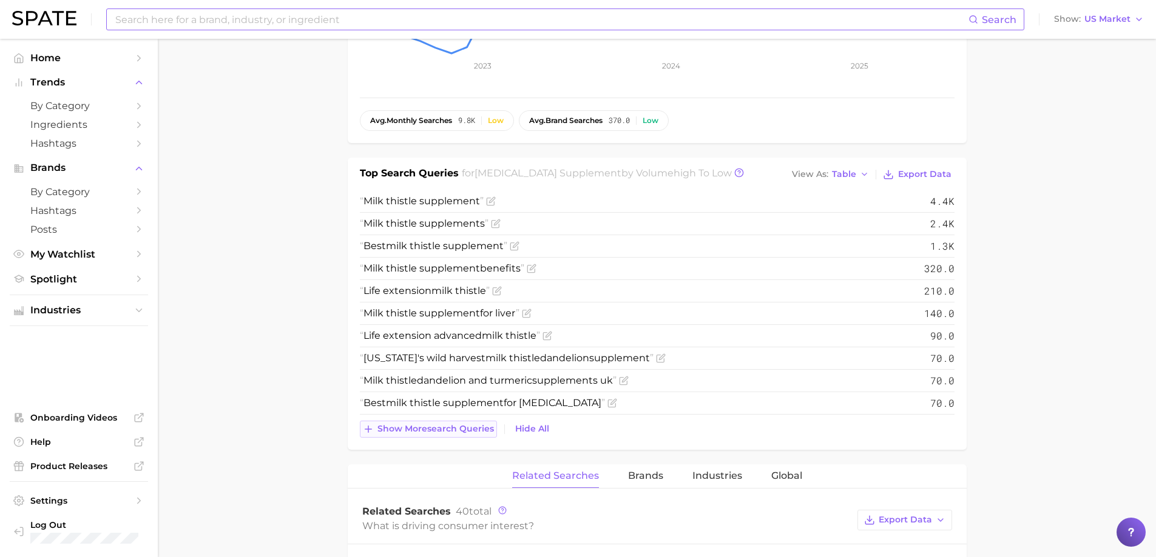
click at [468, 428] on span "Show more search queries" at bounding box center [435, 429] width 116 height 10
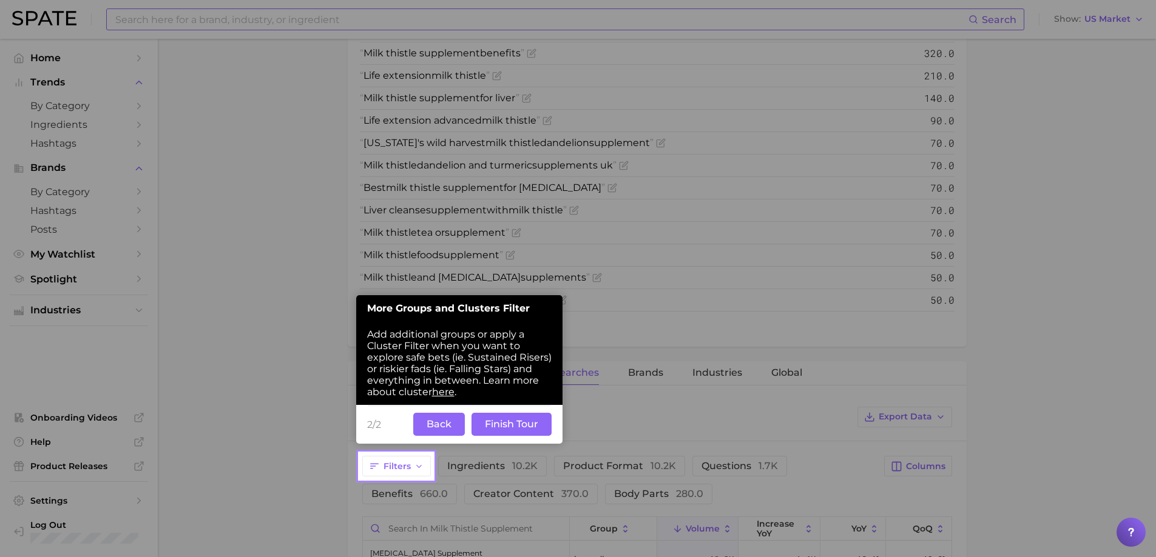
scroll to position [602, 0]
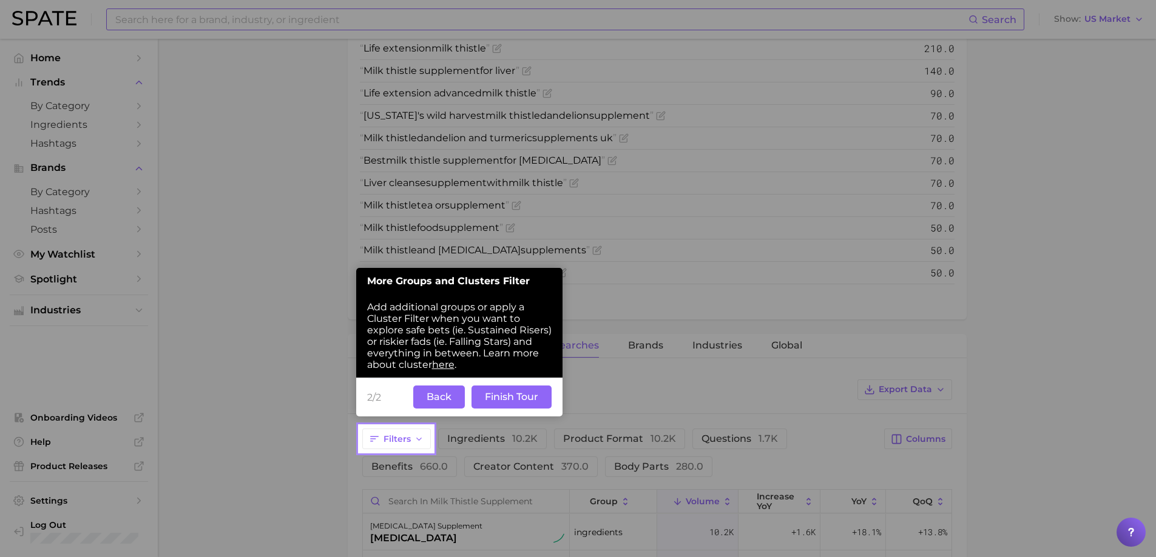
click at [496, 400] on button "Finish Tour" at bounding box center [511, 397] width 80 height 23
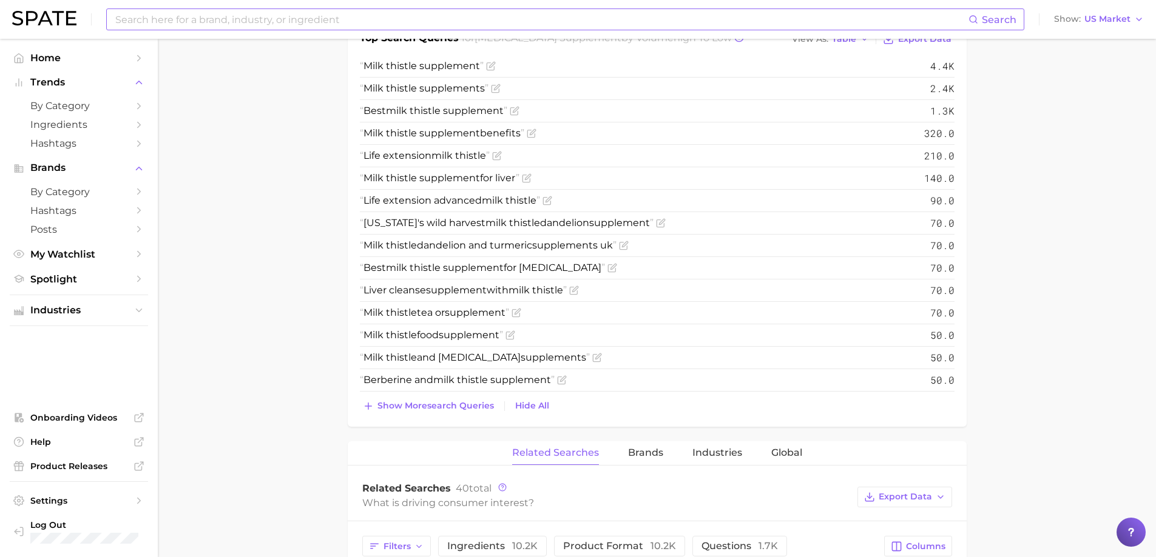
scroll to position [360, 0]
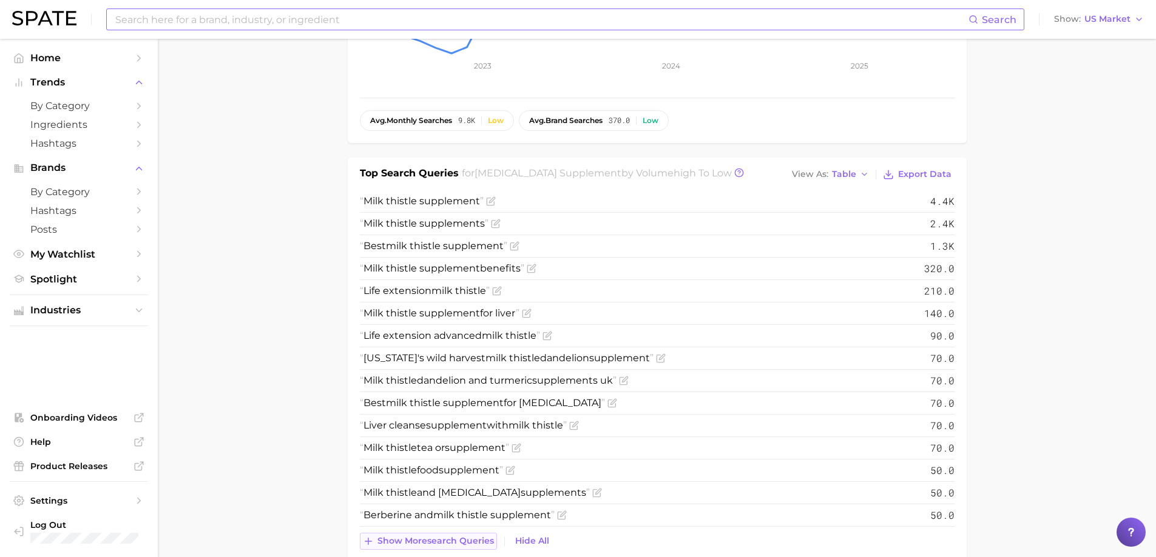
click at [409, 541] on span "Show more search queries" at bounding box center [435, 541] width 116 height 10
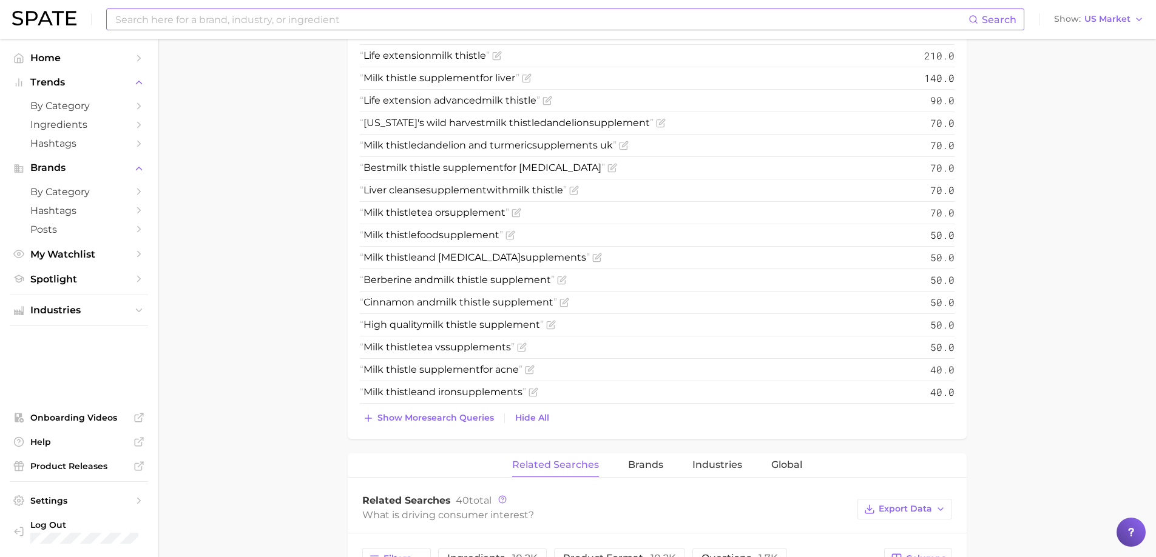
scroll to position [602, 0]
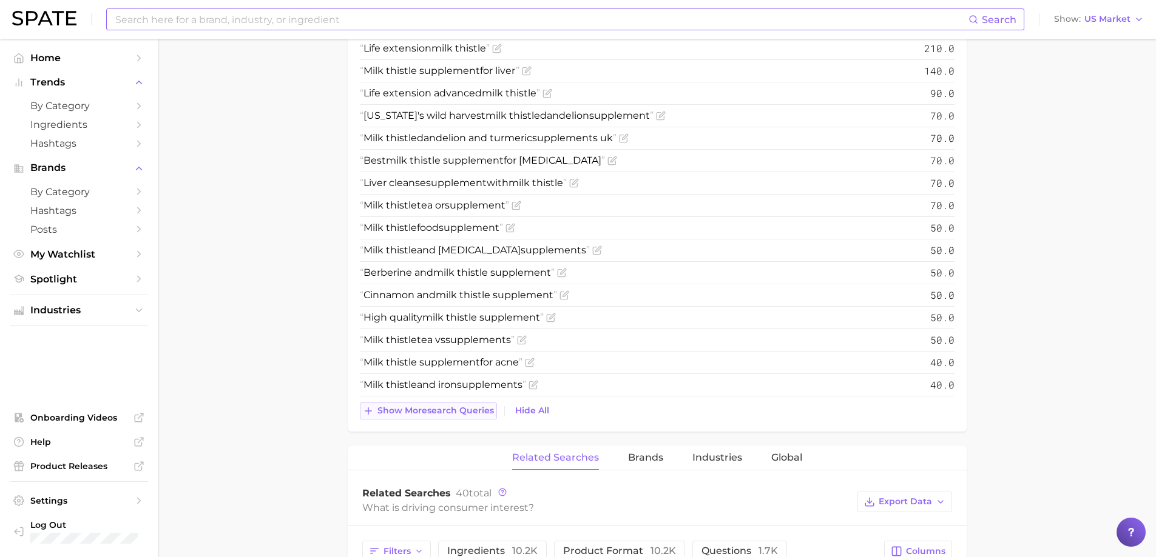
click at [434, 411] on span "Show more search queries" at bounding box center [435, 411] width 116 height 10
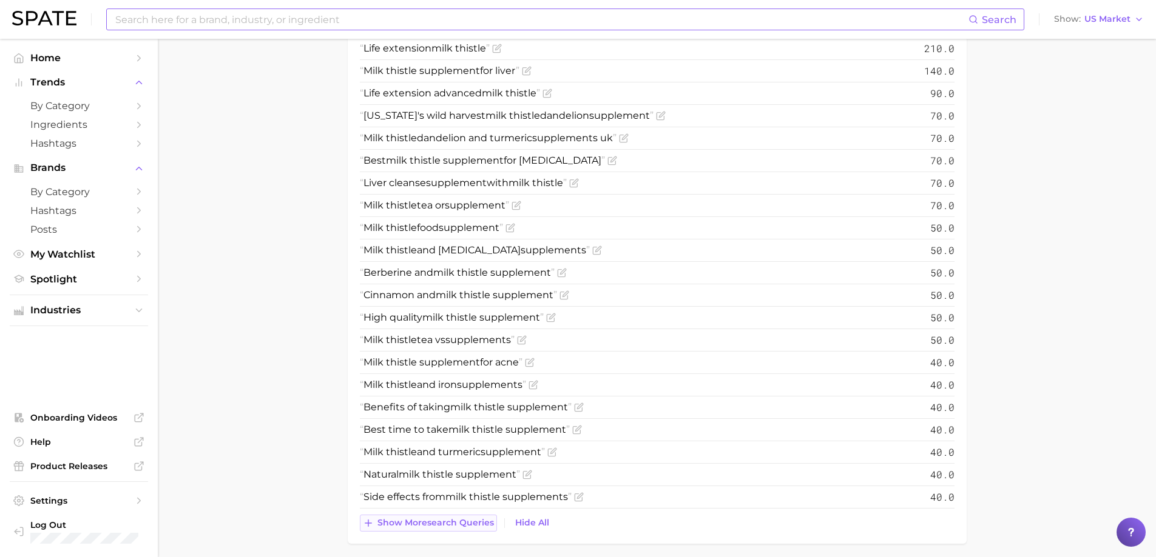
click at [435, 518] on span "Show more search queries" at bounding box center [435, 523] width 116 height 10
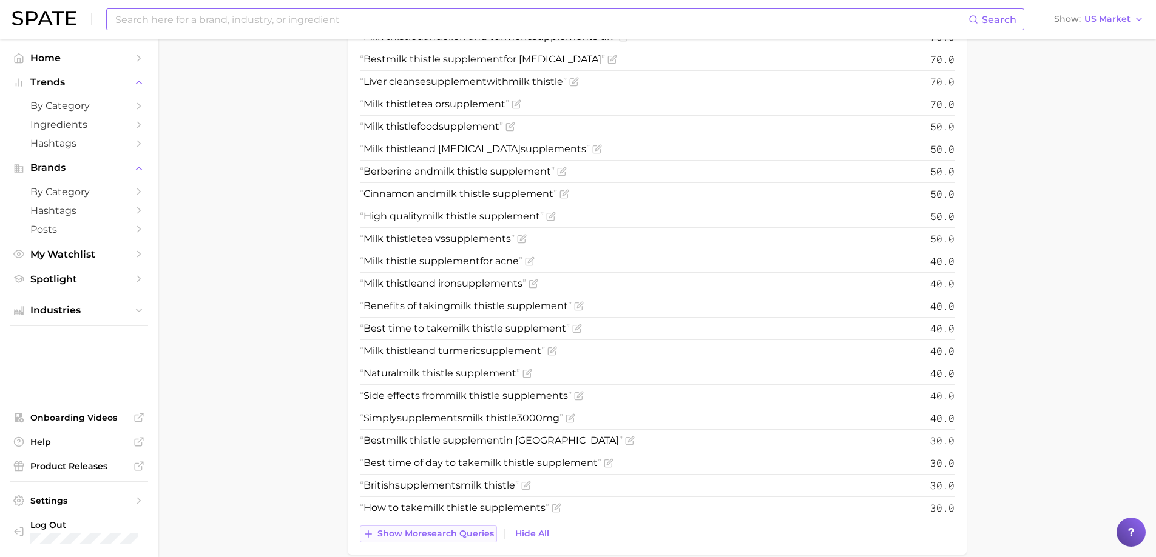
scroll to position [845, 0]
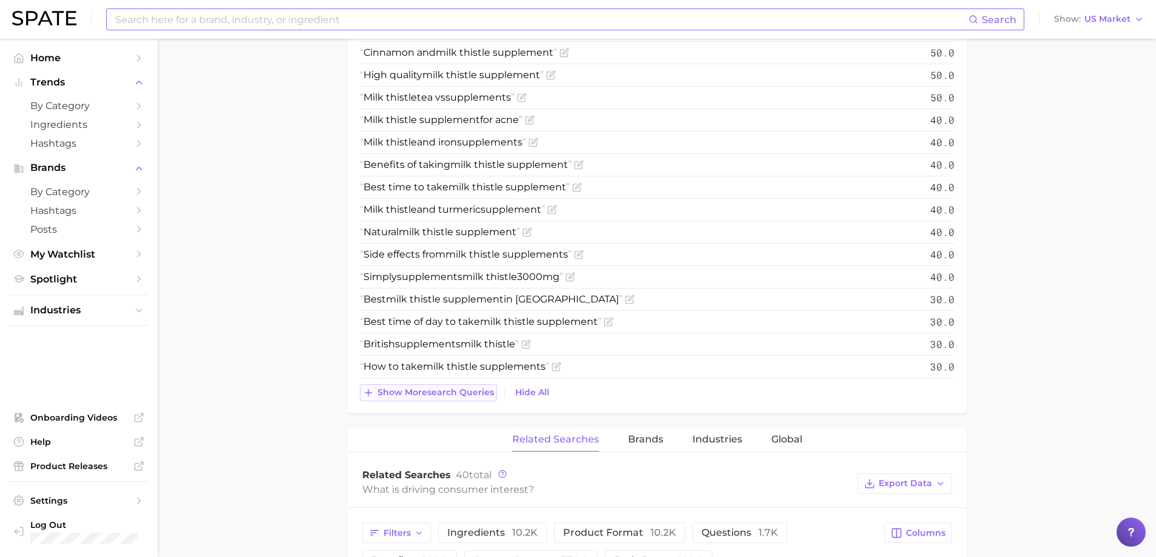
click at [440, 395] on span "Show more search queries" at bounding box center [435, 393] width 116 height 10
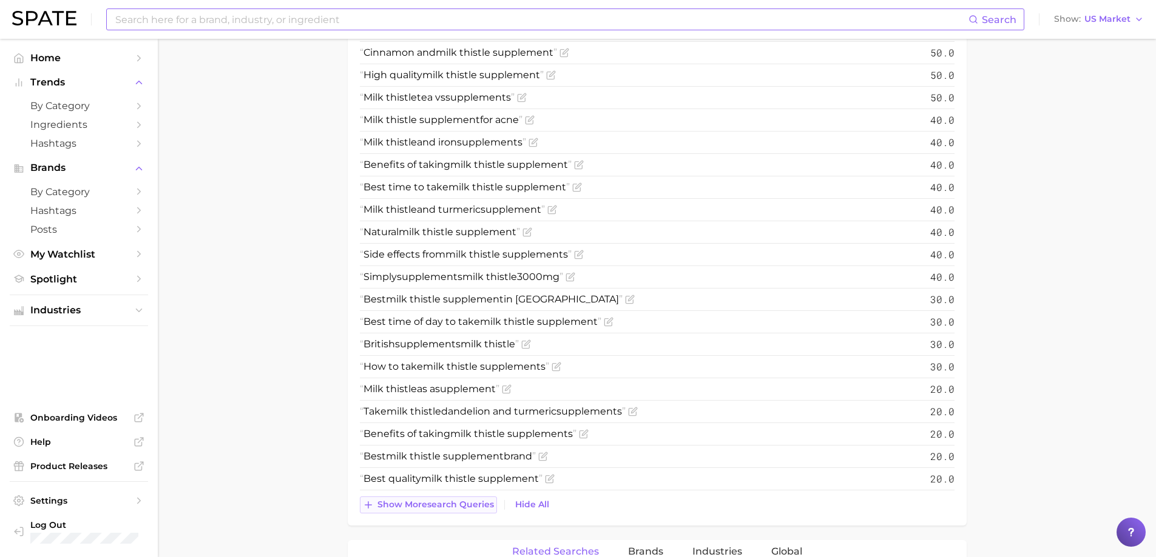
click at [433, 505] on span "Show more search queries" at bounding box center [435, 505] width 116 height 10
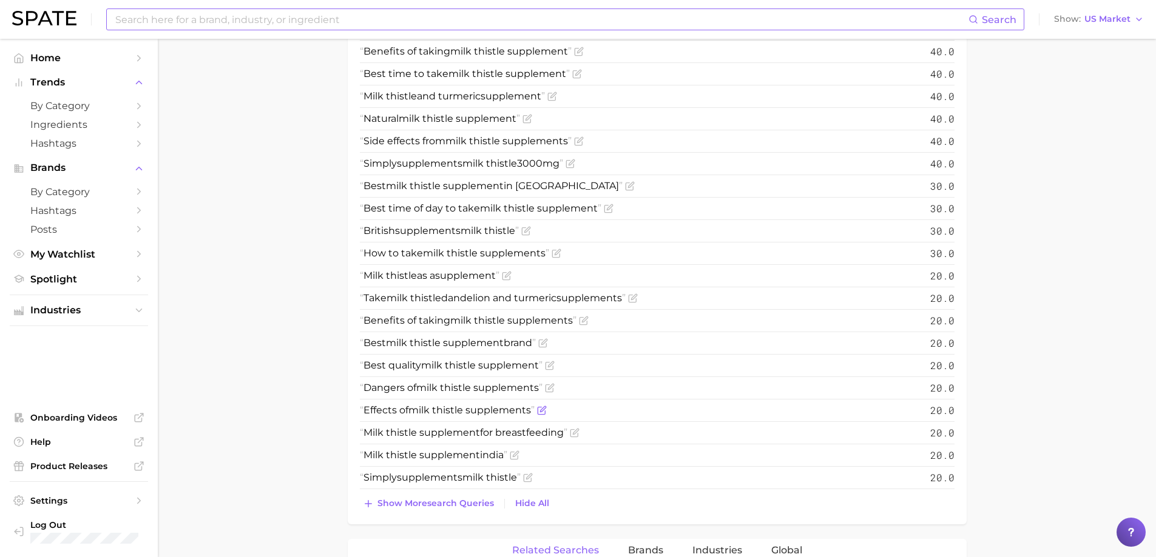
scroll to position [1027, 0]
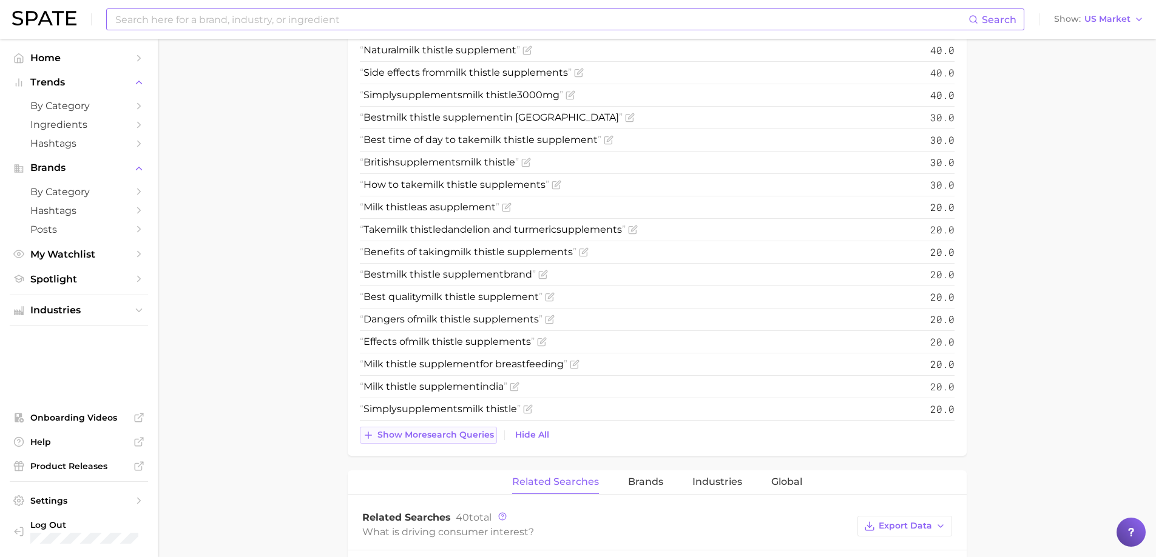
click at [441, 436] on span "Show more search queries" at bounding box center [435, 435] width 116 height 10
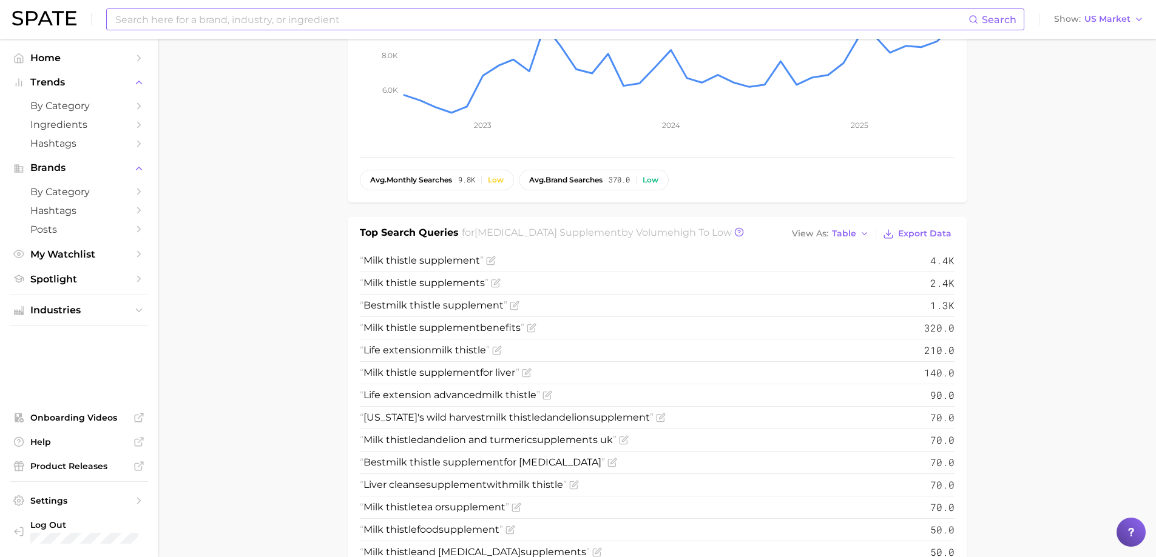
scroll to position [299, 0]
click at [734, 230] on icon at bounding box center [739, 234] width 10 height 10
click at [920, 237] on span "Export Data" at bounding box center [924, 235] width 53 height 10
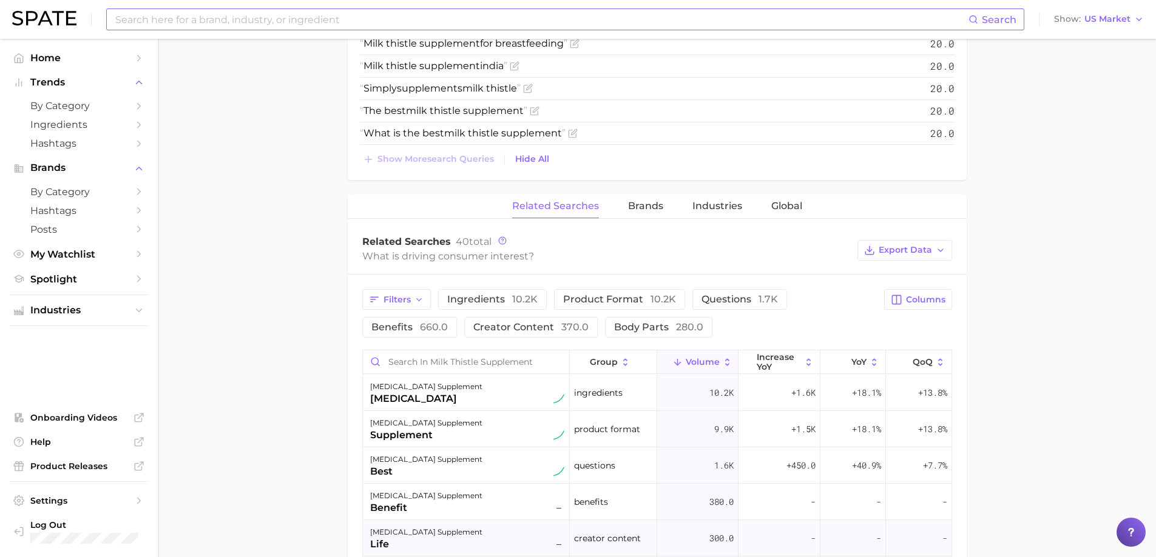
scroll to position [1456, 0]
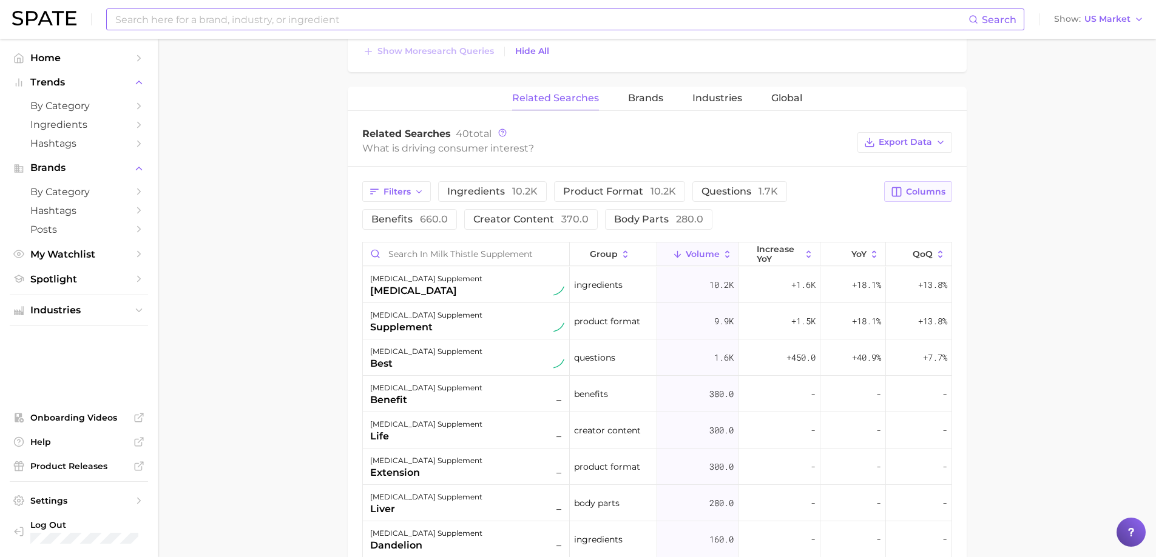
click at [937, 189] on span "Columns" at bounding box center [925, 192] width 39 height 10
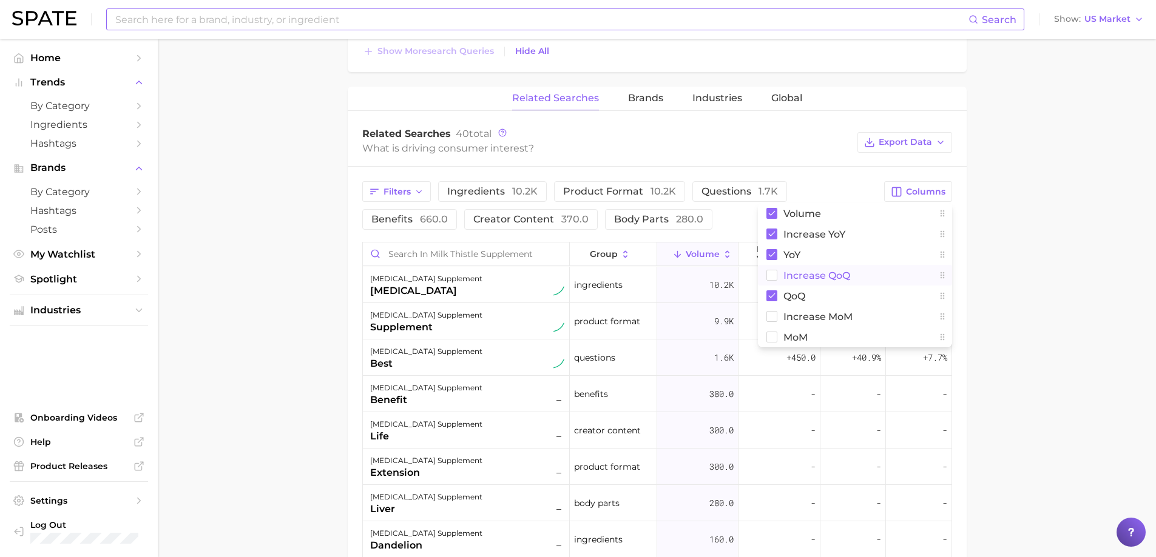
click at [819, 275] on span "increase QoQ" at bounding box center [816, 276] width 67 height 10
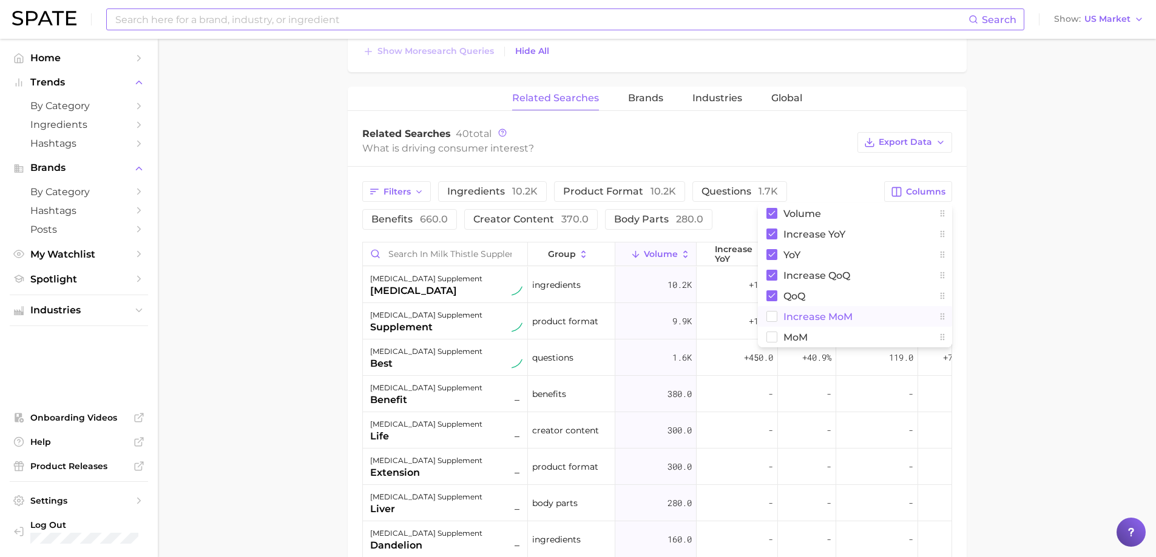
click at [794, 317] on span "increase MoM" at bounding box center [817, 317] width 69 height 10
click at [793, 336] on span "MoM" at bounding box center [795, 337] width 24 height 10
click at [926, 140] on span "Export Data" at bounding box center [904, 142] width 53 height 10
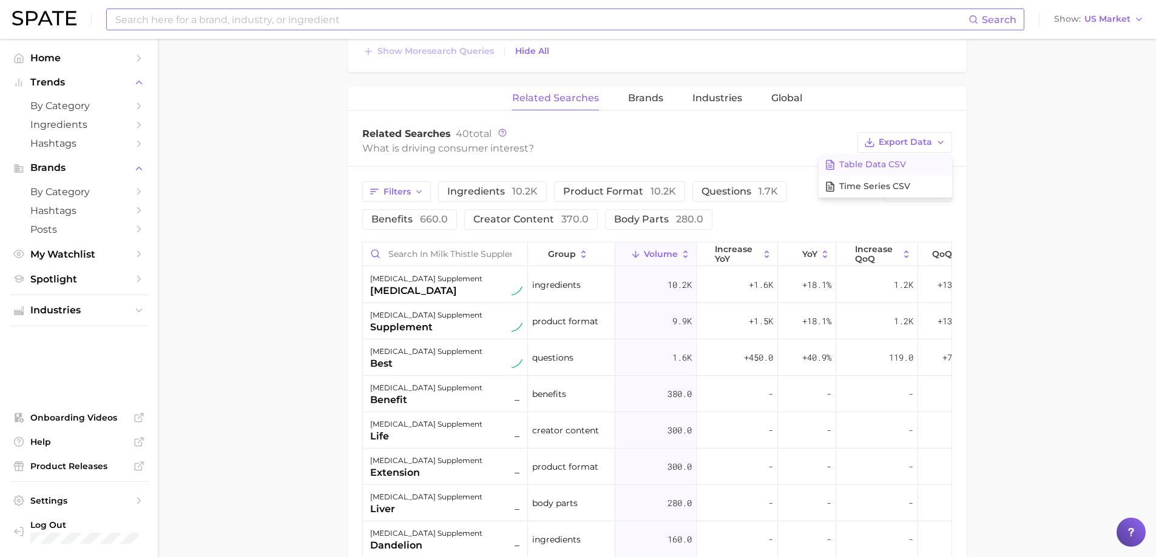
click at [902, 164] on span "Table Data CSV" at bounding box center [872, 165] width 67 height 10
